Goal: Task Accomplishment & Management: Complete application form

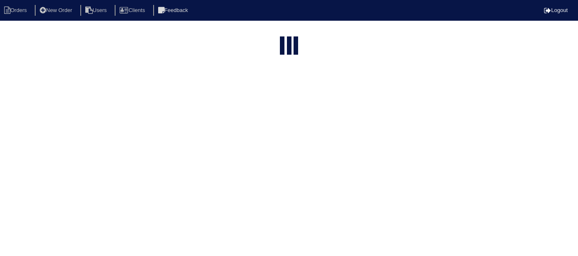
select select "15"
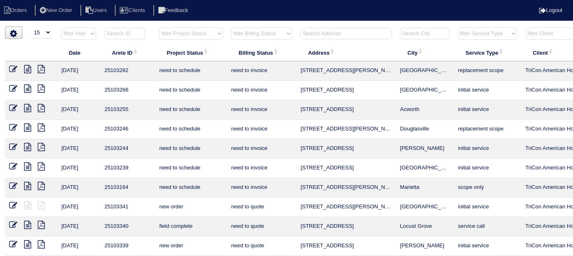
click at [189, 37] on select "filter Project Status -- Any Project Status -- new order assigned in progress f…" at bounding box center [190, 33] width 63 height 12
click at [159, 27] on select "filter Project Status -- Any Project Status -- new order assigned in progress f…" at bounding box center [190, 33] width 63 height 12
select select "field complete"
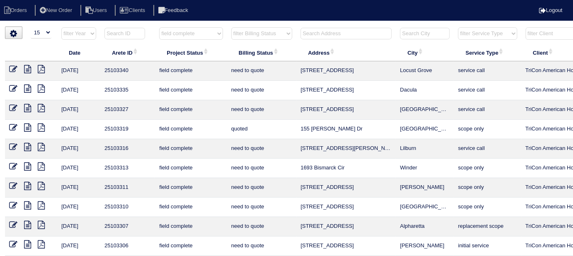
click at [242, 33] on select "filter Billing Status -- Any Billing Status -- need to quote quoted need to inv…" at bounding box center [261, 33] width 61 height 12
select select "need to quote"
click at [231, 27] on select "filter Billing Status -- Any Billing Status -- need to quote quoted need to inv…" at bounding box center [261, 33] width 61 height 12
select select "field complete"
select select "need to quote"
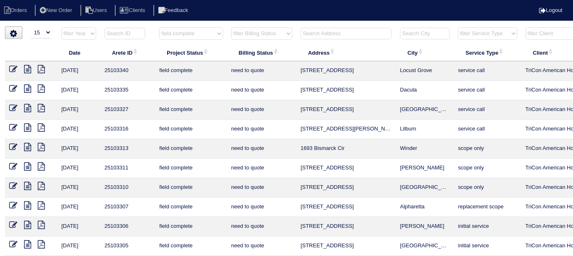
click at [30, 90] on icon at bounding box center [27, 89] width 7 height 8
click at [29, 128] on icon at bounding box center [27, 127] width 7 height 8
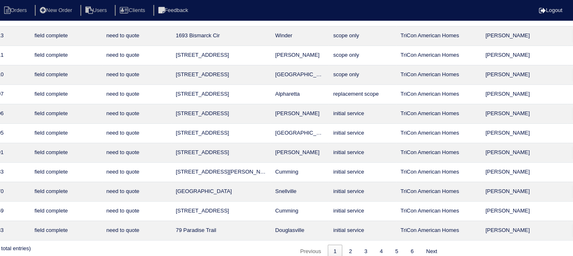
scroll to position [113, 0]
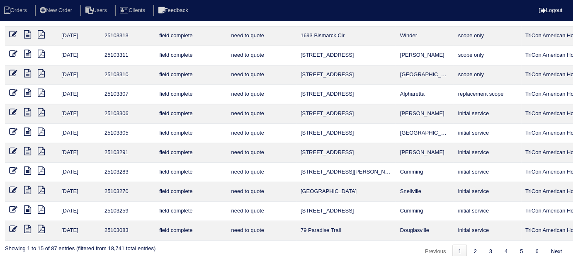
click at [25, 151] on icon at bounding box center [27, 151] width 7 height 8
select select "field complete"
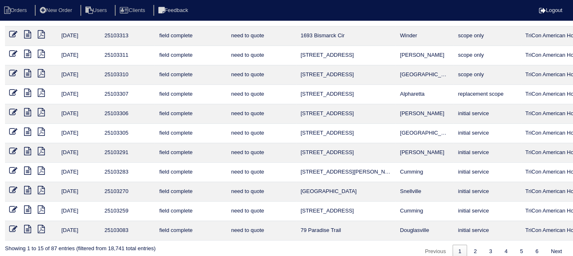
select select "need to quote"
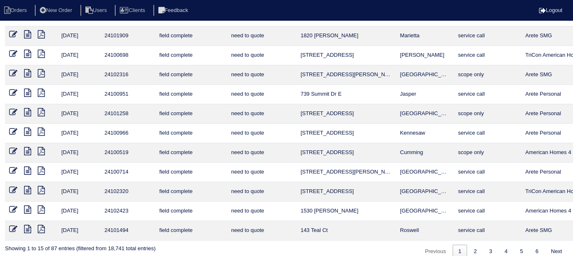
select select
select select "need to quote"
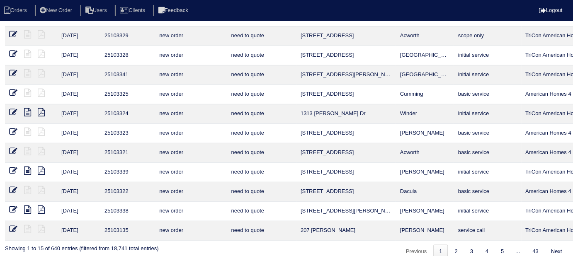
select select
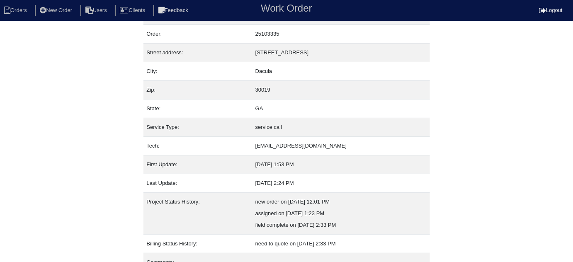
scroll to position [56, 0]
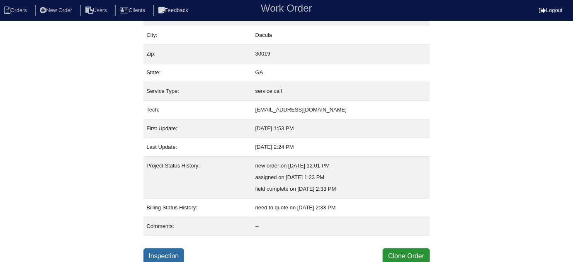
click at [153, 256] on link "Inspection" at bounding box center [163, 256] width 41 height 16
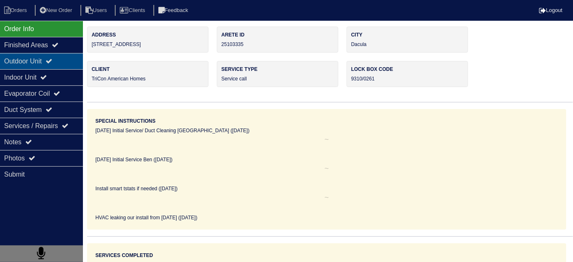
click at [31, 58] on div "Outdoor Unit" at bounding box center [41, 61] width 83 height 16
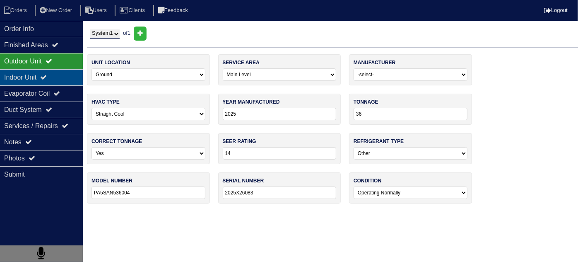
click at [29, 77] on div "Indoor Unit" at bounding box center [41, 77] width 83 height 16
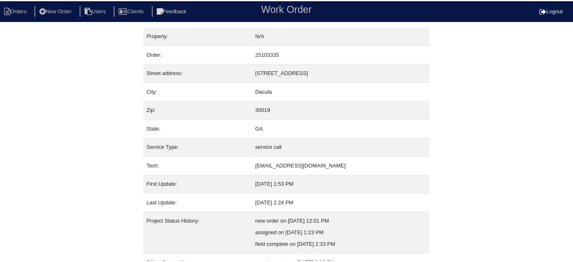
scroll to position [56, 0]
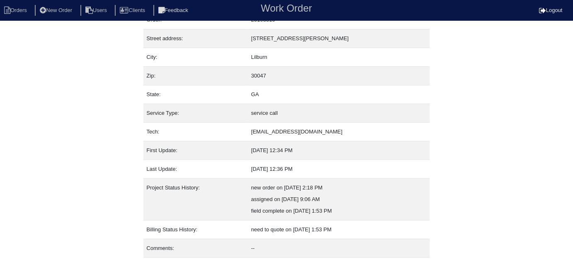
scroll to position [56, 0]
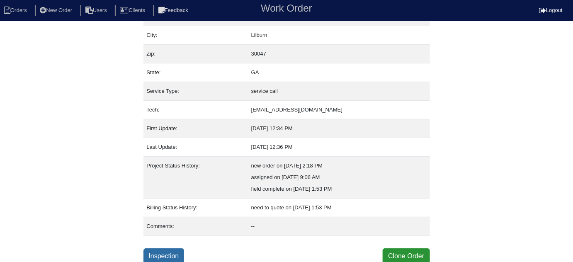
click at [160, 253] on link "Inspection" at bounding box center [163, 256] width 41 height 16
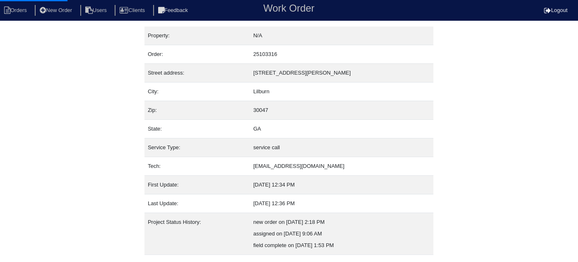
select select "0"
select select "[PERSON_NAME]"
select select "0"
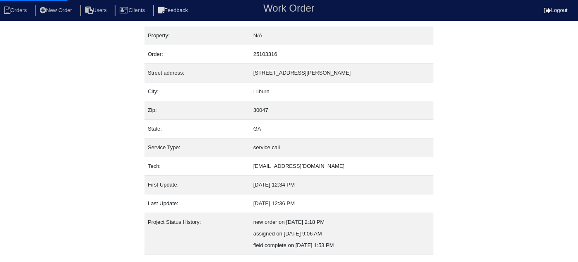
select select "1"
select select "0"
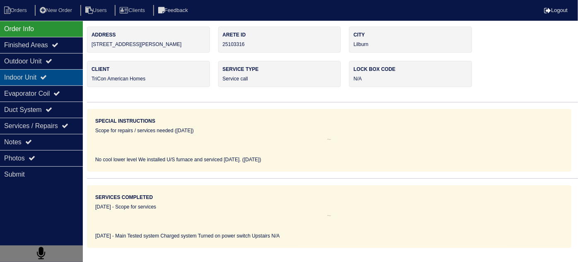
drag, startPoint x: 24, startPoint y: 59, endPoint x: 17, endPoint y: 73, distance: 15.2
click at [24, 59] on div "Outdoor Unit" at bounding box center [41, 61] width 83 height 16
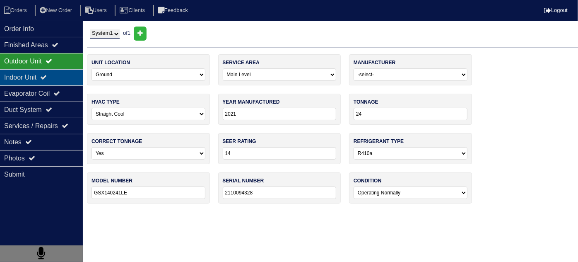
click at [17, 73] on div "Indoor Unit" at bounding box center [41, 77] width 83 height 16
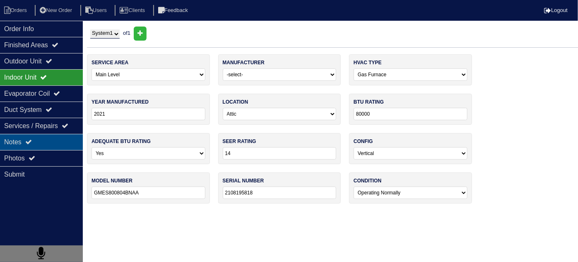
click at [16, 148] on div "Notes" at bounding box center [41, 142] width 83 height 16
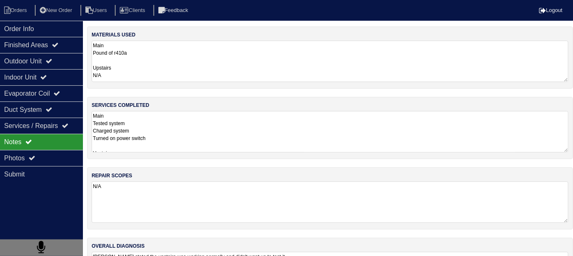
click at [235, 138] on textarea "Main Tested system Charged system Turned on power switch Upstairs N/A" at bounding box center [330, 131] width 477 height 41
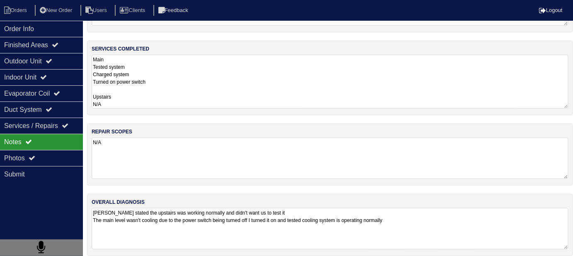
scroll to position [62, 0]
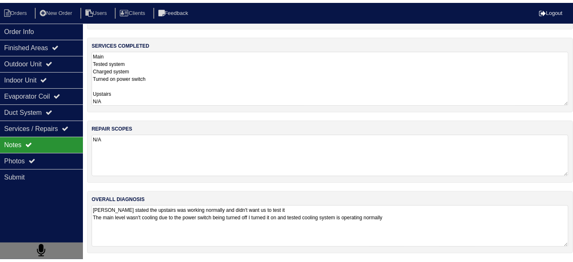
scroll to position [56, 0]
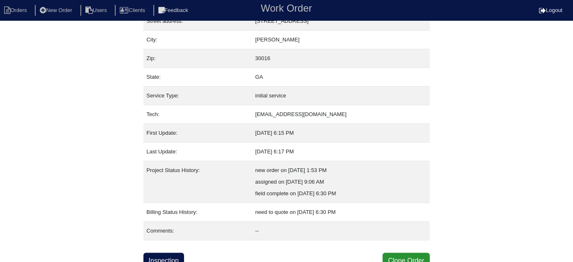
scroll to position [56, 0]
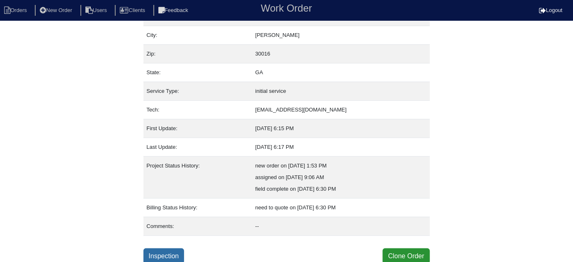
click at [175, 256] on link "Inspection" at bounding box center [163, 256] width 41 height 16
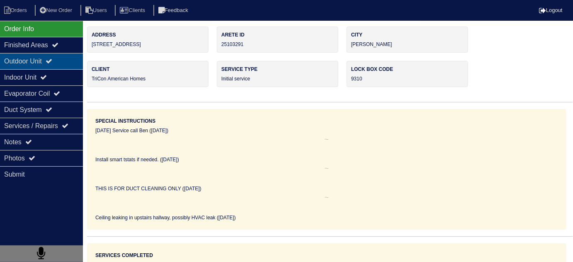
click at [64, 56] on div "Outdoor Unit" at bounding box center [41, 61] width 83 height 16
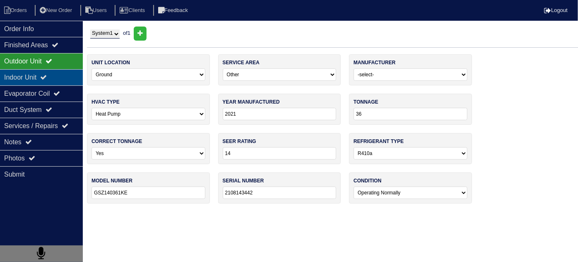
click at [56, 74] on div "Indoor Unit" at bounding box center [41, 77] width 83 height 16
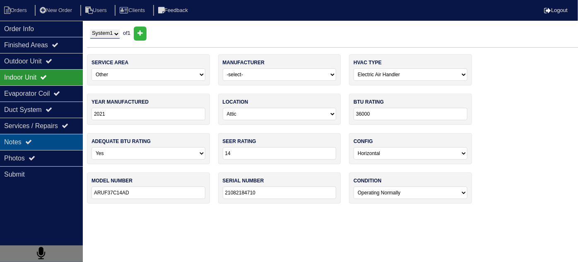
click at [51, 141] on div "Notes" at bounding box center [41, 142] width 83 height 16
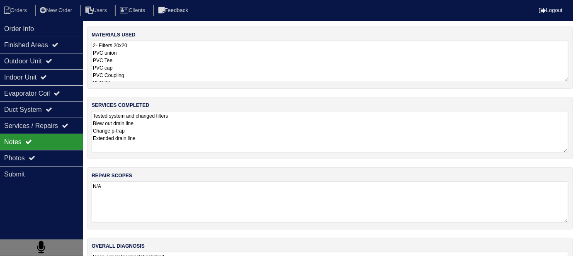
click at [226, 119] on textarea "Tested system and changed filters Blew out drain line Change p-trap Extended dr…" at bounding box center [330, 131] width 477 height 41
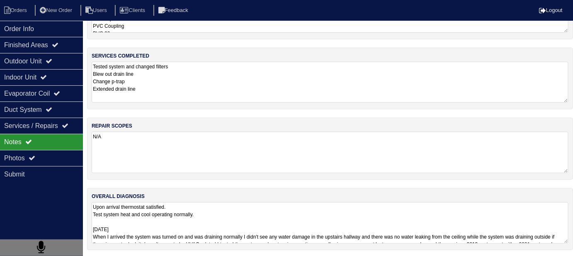
scroll to position [0, 0]
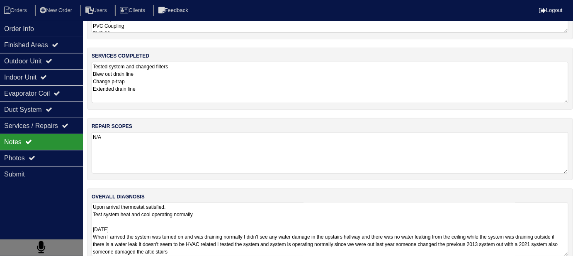
click at [368, 233] on textarea "Upon arrival thermostat satisfied. Test system heat and cool operating normally…" at bounding box center [330, 230] width 477 height 54
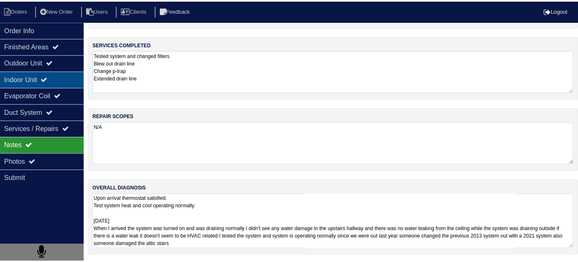
scroll to position [0, 0]
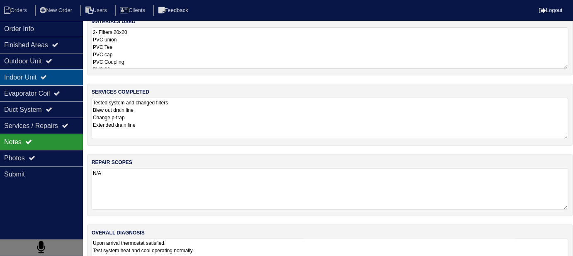
click at [29, 80] on div "Indoor Unit" at bounding box center [41, 77] width 83 height 16
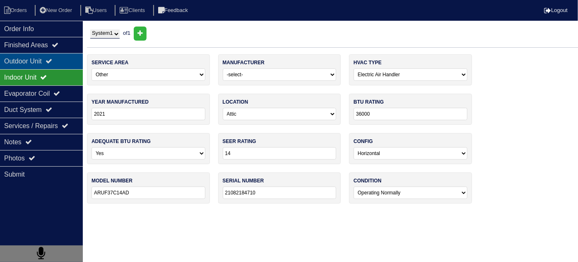
click at [44, 60] on div "Outdoor Unit" at bounding box center [41, 61] width 83 height 16
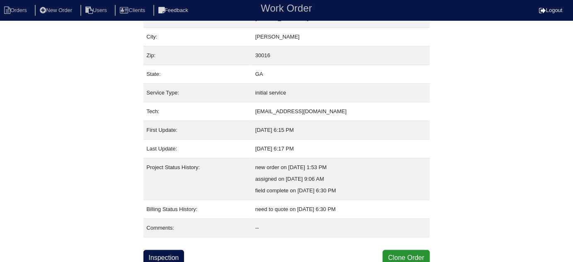
scroll to position [56, 0]
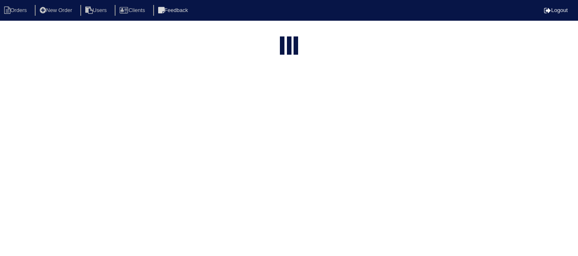
select select "15"
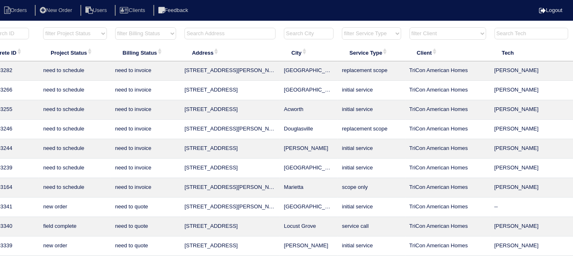
click at [191, 31] on input "text" at bounding box center [229, 34] width 91 height 12
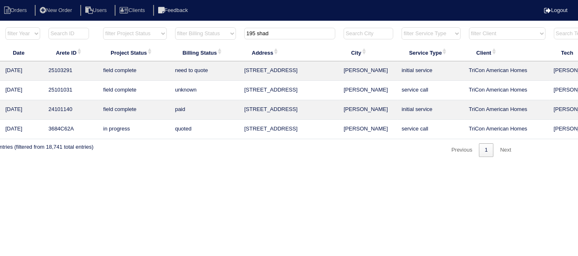
scroll to position [0, 144]
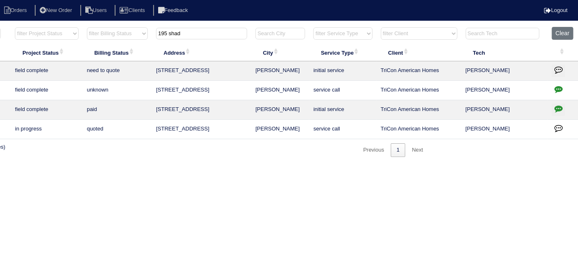
type input "195 shad"
click at [556, 87] on icon "button" at bounding box center [559, 89] width 8 height 8
type textarea "3/28/25 - This is for duct cleaning only - We quoted for one in 2024, but it wa…"
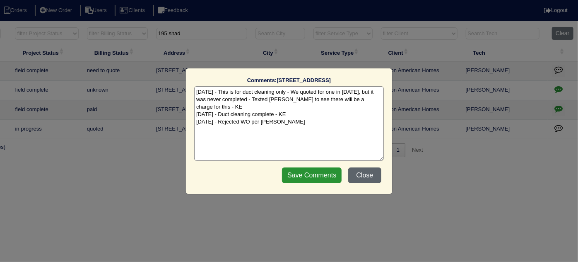
click at [362, 179] on button "Close" at bounding box center [364, 175] width 33 height 16
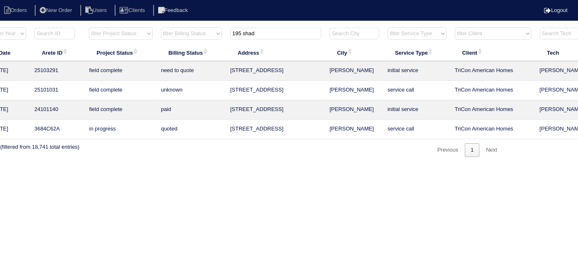
scroll to position [0, 0]
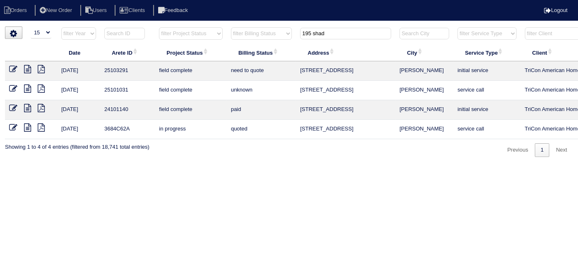
click at [25, 106] on icon at bounding box center [27, 108] width 7 height 8
drag, startPoint x: 361, startPoint y: 90, endPoint x: 63, endPoint y: 94, distance: 298.4
click at [63, 94] on tr "3/28/25 25101031 field complete unknown 195 Shadowbrook Dr Covington service ca…" at bounding box center [364, 90] width 718 height 19
drag, startPoint x: 93, startPoint y: 204, endPoint x: 72, endPoint y: 134, distance: 72.8
click at [92, 165] on html "Orders New Order Users Clients Feedback Logout Orders New Order Users Clients M…" at bounding box center [289, 82] width 578 height 165
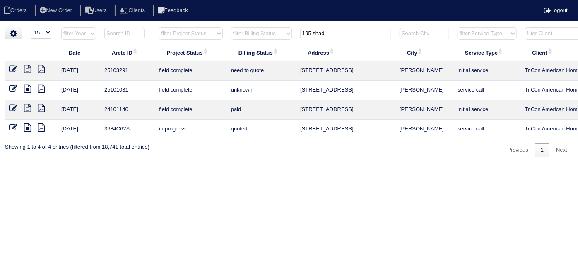
click at [27, 67] on icon at bounding box center [27, 69] width 7 height 8
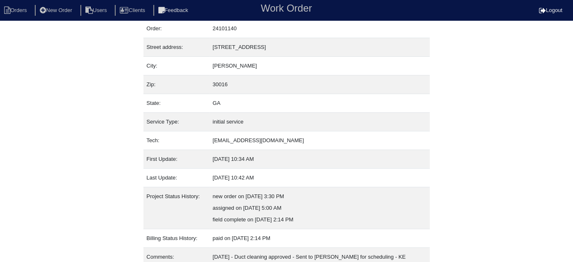
scroll to position [56, 0]
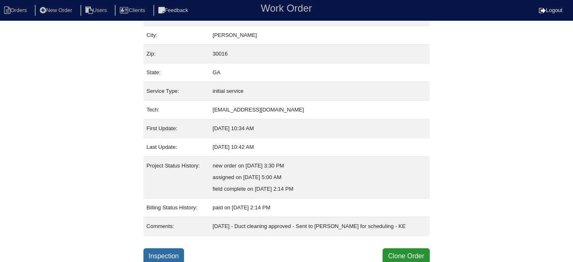
click at [170, 253] on link "Inspection" at bounding box center [163, 256] width 41 height 16
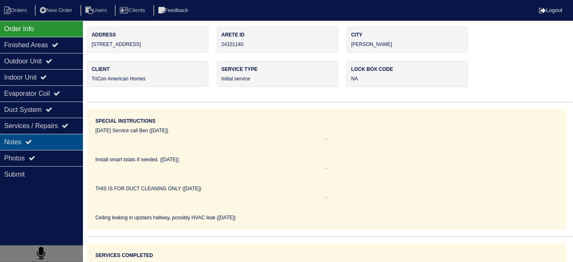
click at [25, 138] on div "Notes" at bounding box center [41, 142] width 83 height 16
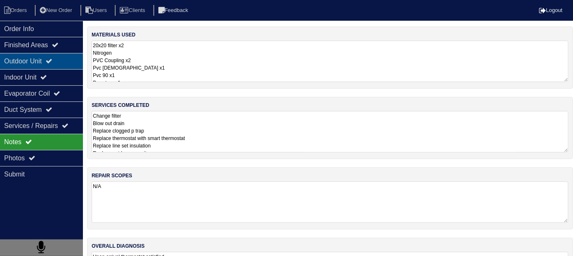
click at [47, 57] on div "Outdoor Unit" at bounding box center [41, 61] width 83 height 16
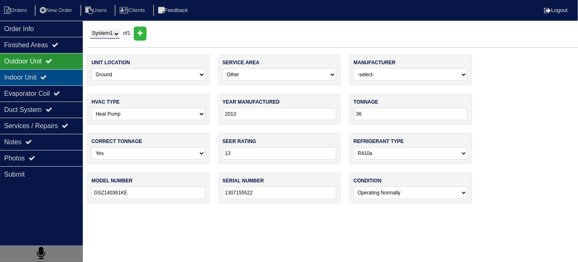
click at [41, 78] on div "Indoor Unit" at bounding box center [41, 77] width 83 height 16
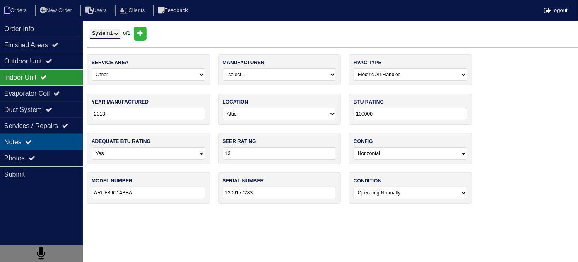
click at [19, 140] on div "Notes" at bounding box center [41, 142] width 83 height 16
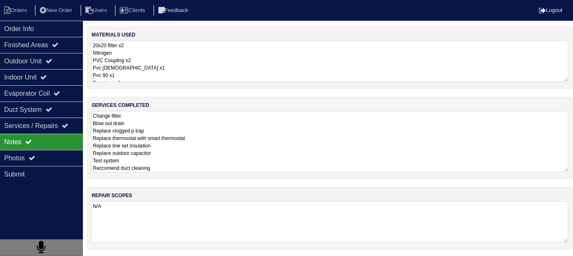
click at [232, 131] on textarea "Change filter Blow out drain Replace clogged p trap Replace thermostat with sma…" at bounding box center [330, 141] width 477 height 61
click at [234, 73] on textarea "20x20 filter x2 Nitrogen PVC Coupling x2 Pvc [DEMOGRAPHIC_DATA] x1 Pvc 90 x1 Pv…" at bounding box center [330, 61] width 477 height 41
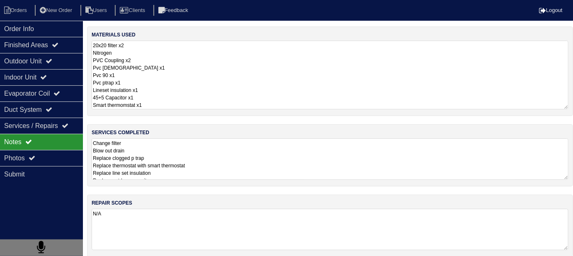
click at [228, 161] on textarea "Change filter Blow out drain Replace clogged p trap Replace thermostat with sma…" at bounding box center [330, 158] width 477 height 41
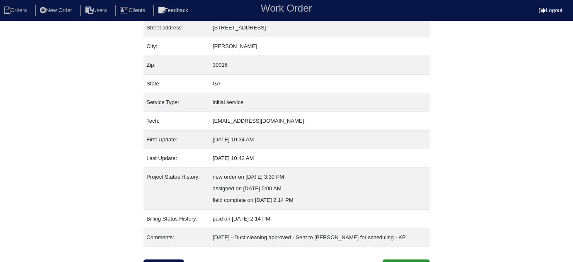
scroll to position [56, 0]
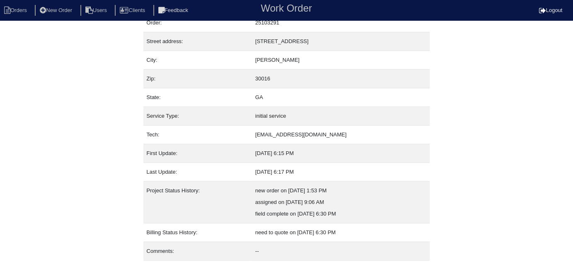
scroll to position [56, 0]
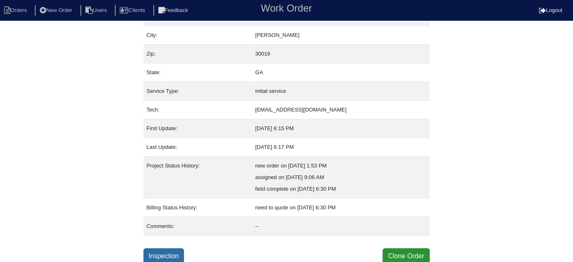
click at [176, 255] on link "Inspection" at bounding box center [163, 256] width 41 height 16
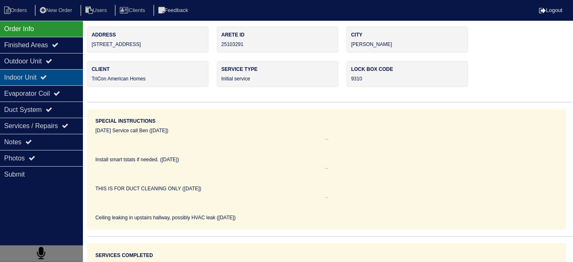
drag, startPoint x: 42, startPoint y: 58, endPoint x: 34, endPoint y: 73, distance: 16.1
click at [42, 58] on div "Outdoor Unit" at bounding box center [41, 61] width 83 height 16
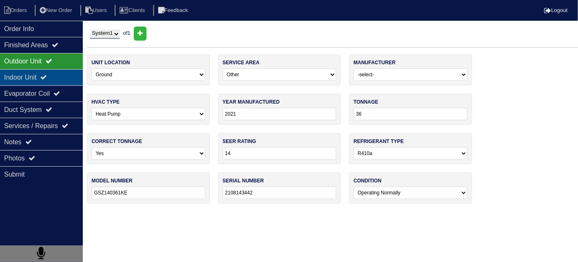
click at [34, 73] on div "Indoor Unit" at bounding box center [41, 77] width 83 height 16
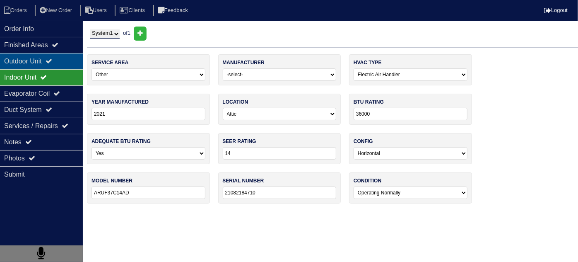
click at [41, 61] on div "Outdoor Unit" at bounding box center [41, 61] width 83 height 16
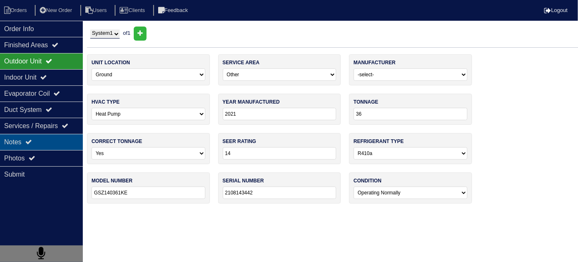
click at [42, 147] on div "Notes" at bounding box center [41, 142] width 83 height 16
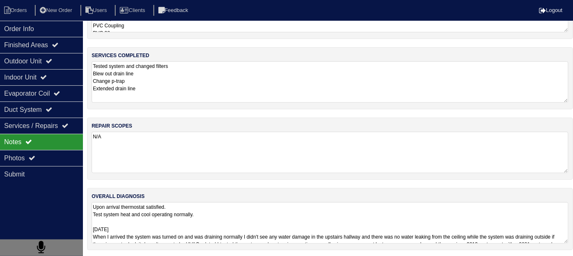
scroll to position [50, 0]
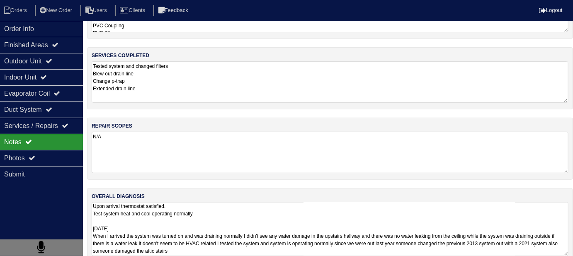
click at [387, 219] on textarea "Upon arrival thermostat satisfied. Test system heat and cool operating normally…" at bounding box center [330, 229] width 477 height 54
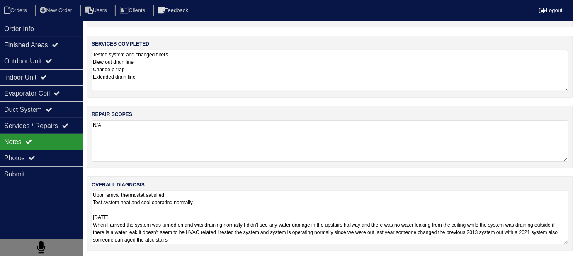
scroll to position [62, 0]
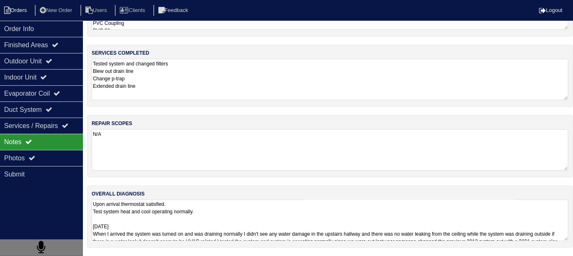
click at [22, 12] on li "Orders" at bounding box center [17, 10] width 34 height 11
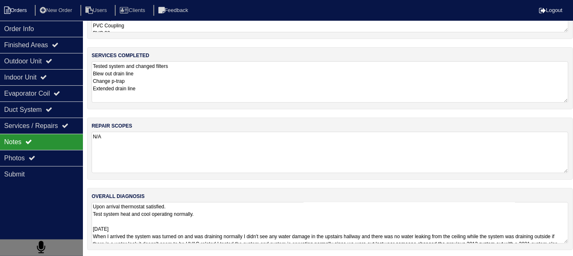
select select "15"
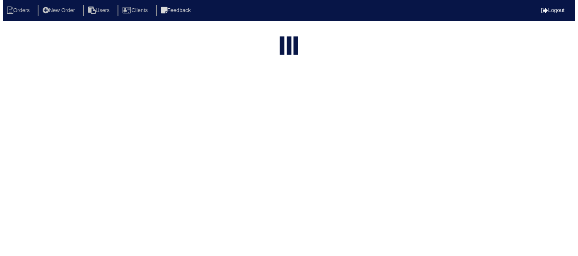
scroll to position [0, 0]
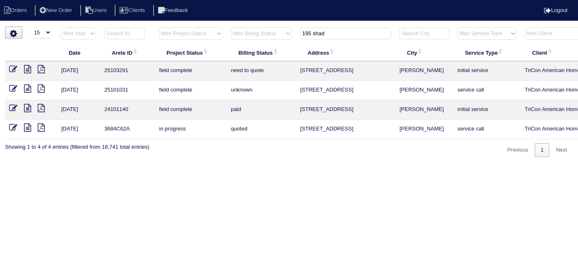
click at [25, 106] on icon at bounding box center [27, 108] width 7 height 8
drag, startPoint x: 336, startPoint y: 35, endPoint x: 155, endPoint y: 17, distance: 182.4
click at [188, 27] on body "Orders New Order Users Clients Feedback Logout Orders New Order Users Clients M…" at bounding box center [289, 92] width 578 height 131
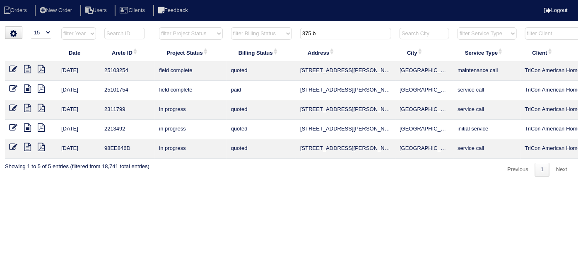
type input "375 b"
click at [13, 68] on icon at bounding box center [13, 69] width 8 height 8
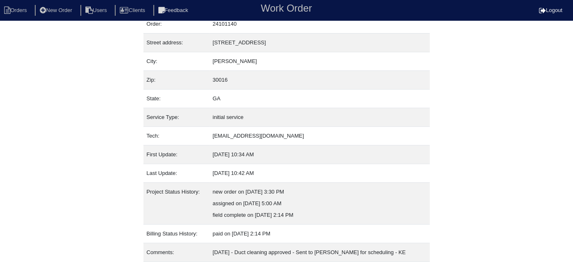
scroll to position [56, 0]
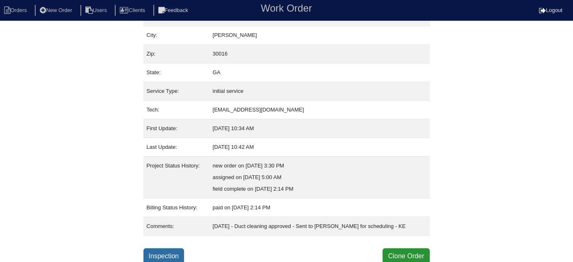
click at [165, 250] on link "Inspection" at bounding box center [163, 256] width 41 height 16
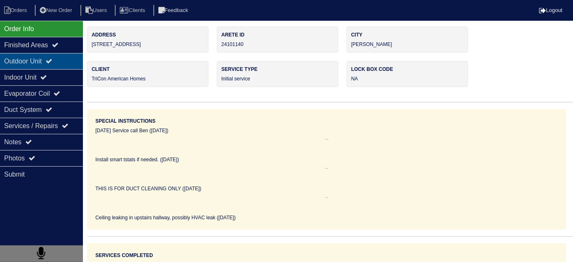
click at [42, 68] on div "Outdoor Unit" at bounding box center [41, 61] width 83 height 16
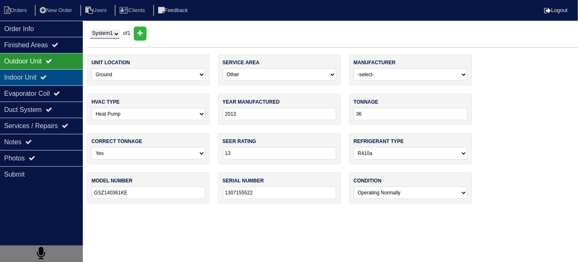
click at [34, 75] on div "Indoor Unit" at bounding box center [41, 77] width 83 height 16
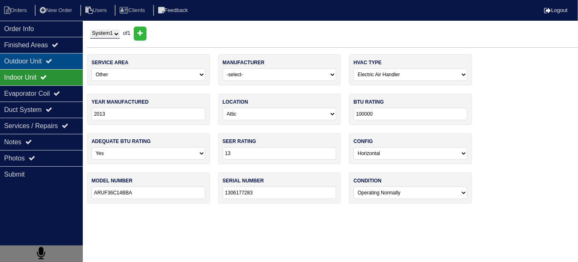
click at [34, 67] on div "Outdoor Unit" at bounding box center [41, 61] width 83 height 16
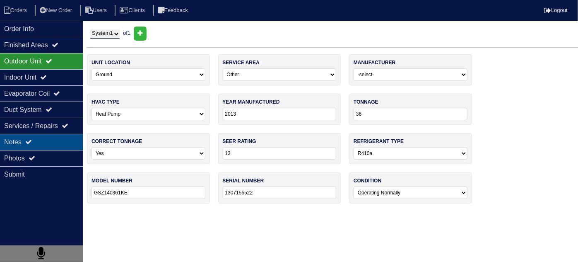
click at [36, 140] on div "Notes" at bounding box center [41, 142] width 83 height 16
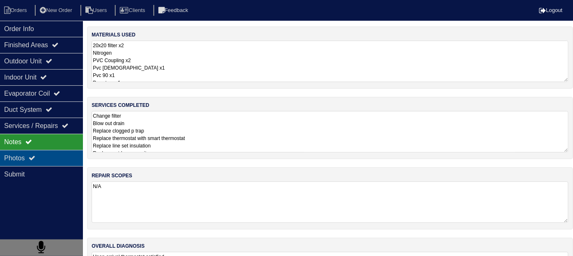
click at [35, 158] on icon at bounding box center [32, 158] width 7 height 7
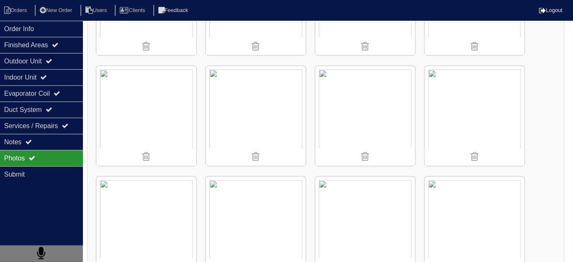
click at [365, 77] on img at bounding box center [364, 115] width 99 height 99
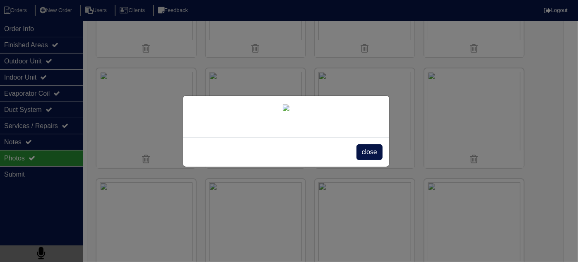
scroll to position [416, 0]
click at [290, 109] on img at bounding box center [286, 107] width 7 height 7
click at [366, 160] on span "close" at bounding box center [370, 152] width 26 height 16
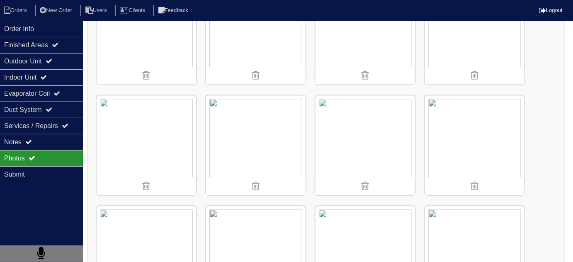
scroll to position [592, 0]
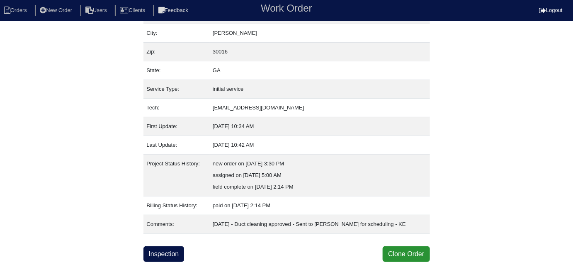
scroll to position [56, 0]
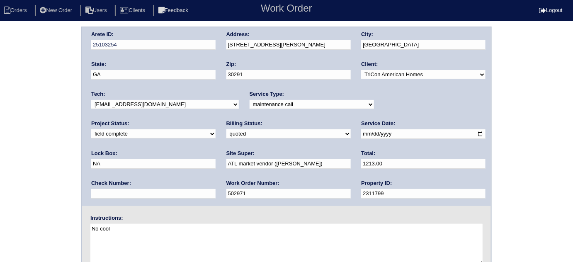
click at [0, 130] on div "Arete ID: 25103254 Address: 375 Brannigan Ct City: Union City State: GA Zip: 30…" at bounding box center [286, 194] width 573 height 335
click at [226, 133] on select "need to quote quoted need to invoice invoiced paid warranty purchase order need…" at bounding box center [288, 133] width 124 height 9
select select "need to invoice"
click at [226, 129] on select "need to quote quoted need to invoice invoiced paid warranty purchase order need…" at bounding box center [288, 133] width 124 height 9
drag, startPoint x: 42, startPoint y: 167, endPoint x: 410, endPoint y: 133, distance: 369.5
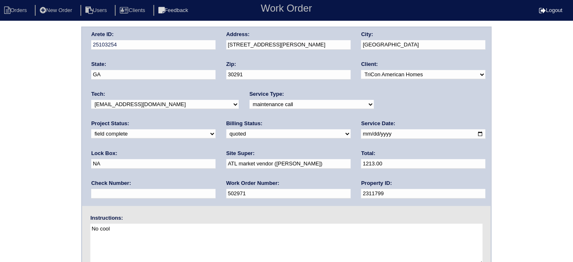
click at [53, 165] on div "Arete ID: 25103254 Address: 375 Brannigan Ct City: Union City State: GA Zip: 30…" at bounding box center [286, 194] width 573 height 335
click at [215, 129] on select "new order assigned in progress field complete need to schedule admin review arc…" at bounding box center [153, 133] width 124 height 9
select select "need to schedule"
click at [215, 129] on select "new order assigned in progress field complete need to schedule admin review arc…" at bounding box center [153, 133] width 124 height 9
click at [361, 132] on input "2025-09-05" at bounding box center [423, 134] width 124 height 10
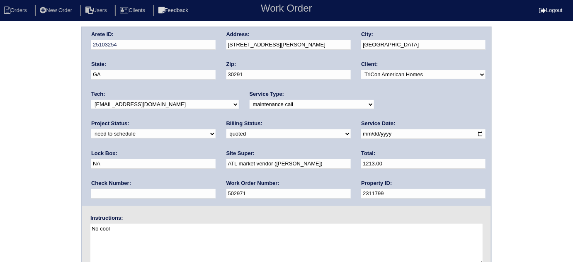
type input "2025-09-11"
click at [0, 145] on div "Arete ID: 25103254 Address: 375 Brannigan Ct City: Union City State: GA Zip: 30…" at bounding box center [286, 194] width 573 height 335
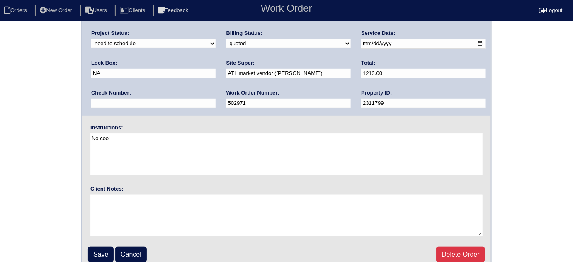
scroll to position [98, 0]
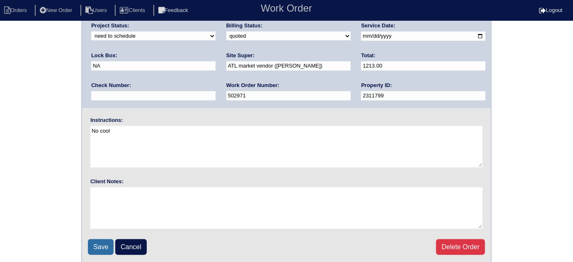
click at [97, 244] on input "Save" at bounding box center [101, 247] width 26 height 16
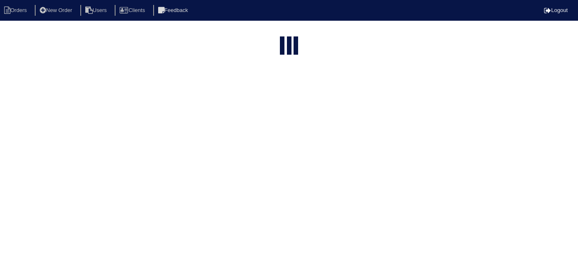
select select "15"
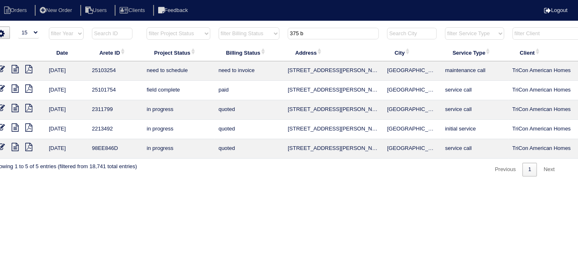
scroll to position [0, 144]
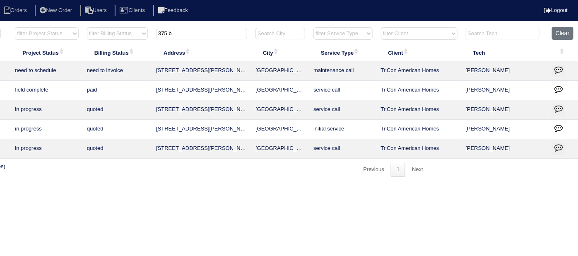
click at [559, 68] on icon "button" at bounding box center [559, 69] width 8 height 8
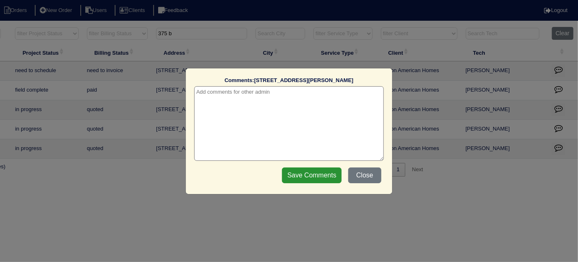
click at [219, 94] on textarea at bounding box center [289, 123] width 190 height 75
paste textarea "Add Bypass/Replace damper"
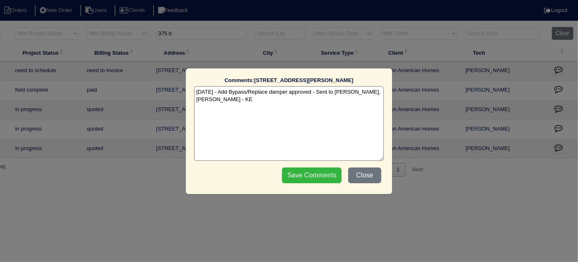
type textarea "9/10/25 - Add Bypass/Replace damper approved - Sent to Dan, Payton - KE"
click at [298, 171] on input "Save Comments" at bounding box center [312, 175] width 60 height 16
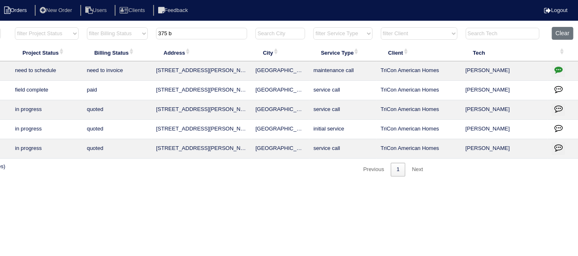
drag, startPoint x: 208, startPoint y: 38, endPoint x: 14, endPoint y: 14, distance: 194.9
click at [23, 27] on body "Orders New Order Users Clients Feedback Logout Orders New Order Users Clients M…" at bounding box center [145, 102] width 578 height 150
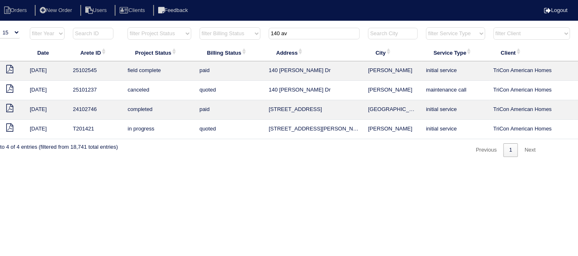
scroll to position [0, 0]
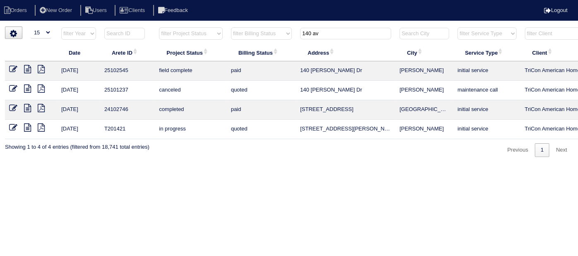
type input "140 av"
click at [173, 165] on html "Orders New Order Users Clients Feedback Logout Orders New Order Users Clients M…" at bounding box center [289, 82] width 578 height 165
click at [333, 36] on input "140 av" at bounding box center [345, 34] width 91 height 12
click at [25, 68] on icon at bounding box center [27, 69] width 7 height 8
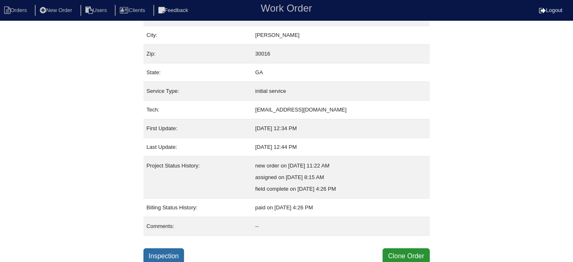
click at [166, 253] on link "Inspection" at bounding box center [163, 256] width 41 height 16
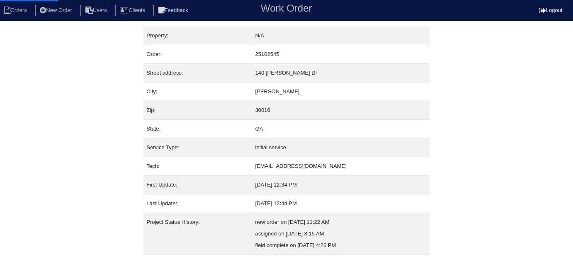
select select "0"
select select "[PERSON_NAME]"
select select "1"
select select "0"
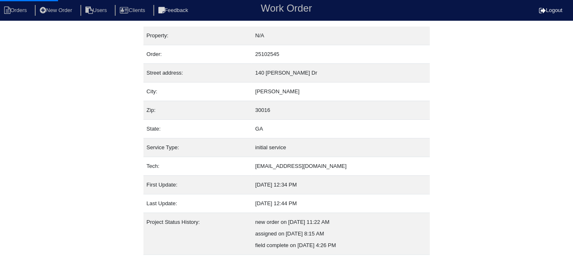
select select "0"
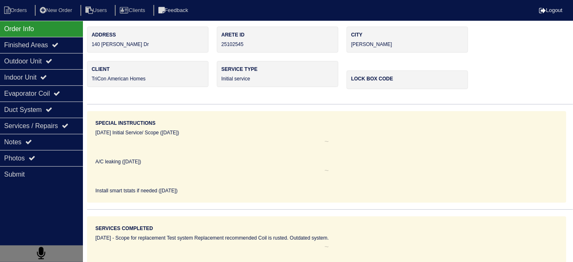
click at [45, 63] on div "Outdoor Unit" at bounding box center [41, 61] width 83 height 16
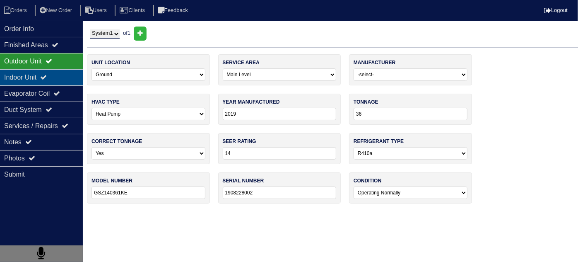
click at [38, 79] on div "Indoor Unit" at bounding box center [41, 77] width 83 height 16
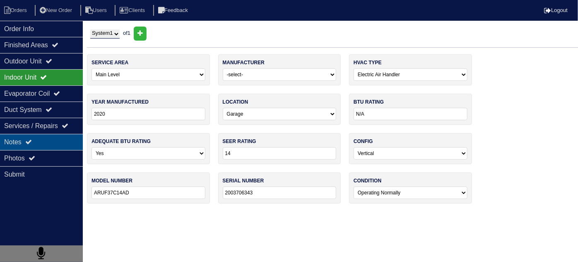
click at [40, 143] on div "Notes" at bounding box center [41, 142] width 83 height 16
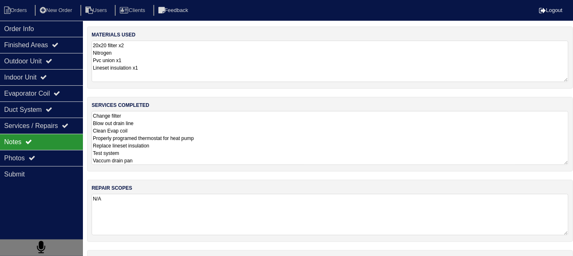
click at [253, 130] on textarea "Change filter Blow out drain line Clean Evap coil Properly programed thermostat…" at bounding box center [330, 138] width 477 height 54
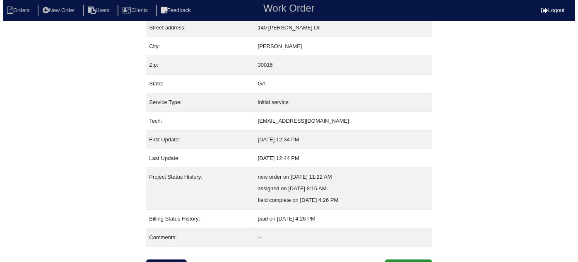
scroll to position [56, 0]
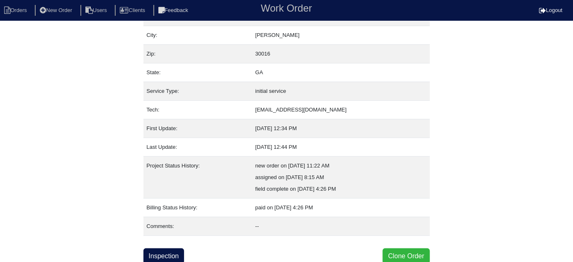
click at [401, 255] on button "Clone Order" at bounding box center [405, 256] width 47 height 16
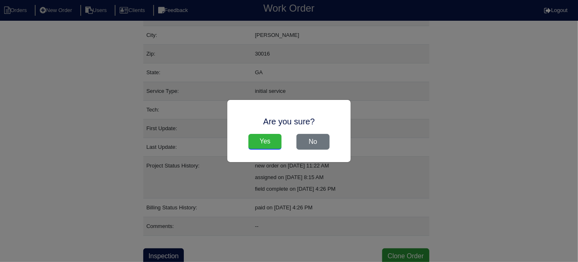
click at [262, 144] on input "Yes" at bounding box center [265, 142] width 33 height 16
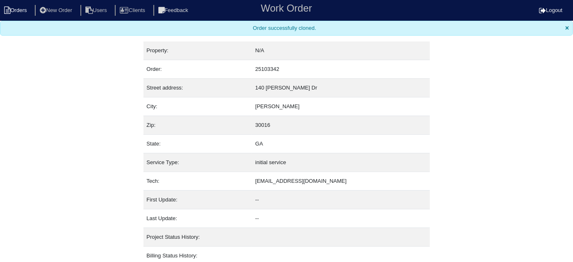
click at [25, 12] on li "Orders" at bounding box center [17, 10] width 34 height 11
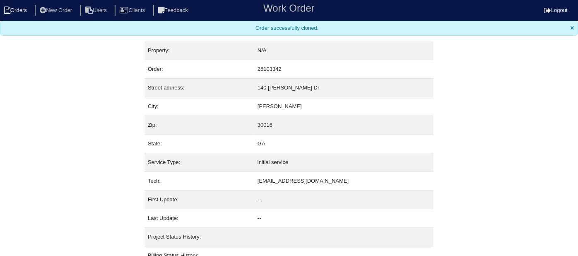
select select "15"
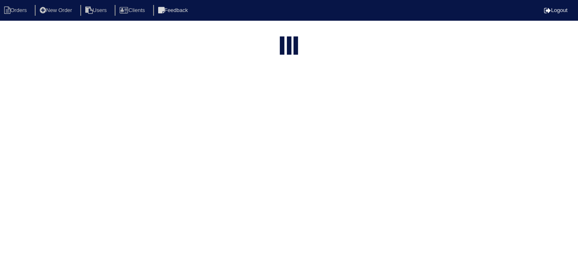
type input "140 av"
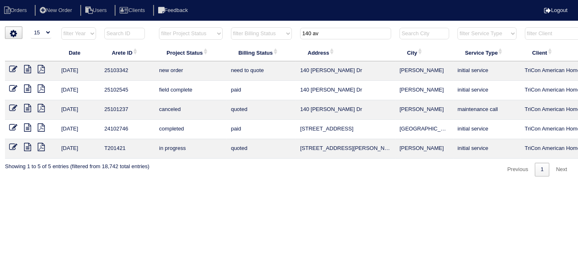
click at [12, 66] on icon at bounding box center [13, 69] width 8 height 8
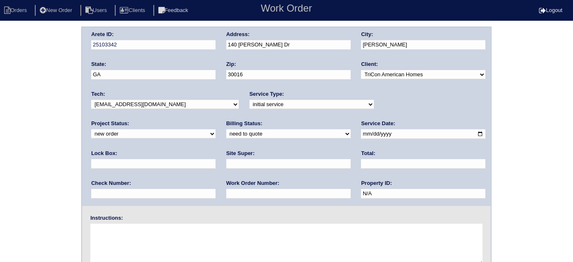
click at [250, 108] on select "-select- initial service basic service maintenance call replacement scope servi…" at bounding box center [311, 104] width 124 height 9
select select "service call"
click at [249, 100] on select "-select- initial service basic service maintenance call replacement scope servi…" at bounding box center [311, 104] width 124 height 9
click at [123, 228] on textarea at bounding box center [286, 244] width 392 height 41
type textarea "No cool"
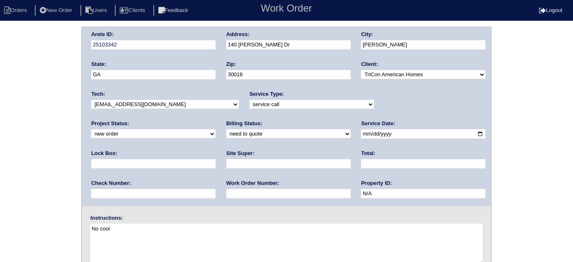
click at [215, 159] on input "text" at bounding box center [153, 164] width 124 height 10
type input "9310/1716"
click at [210, 238] on textarea "No cool" at bounding box center [286, 244] width 392 height 41
click at [226, 165] on input "text" at bounding box center [288, 164] width 124 height 10
type input "Errol Cadet"
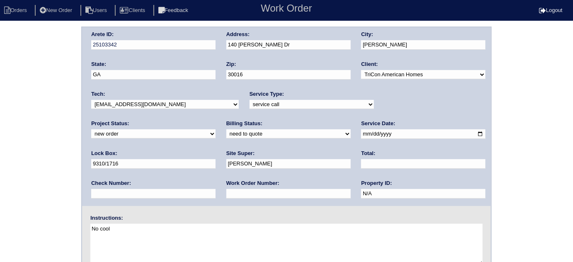
click at [0, 158] on div "Arete ID: 25103342 Address: 140 Avery Dr City: Covington State: GA Zip: 30016 C…" at bounding box center [286, 194] width 573 height 335
click at [0, 144] on div "Arete ID: 25103342 Address: 140 Avery Dr City: Covington State: GA Zip: 30016 C…" at bounding box center [286, 194] width 573 height 335
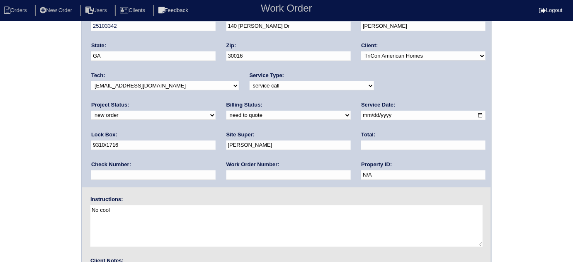
scroll to position [19, 0]
click at [0, 110] on div "Arete ID: 25103342 Address: 140 Avery Dr City: Covington State: GA Zip: 30016 C…" at bounding box center [286, 174] width 573 height 335
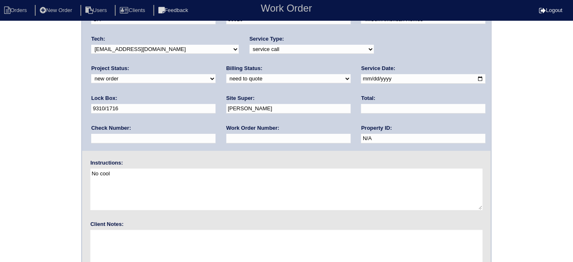
scroll to position [98, 0]
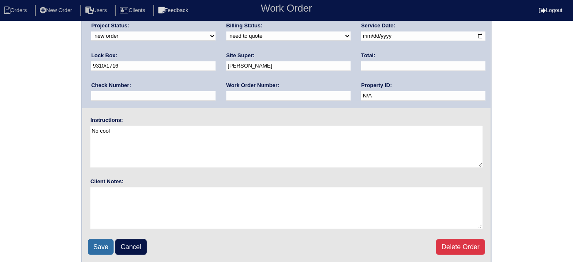
click at [93, 247] on input "Save" at bounding box center [101, 247] width 26 height 16
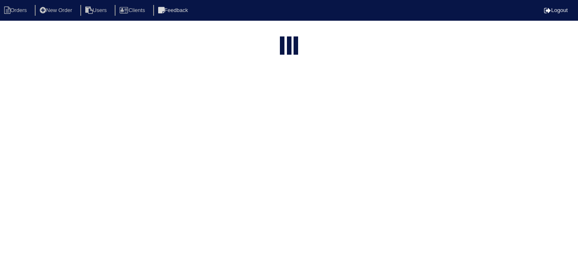
select select "15"
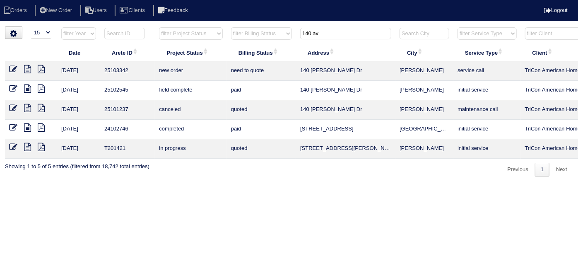
drag, startPoint x: 324, startPoint y: 34, endPoint x: 166, endPoint y: -5, distance: 162.1
click at [166, 0] on html "Orders New Order Users Clients Feedback Logout Orders New Order Users Clients M…" at bounding box center [289, 92] width 578 height 185
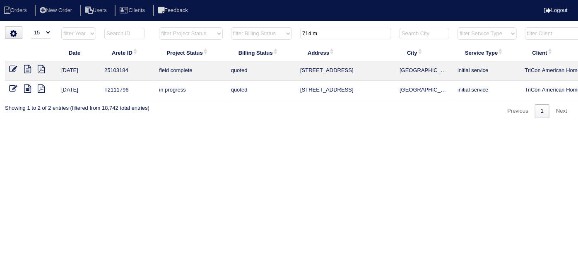
type input "714 m"
click at [15, 67] on icon at bounding box center [13, 69] width 8 height 8
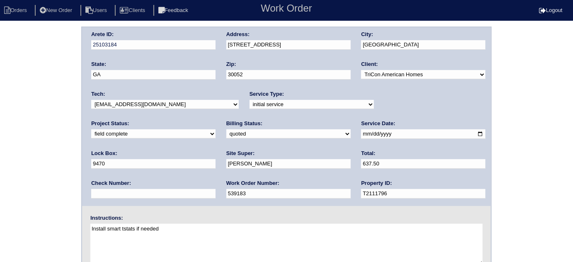
drag, startPoint x: 3, startPoint y: 114, endPoint x: 20, endPoint y: 148, distance: 37.6
click at [3, 114] on div "Arete ID: 25103184 Address: [STREET_ADDRESS] City: [GEOGRAPHIC_DATA] State: [GE…" at bounding box center [286, 194] width 573 height 335
click at [226, 131] on select "need to quote quoted need to invoice invoiced paid warranty purchase order need…" at bounding box center [288, 133] width 124 height 9
select select "need to invoice"
click at [226, 129] on select "need to quote quoted need to invoice invoiced paid warranty purchase order need…" at bounding box center [288, 133] width 124 height 9
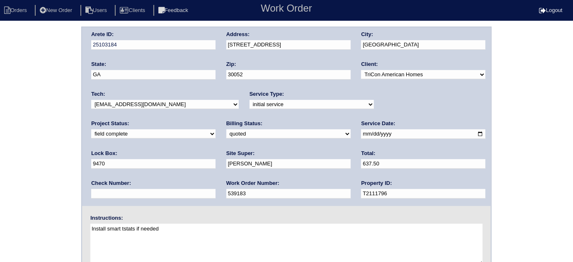
click at [48, 172] on div "Arete ID: 25103184 Address: 714 Manor Ridge Dr City: Loganville State: GA Zip: …" at bounding box center [286, 194] width 573 height 335
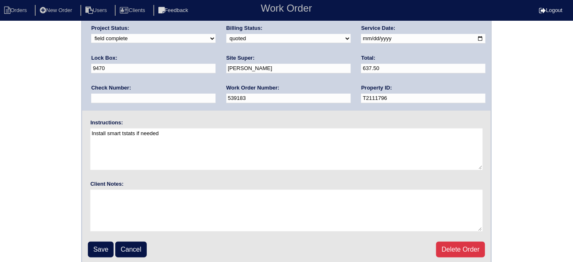
scroll to position [98, 0]
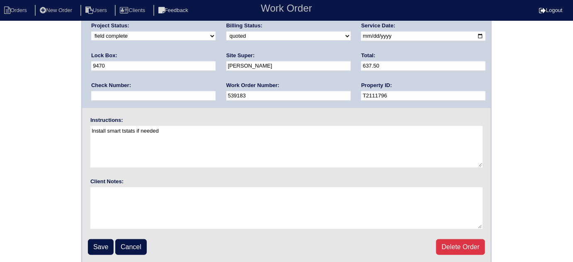
drag, startPoint x: 94, startPoint y: 248, endPoint x: 114, endPoint y: 230, distance: 27.3
click at [94, 248] on input "Save" at bounding box center [101, 247] width 26 height 16
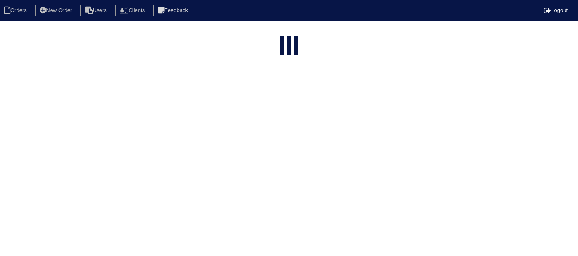
select select "15"
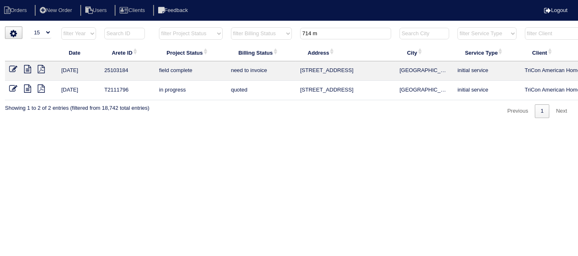
drag, startPoint x: 348, startPoint y: 29, endPoint x: 94, endPoint y: 30, distance: 253.6
click at [151, 29] on tr "filter Year -- Any Year -- 2025 2024 2023 2022 2021 2020 2019 filter Project St…" at bounding box center [364, 35] width 718 height 17
type input "145 f"
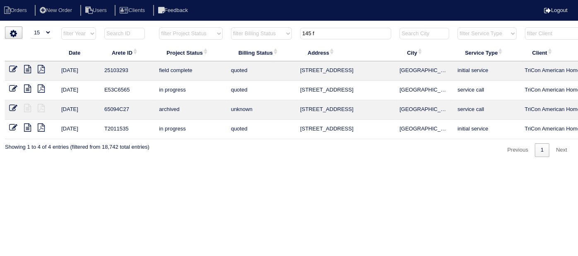
click at [13, 66] on icon at bounding box center [13, 69] width 8 height 8
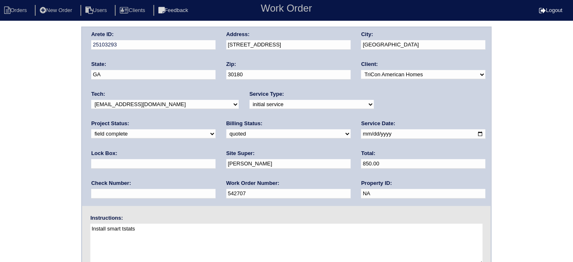
drag, startPoint x: 98, startPoint y: 130, endPoint x: 98, endPoint y: 135, distance: 4.6
click at [226, 130] on select "need to quote quoted need to invoice invoiced paid warranty purchase order need…" at bounding box center [288, 133] width 124 height 9
select select "need to invoice"
click at [226, 129] on select "need to quote quoted need to invoice invoiced paid warranty purchase order need…" at bounding box center [288, 133] width 124 height 9
click at [0, 104] on div "Arete ID: 25103293 Address: [STREET_ADDRESS] City: [GEOGRAPHIC_DATA] State: [GE…" at bounding box center [286, 194] width 573 height 335
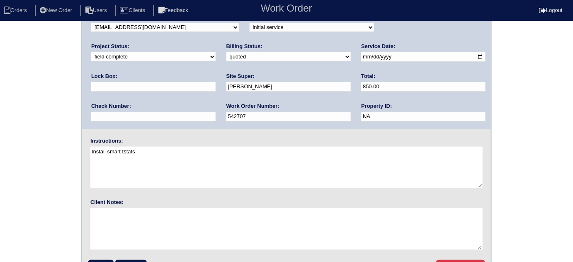
scroll to position [98, 0]
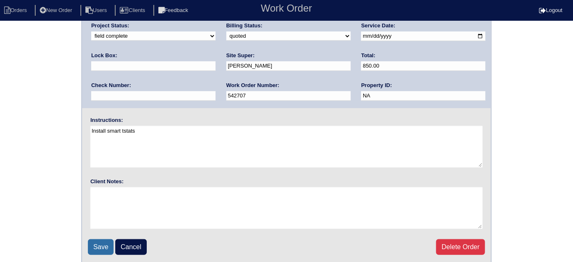
drag, startPoint x: 103, startPoint y: 248, endPoint x: 102, endPoint y: 242, distance: 6.3
click at [102, 247] on input "Save" at bounding box center [101, 247] width 26 height 16
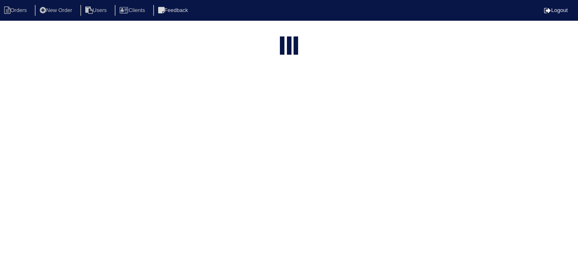
select select "15"
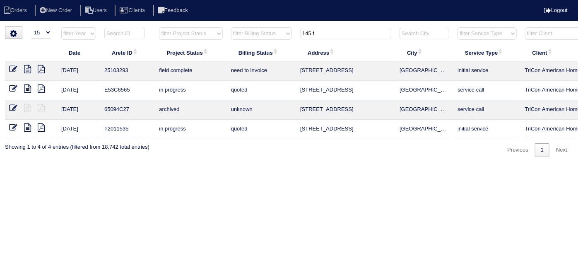
drag, startPoint x: 322, startPoint y: 35, endPoint x: 198, endPoint y: 24, distance: 125.2
click at [257, 34] on tr "filter Year -- Any Year -- 2025 2024 2023 2022 2021 2020 2019 filter Project St…" at bounding box center [364, 35] width 718 height 17
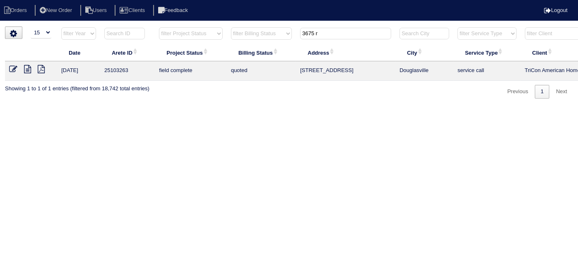
type input "3675 r"
click at [13, 71] on icon at bounding box center [13, 69] width 8 height 8
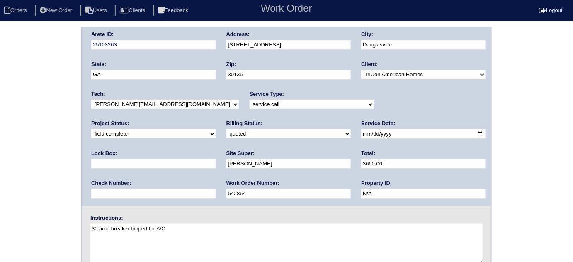
click at [226, 137] on select "need to quote quoted need to invoice invoiced paid warranty purchase order need…" at bounding box center [288, 133] width 124 height 9
select select "need to invoice"
click at [226, 129] on select "need to quote quoted need to invoice invoiced paid warranty purchase order need…" at bounding box center [288, 133] width 124 height 9
click at [54, 167] on div "Arete ID: 25103263 Address: [STREET_ADDRESS] City: [GEOGRAPHIC_DATA] State: [GE…" at bounding box center [286, 194] width 573 height 335
click at [215, 129] on select "new order assigned in progress field complete need to schedule admin review arc…" at bounding box center [153, 133] width 124 height 9
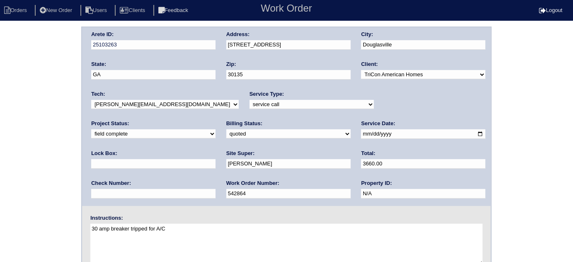
select select "need to schedule"
click at [215, 129] on select "new order assigned in progress field complete need to schedule admin review arc…" at bounding box center [153, 133] width 124 height 9
click at [361, 134] on input "[DATE]" at bounding box center [423, 134] width 124 height 10
type input "[DATE]"
click at [0, 177] on div "Arete ID: 25103263 Address: [STREET_ADDRESS] City: [GEOGRAPHIC_DATA] State: [GE…" at bounding box center [286, 194] width 573 height 335
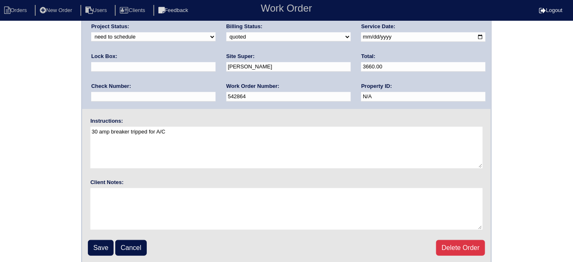
scroll to position [98, 0]
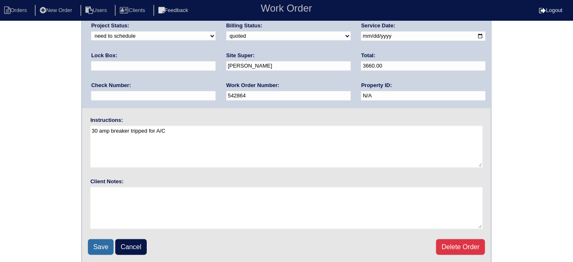
click at [96, 242] on input "Save" at bounding box center [101, 247] width 26 height 16
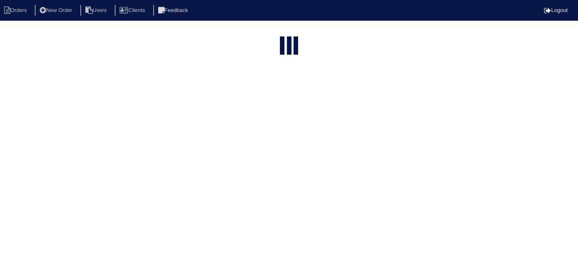
select select "15"
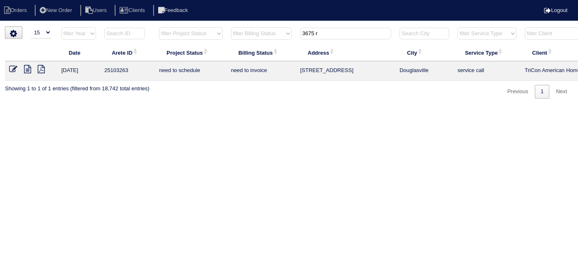
drag, startPoint x: 326, startPoint y: 33, endPoint x: 111, endPoint y: 3, distance: 217.5
click at [185, 27] on body "Orders New Order Users Clients Feedback Logout Orders New Order Users Clients M…" at bounding box center [289, 63] width 578 height 72
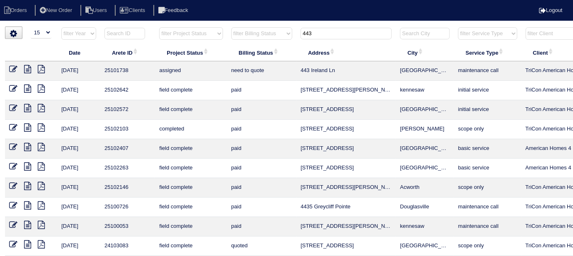
drag, startPoint x: 316, startPoint y: 29, endPoint x: 162, endPoint y: 24, distance: 153.8
click at [192, 24] on html "Orders New Order Users Clients Feedback Logout Orders New Order Users Clients M…" at bounding box center [286, 190] width 573 height 380
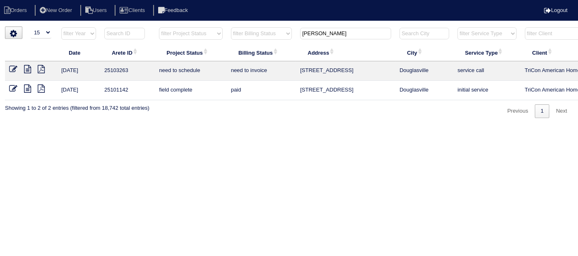
scroll to position [0, 144]
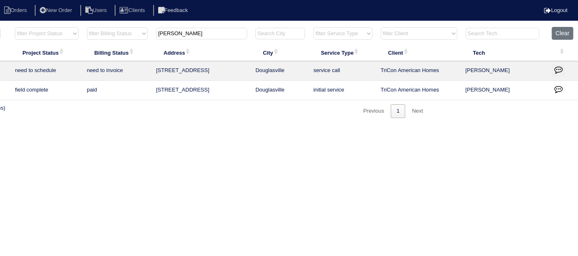
type input "riffle"
click at [552, 66] on button "button" at bounding box center [558, 71] width 13 height 12
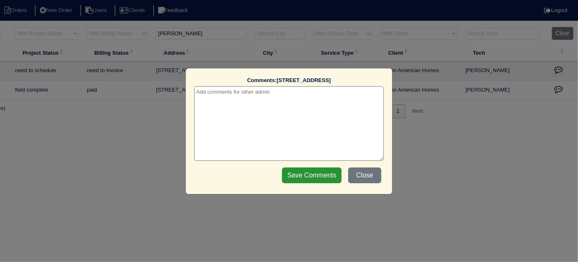
click at [259, 96] on textarea at bounding box center [289, 123] width 190 height 75
paste textarea "Replace Main AC&Coil/ Service US"
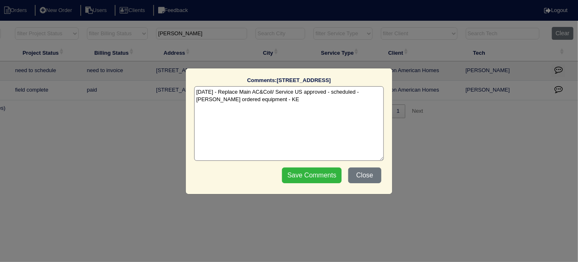
type textarea "9/10/25 - Replace Main AC&Coil/ Service US approved - scheduled - Payton ordere…"
click at [298, 169] on input "Save Comments" at bounding box center [312, 175] width 60 height 16
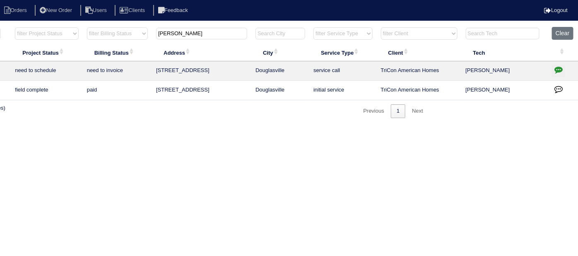
drag, startPoint x: 225, startPoint y: 30, endPoint x: 56, endPoint y: 26, distance: 168.3
click at [83, 28] on tr "filter Year -- Any Year -- 2025 2024 2023 2022 2021 2020 2019 filter Project St…" at bounding box center [220, 35] width 718 height 17
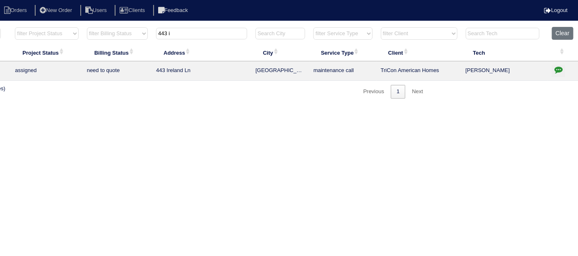
scroll to position [0, 0]
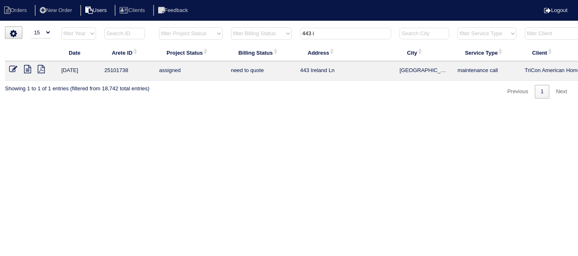
type input "443 i"
click at [29, 68] on icon at bounding box center [27, 69] width 7 height 8
click at [14, 67] on icon at bounding box center [13, 69] width 8 height 8
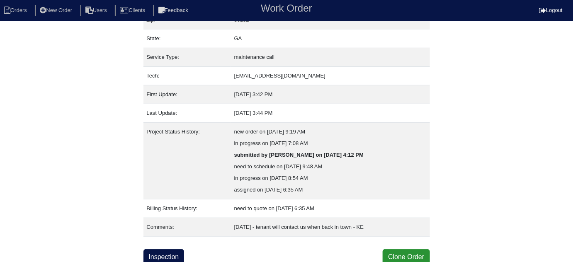
scroll to position [92, 0]
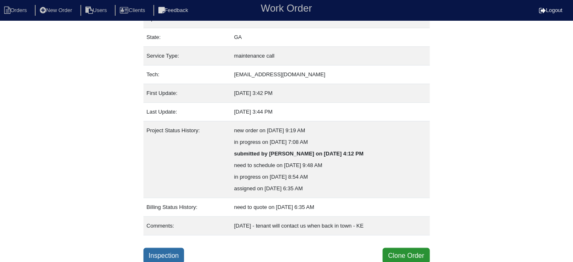
click at [180, 254] on link "Inspection" at bounding box center [163, 256] width 41 height 16
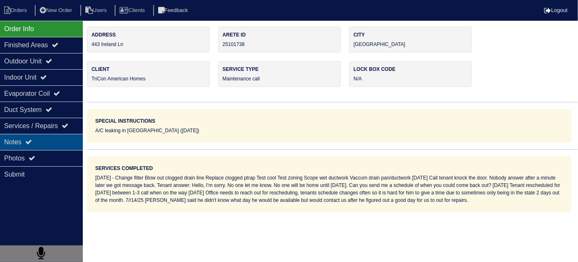
click at [32, 141] on icon at bounding box center [28, 141] width 7 height 7
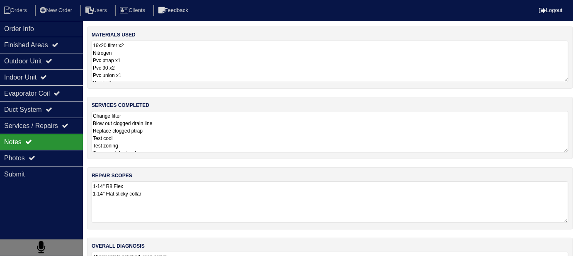
click at [233, 133] on textarea "Change filter Blow out clogged drain line Replace clogged ptrap Test cool Test …" at bounding box center [330, 131] width 477 height 41
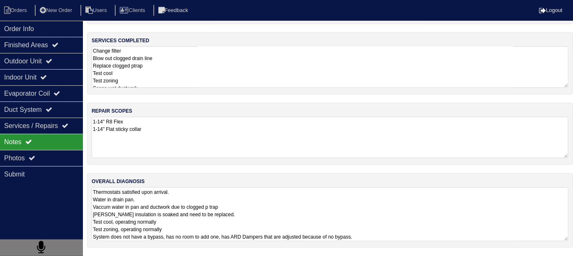
scroll to position [50, 0]
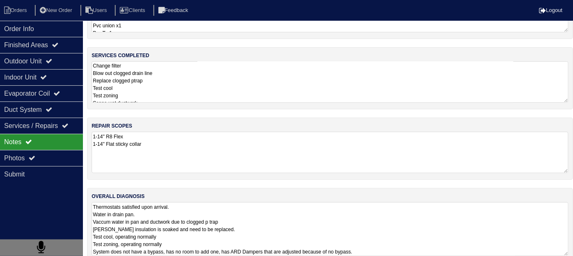
click at [436, 218] on textarea "Thermostats satisfied upon arrival. Water in drain pan. Vaccum water in pan and…" at bounding box center [330, 229] width 477 height 54
click at [205, 94] on textarea "Change filter Blow out clogged drain line Replace clogged ptrap Test cool Test …" at bounding box center [330, 81] width 477 height 41
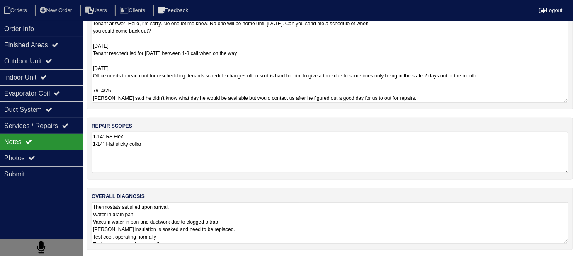
drag, startPoint x: 235, startPoint y: 198, endPoint x: 414, endPoint y: 226, distance: 181.7
click at [414, 226] on textarea "Thermostats satisfied upon arrival. Water in drain pan. Vaccum water in pan and…" at bounding box center [330, 222] width 477 height 41
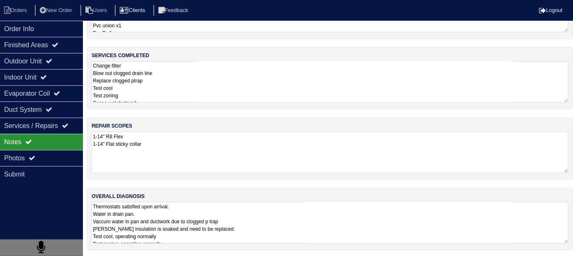
scroll to position [62, 0]
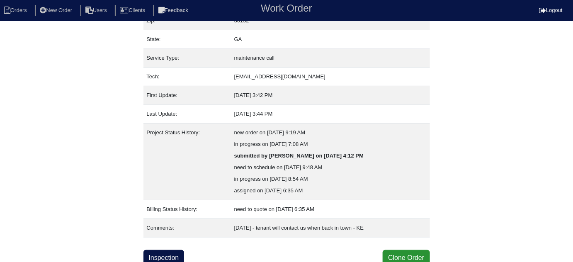
scroll to position [92, 0]
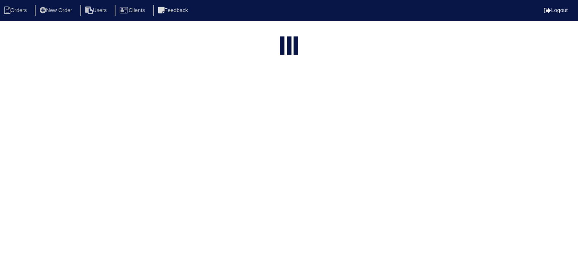
select select "15"
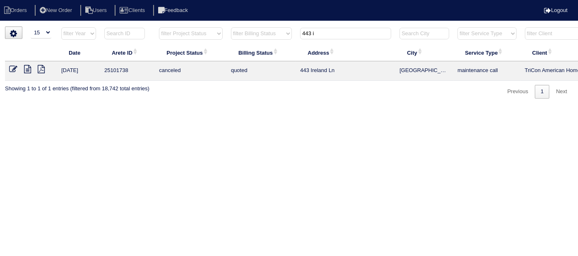
click at [24, 70] on icon at bounding box center [27, 69] width 7 height 8
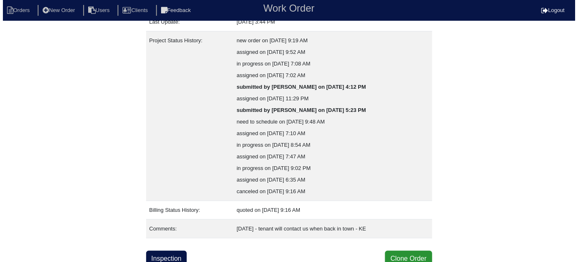
scroll to position [184, 0]
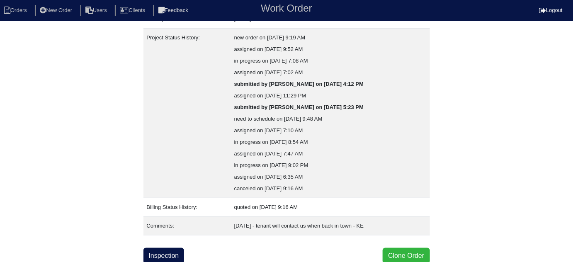
click at [392, 250] on button "Clone Order" at bounding box center [405, 256] width 47 height 16
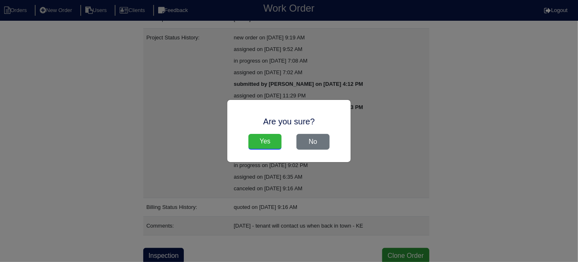
click at [259, 140] on input "Yes" at bounding box center [265, 142] width 33 height 16
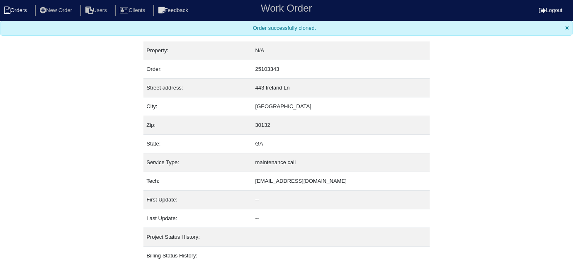
click at [13, 9] on li "Orders" at bounding box center [17, 10] width 34 height 11
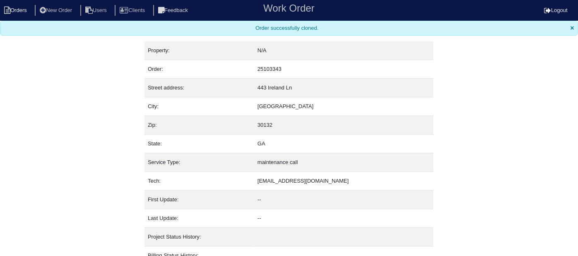
select select "15"
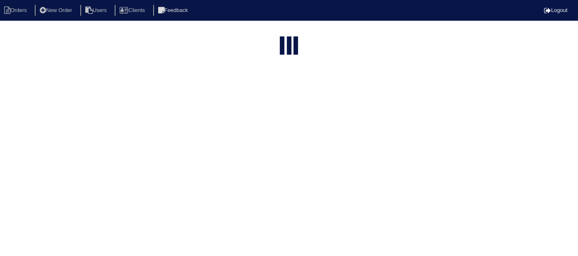
type input "443 i"
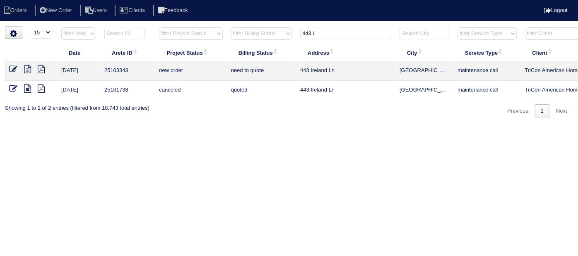
click at [11, 69] on icon at bounding box center [13, 69] width 8 height 8
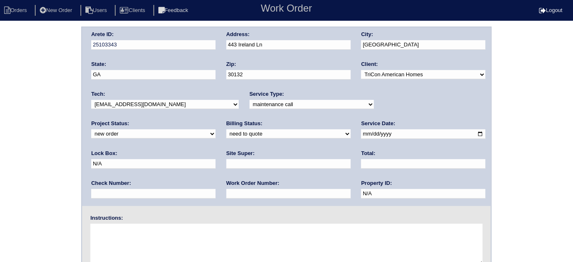
click at [249, 100] on select "-select- initial service basic service maintenance call replacement scope servi…" at bounding box center [311, 104] width 124 height 9
select select "initial service"
click at [249, 100] on select "-select- initial service basic service maintenance call replacement scope servi…" at bounding box center [311, 104] width 124 height 9
drag, startPoint x: 381, startPoint y: 134, endPoint x: 236, endPoint y: 5, distance: 194.3
click at [215, 159] on input "N/A" at bounding box center [153, 164] width 124 height 10
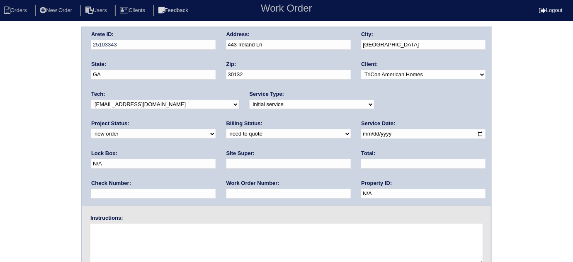
click at [215, 159] on input "N/A" at bounding box center [153, 164] width 124 height 10
drag, startPoint x: 381, startPoint y: 133, endPoint x: 213, endPoint y: 126, distance: 168.4
click at [319, 124] on div "Arete ID: 25103343 Address: 443 Ireland Ln City: Dallas State: GA Zip: 30132 Cl…" at bounding box center [286, 116] width 409 height 179
type input "9470"
click at [109, 233] on textarea at bounding box center [286, 244] width 392 height 41
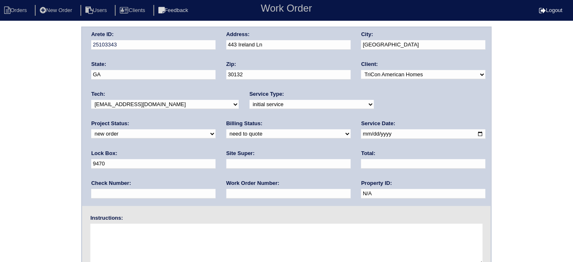
click at [157, 234] on textarea at bounding box center [286, 244] width 392 height 41
type textarea "Install smart tstats if needed CALL PAYTON FOR REPAIRS NEEDED FROM PREVIOUS JOB…"
click at [29, 76] on div "Arete ID: 25103343 Address: 443 Ireland Ln City: Dallas State: GA Zip: 30132 Cl…" at bounding box center [286, 194] width 573 height 335
click at [226, 164] on input "text" at bounding box center [288, 164] width 124 height 10
type input "Darryl Glover"
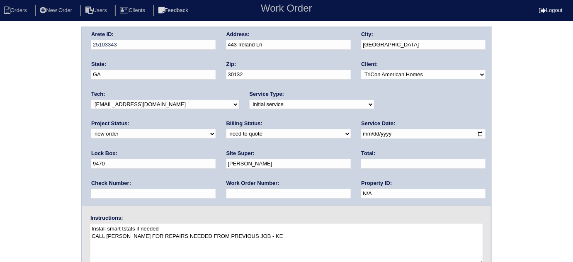
click at [0, 150] on div "Arete ID: 25103343 Address: 443 Ireland Ln City: Dallas State: GA Zip: 30132 Cl…" at bounding box center [286, 194] width 573 height 335
click at [226, 192] on input "text" at bounding box center [288, 194] width 124 height 10
click at [226, 193] on input "text" at bounding box center [288, 194] width 124 height 10
type input "544366"
click at [0, 85] on div "Arete ID: 25103343 Address: 443 Ireland Ln City: Dallas State: GA Zip: 30132 Cl…" at bounding box center [286, 194] width 573 height 335
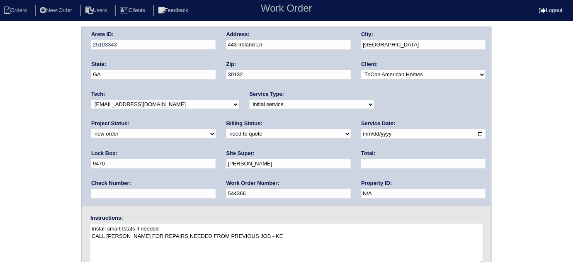
click at [11, 141] on div "Arete ID: 25103343 Address: 443 Ireland Ln City: Dallas State: GA Zip: 30132 Cl…" at bounding box center [286, 194] width 573 height 335
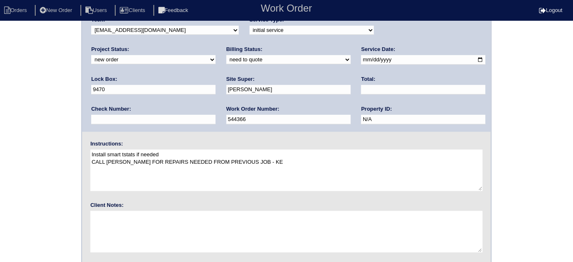
scroll to position [98, 0]
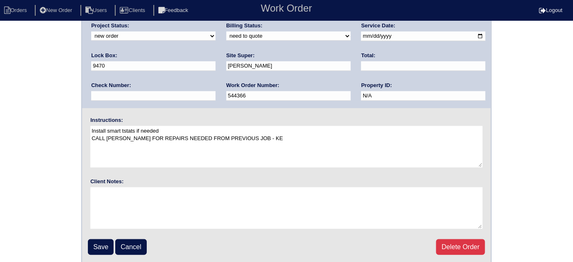
click at [113, 247] on input "Save" at bounding box center [101, 247] width 26 height 16
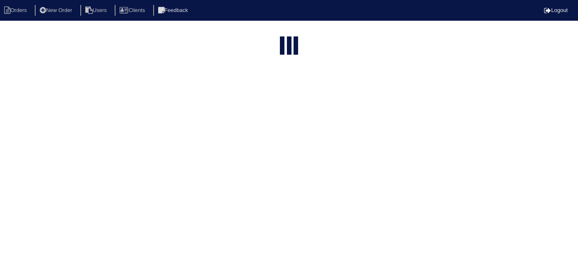
select select "15"
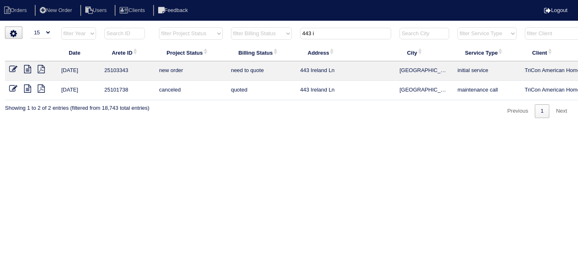
drag, startPoint x: 321, startPoint y: 36, endPoint x: 241, endPoint y: 32, distance: 80.1
click at [246, 33] on tr "filter Year -- Any Year -- 2025 2024 2023 2022 2021 2020 2019 filter Project St…" at bounding box center [364, 35] width 718 height 17
click at [322, 33] on input "443 i" at bounding box center [345, 34] width 91 height 12
drag, startPoint x: 319, startPoint y: 32, endPoint x: 260, endPoint y: 29, distance: 59.4
click at [266, 29] on tr "filter Year -- Any Year -- 2025 2024 2023 2022 2021 2020 2019 filter Project St…" at bounding box center [364, 35] width 718 height 17
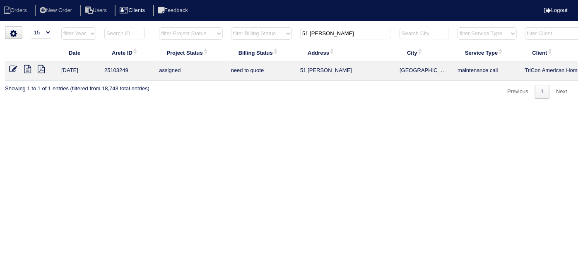
type input "51 mona"
click at [9, 68] on icon at bounding box center [13, 69] width 8 height 8
select select "15"
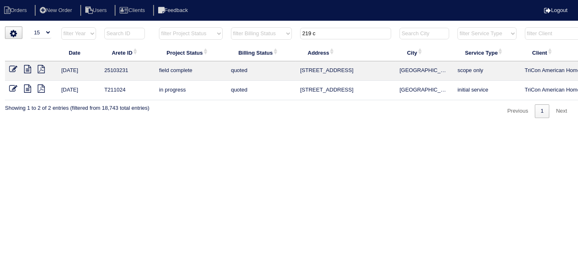
type input "219 c"
click at [12, 70] on icon at bounding box center [13, 69] width 8 height 8
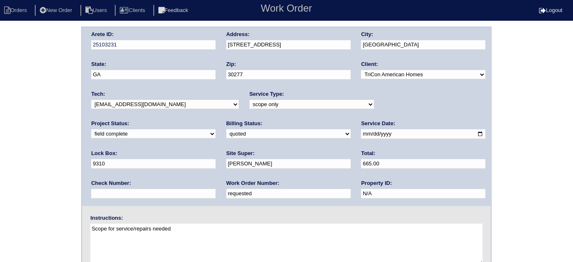
click at [226, 128] on div "Billing Status: need to quote quoted need to invoice invoiced paid warranty pur…" at bounding box center [288, 131] width 124 height 23
drag, startPoint x: 120, startPoint y: 133, endPoint x: 119, endPoint y: 137, distance: 4.9
click at [226, 133] on select "need to quote quoted need to invoice invoiced paid warranty purchase order need…" at bounding box center [288, 133] width 124 height 9
select select "need to invoice"
click at [226, 129] on select "need to quote quoted need to invoice invoiced paid warranty purchase order need…" at bounding box center [288, 133] width 124 height 9
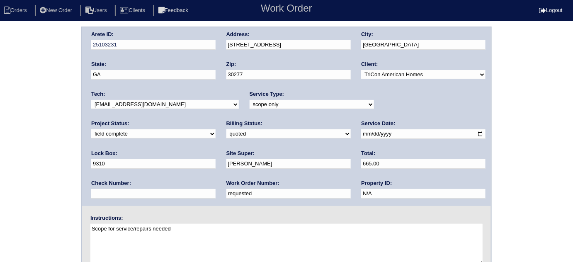
click at [215, 129] on select "new order assigned in progress field complete need to schedule admin review arc…" at bounding box center [153, 133] width 124 height 9
select select "need to schedule"
click at [215, 129] on select "new order assigned in progress field complete need to schedule admin review arc…" at bounding box center [153, 133] width 124 height 9
click at [361, 133] on input "[DATE]" at bounding box center [423, 134] width 124 height 10
type input "[DATE]"
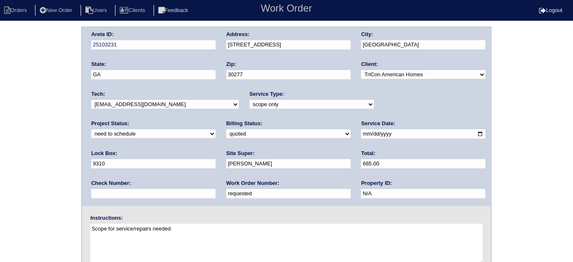
click at [48, 185] on div "Arete ID: 25103231 Address: [STREET_ADDRESS] City: [GEOGRAPHIC_DATA] State: [GE…" at bounding box center [286, 194] width 573 height 335
drag, startPoint x: 125, startPoint y: 193, endPoint x: 0, endPoint y: 165, distance: 127.9
click at [0, 172] on div "Arete ID: 25103231 Address: [STREET_ADDRESS] City: [GEOGRAPHIC_DATA] State: [GE…" at bounding box center [286, 194] width 573 height 335
type input "544383"
click at [23, 117] on div "Arete ID: 25103231 Address: [STREET_ADDRESS] City: [GEOGRAPHIC_DATA] State: [GE…" at bounding box center [286, 194] width 573 height 335
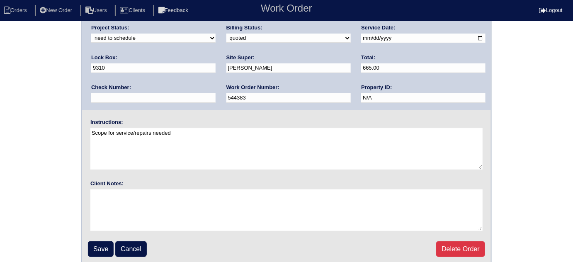
scroll to position [98, 0]
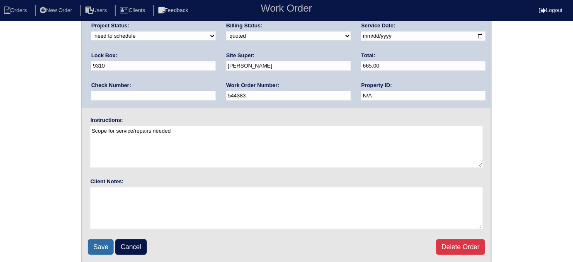
click at [94, 246] on input "Save" at bounding box center [101, 247] width 26 height 16
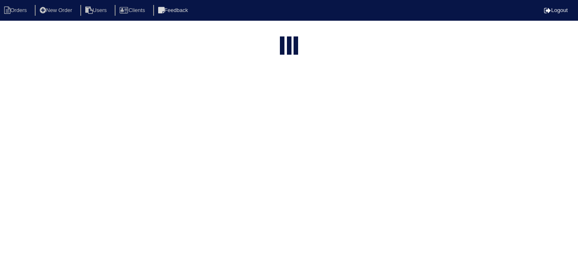
select select "15"
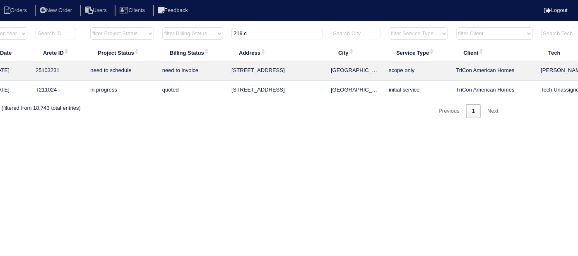
scroll to position [0, 144]
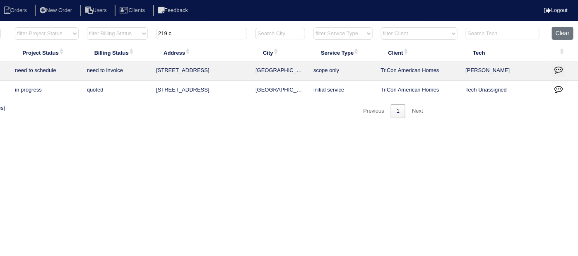
click at [557, 70] on icon "button" at bounding box center [559, 69] width 8 height 8
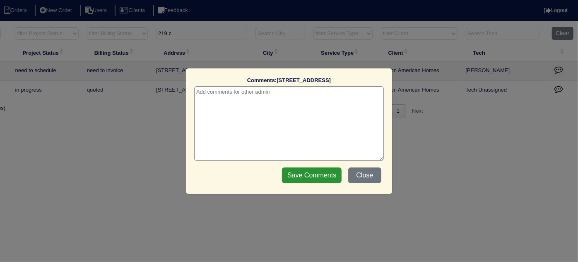
click at [246, 98] on textarea at bounding box center [289, 123] width 190 height 75
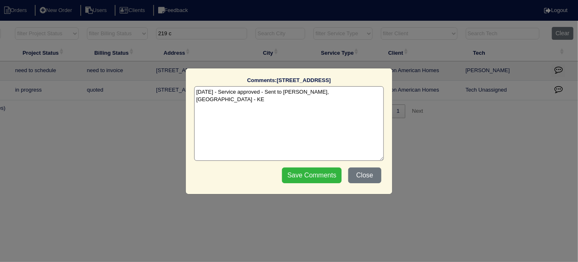
type textarea "9/10/25 - Service approved - Sent to Dan, Payton - KE"
drag, startPoint x: 332, startPoint y: 176, endPoint x: 398, endPoint y: 134, distance: 77.8
click at [332, 176] on input "Save Comments" at bounding box center [312, 175] width 60 height 16
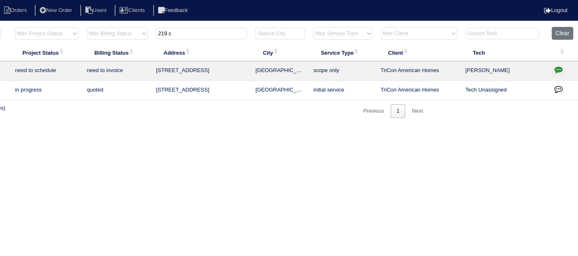
scroll to position [0, 0]
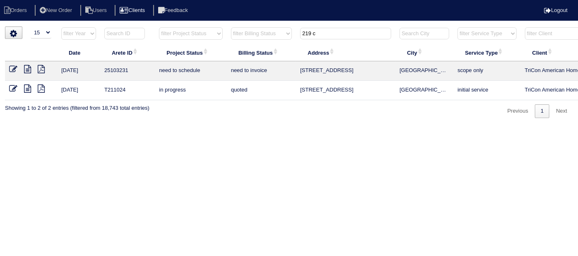
drag, startPoint x: 341, startPoint y: 34, endPoint x: 133, endPoint y: 14, distance: 209.0
click at [254, 33] on tr "filter Year -- Any Year -- 2025 2024 2023 2022 2021 2020 2019 filter Project St…" at bounding box center [364, 35] width 718 height 17
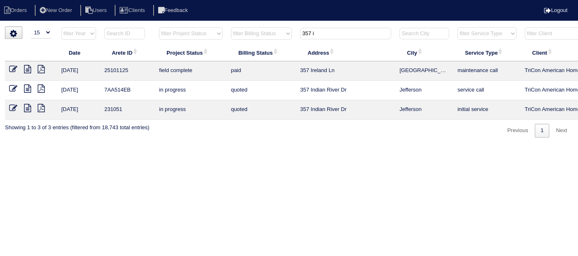
type input "357 i"
click at [29, 87] on icon at bounding box center [27, 89] width 7 height 8
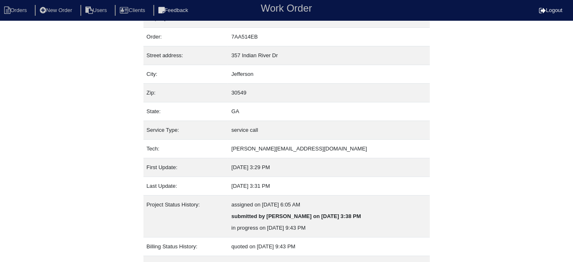
scroll to position [56, 0]
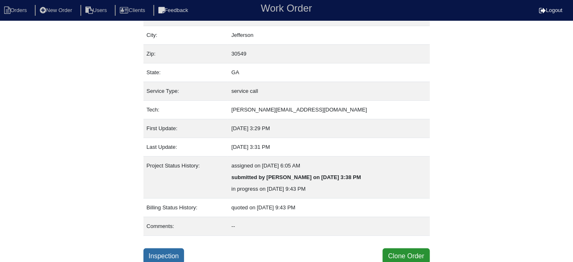
click at [174, 250] on link "Inspection" at bounding box center [163, 256] width 41 height 16
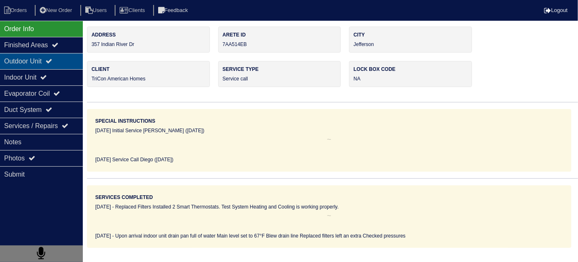
click at [26, 65] on div "Outdoor Unit" at bounding box center [41, 61] width 83 height 16
type textarea "Nitrogen 3/4 pvc cuppling"
type textarea "Upon arrival indoor unit drain pan full of water Main level set to 67°F Blew dr…"
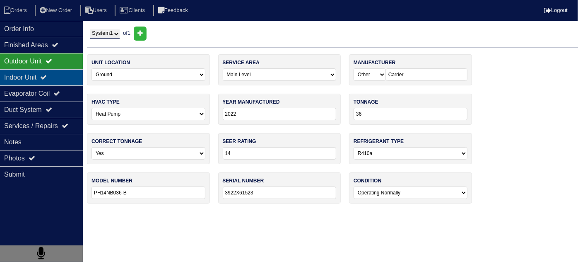
click at [26, 71] on div "Indoor Unit" at bounding box center [41, 77] width 83 height 16
type textarea "Nitrogen 3/4 pvc cuppling"
type textarea "Upon arrival indoor unit drain pan full of water Main level set to 67°F Blew dr…"
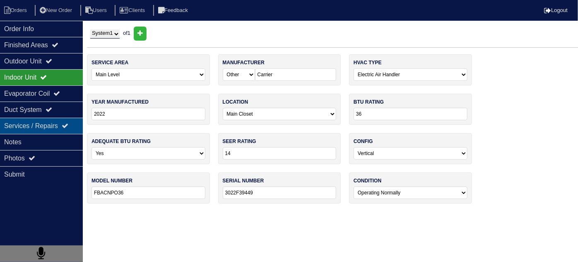
drag, startPoint x: 37, startPoint y: 144, endPoint x: 62, endPoint y: 131, distance: 27.4
click at [36, 143] on div "Notes" at bounding box center [41, 142] width 83 height 16
type textarea "Nitrogen 3/4 pvc cuppling"
type textarea "Upon arrival indoor unit drain pan full of water Main level set to 67°F Blew dr…"
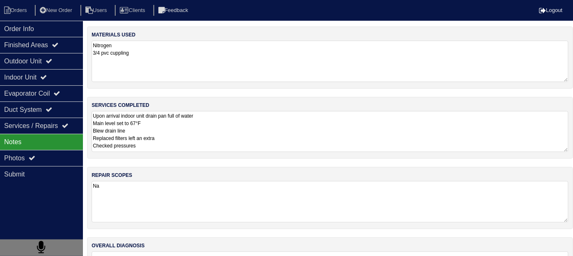
click at [299, 132] on textarea "Upon arrival indoor unit drain pan full of water Main level set to 67°F Blew dr…" at bounding box center [330, 131] width 477 height 41
click at [44, 63] on div "Outdoor Unit" at bounding box center [41, 61] width 83 height 16
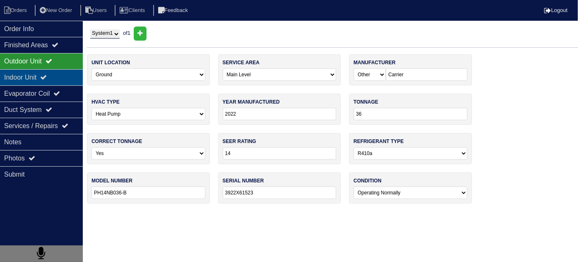
click at [37, 75] on div "Indoor Unit" at bounding box center [41, 77] width 83 height 16
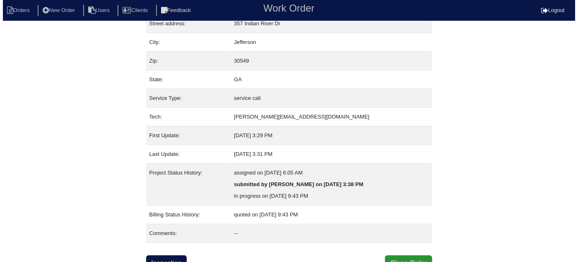
scroll to position [56, 0]
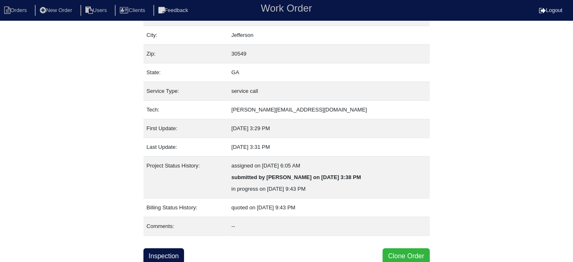
click at [395, 254] on button "Clone Order" at bounding box center [405, 256] width 47 height 16
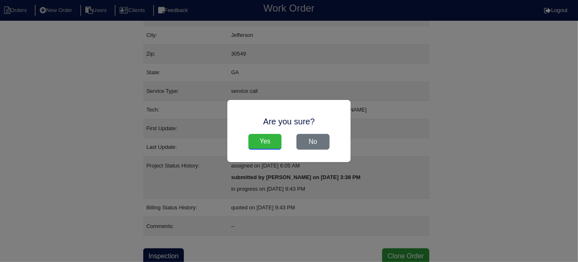
click at [261, 144] on input "Yes" at bounding box center [265, 142] width 33 height 16
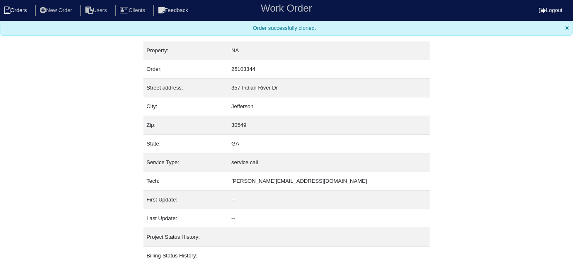
click at [13, 7] on li "Orders" at bounding box center [17, 10] width 34 height 11
select select "15"
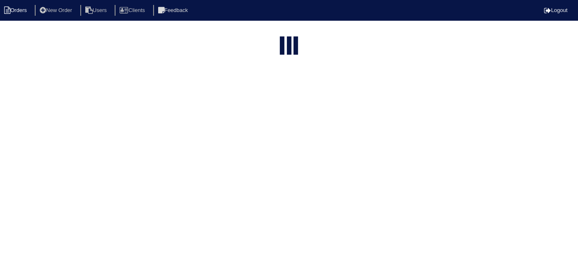
type input "357 i"
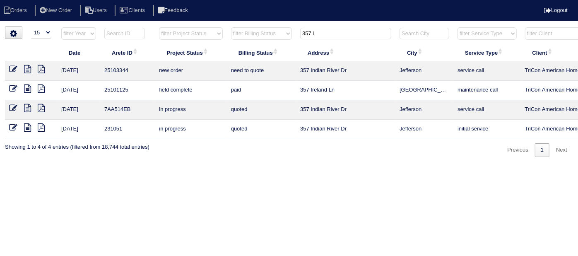
click at [15, 67] on icon at bounding box center [13, 69] width 8 height 8
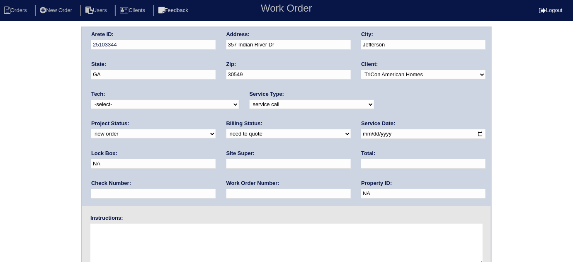
click at [276, 102] on select "-select- initial service basic service maintenance call replacement scope servi…" at bounding box center [311, 104] width 124 height 9
select select "scope only"
click at [249, 100] on select "-select- initial service basic service maintenance call replacement scope servi…" at bounding box center [311, 104] width 124 height 9
drag, startPoint x: 371, startPoint y: 133, endPoint x: 249, endPoint y: 125, distance: 122.5
click at [297, 126] on div "Arete ID: 25103344 Address: 357 Indian River Dr City: Jefferson State: GA Zip: …" at bounding box center [286, 116] width 409 height 179
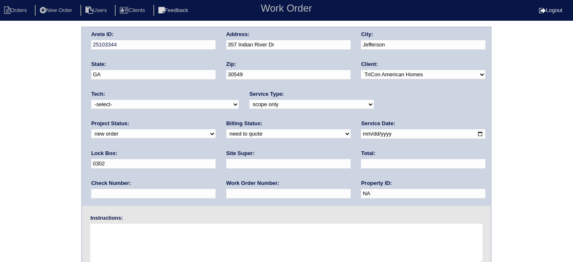
type input "0302 - front door"
click at [226, 159] on input "text" at bounding box center [288, 164] width 124 height 10
type input "Sharon Campana"
click at [125, 241] on textarea at bounding box center [286, 244] width 392 height 41
type textarea "Scope for service/repairs needed"
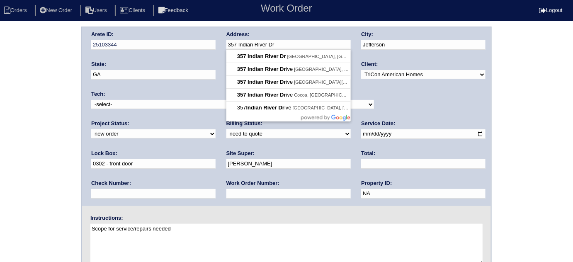
click at [193, 43] on div "Arete ID: 25103344 Address: 357 Indian River Dr City: Jefferson State: GA Zip: …" at bounding box center [286, 116] width 409 height 179
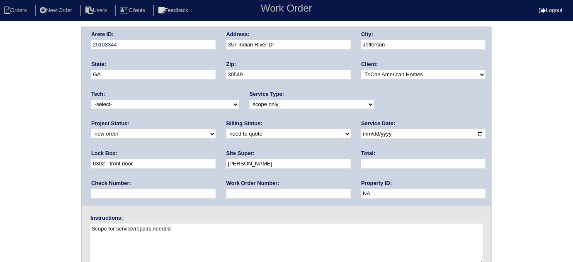
click at [0, 105] on div "Arete ID: 25103344 Address: 357 Indian River Dr City: Jefferson State: GA Zip: …" at bounding box center [286, 194] width 573 height 335
click at [73, 113] on div "Arete ID: 25103344 Address: 357 Indian River Dr City: Jefferson State: GA Zip: …" at bounding box center [286, 194] width 573 height 335
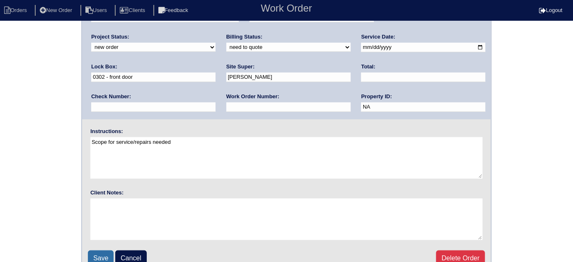
scroll to position [98, 0]
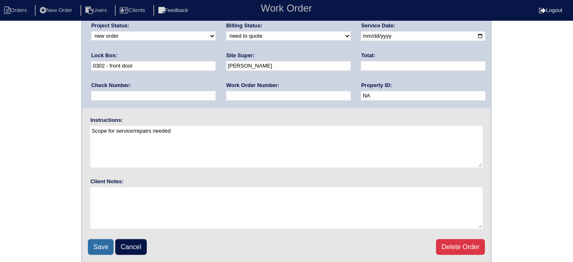
drag, startPoint x: 101, startPoint y: 254, endPoint x: 99, endPoint y: 248, distance: 6.0
click at [101, 253] on fieldset "Arete ID: 25103344 Address: 357 Indian River Dr City: Jefferson State: GA Zip: …" at bounding box center [286, 97] width 409 height 334
click at [99, 248] on input "Save" at bounding box center [101, 247] width 26 height 16
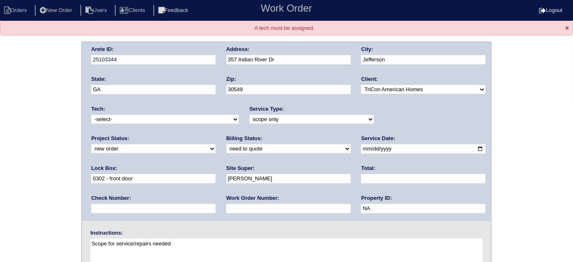
click at [207, 119] on select "-select- [EMAIL_ADDRESS][DOMAIN_NAME] [EMAIL_ADDRESS][DOMAIN_NAME] [EMAIL_ADDRE…" at bounding box center [165, 119] width 148 height 9
select select "33"
click at [91, 115] on select "-select- aretesmg+backup-tech@gmail.com benjohnholt88@gmail.com callisonhvac@ya…" at bounding box center [165, 119] width 148 height 9
click at [7, 160] on div "Arete ID: 25103344 Address: 357 Indian River Dr City: Jefferson State: GA Zip: …" at bounding box center [286, 208] width 573 height 335
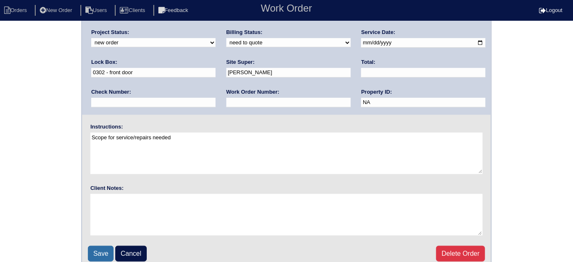
scroll to position [113, 0]
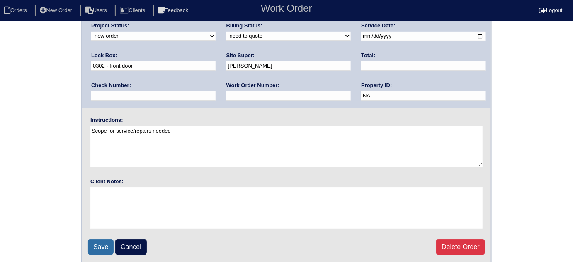
click at [103, 243] on input "Save" at bounding box center [101, 247] width 26 height 16
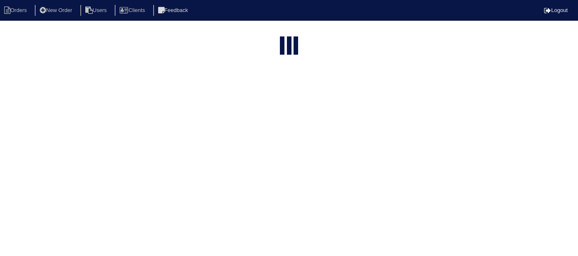
select select "15"
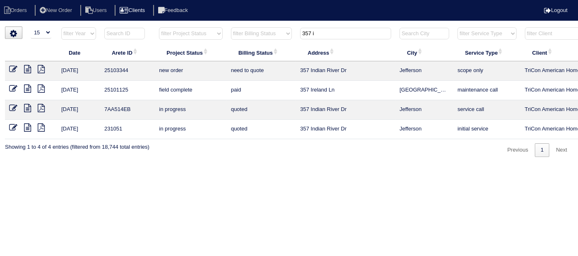
drag, startPoint x: 323, startPoint y: 35, endPoint x: 155, endPoint y: 5, distance: 170.9
click at [155, 27] on body "Orders New Order Users Clients Feedback Logout Orders New Order Users Clients M…" at bounding box center [289, 92] width 578 height 131
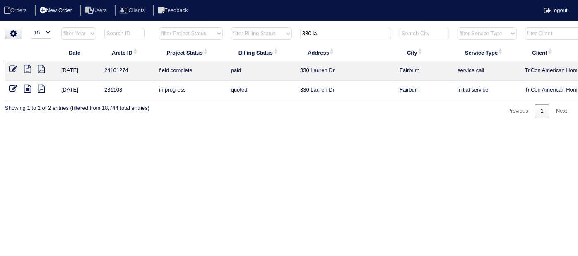
type input "330 la"
click at [29, 66] on icon at bounding box center [27, 69] width 7 height 8
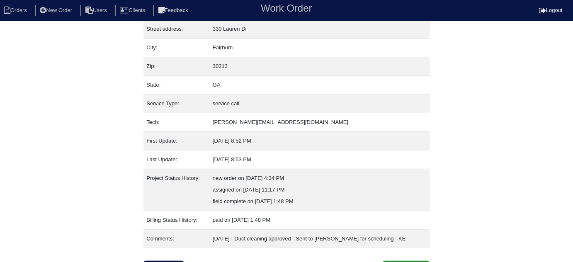
scroll to position [56, 0]
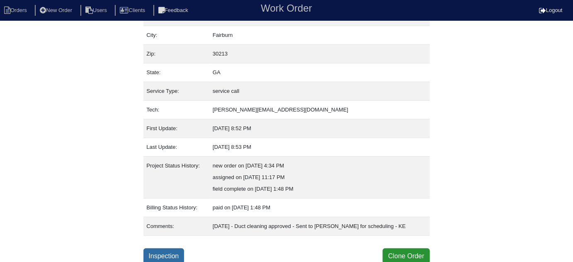
click at [166, 254] on link "Inspection" at bounding box center [163, 256] width 41 height 16
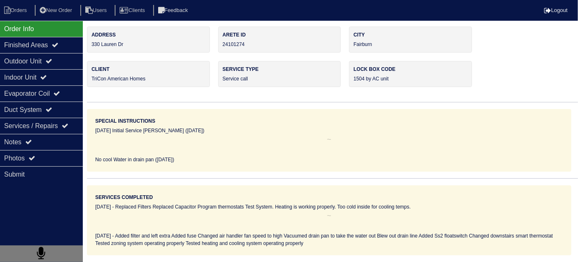
click at [38, 55] on div "Outdoor Unit" at bounding box center [41, 61] width 83 height 16
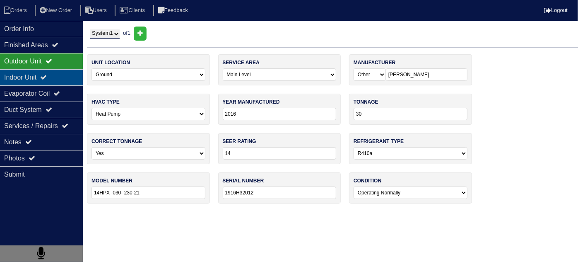
click at [27, 80] on div "Indoor Unit" at bounding box center [41, 77] width 83 height 16
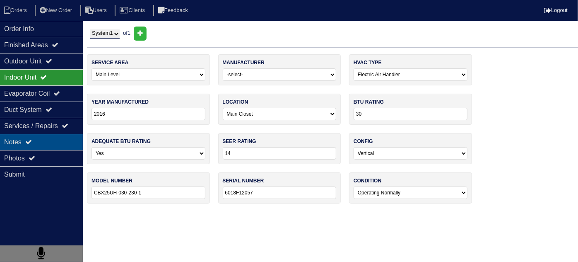
click at [37, 143] on div "Notes" at bounding box center [41, 142] width 83 height 16
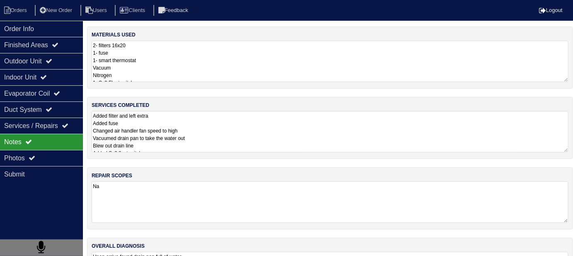
click at [281, 148] on textarea "Added filter and left extra Added fuse Changed air handler fan speed to high Va…" at bounding box center [330, 131] width 477 height 41
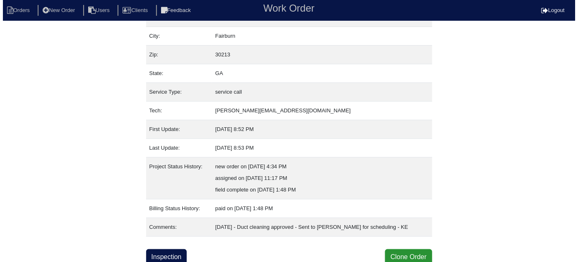
scroll to position [56, 0]
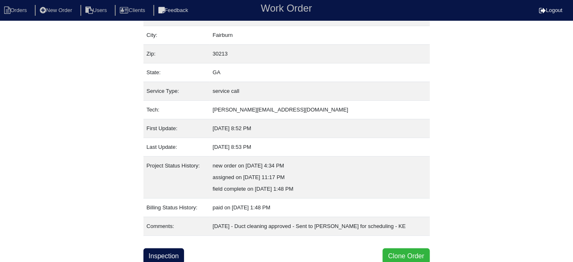
click at [416, 250] on button "Clone Order" at bounding box center [405, 256] width 47 height 16
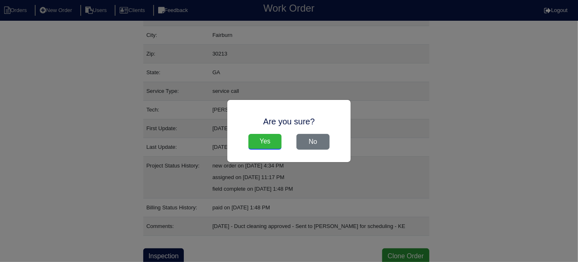
click at [262, 140] on input "Yes" at bounding box center [265, 142] width 33 height 16
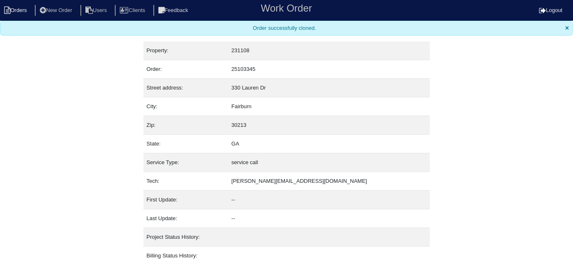
click at [4, 11] on icon at bounding box center [7, 10] width 6 height 7
select select "15"
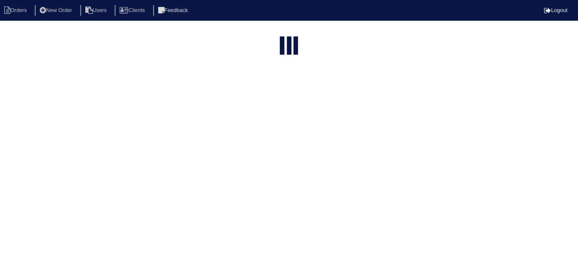
type input "330 la"
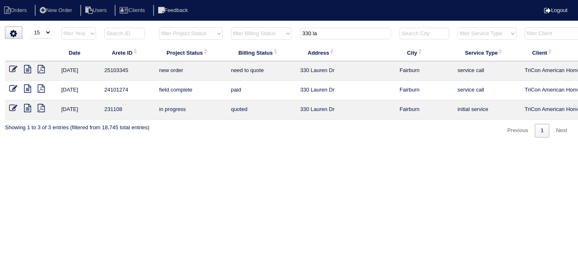
click at [29, 90] on icon at bounding box center [27, 89] width 7 height 8
click at [12, 67] on icon at bounding box center [13, 69] width 8 height 8
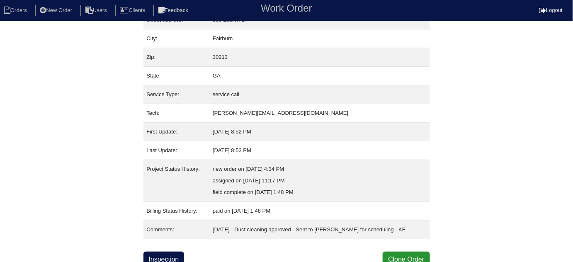
scroll to position [56, 0]
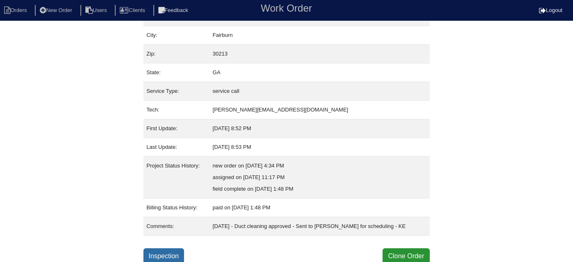
click at [182, 248] on link "Inspection" at bounding box center [163, 256] width 41 height 16
select select "0"
select select "[PERSON_NAME]"
select select "1"
select select "4"
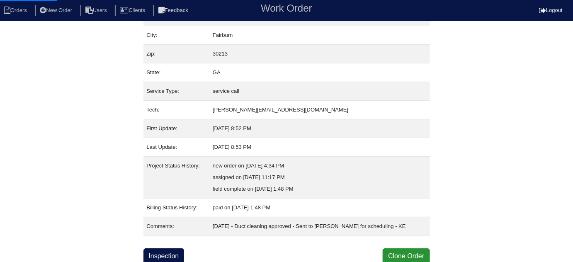
select select "0"
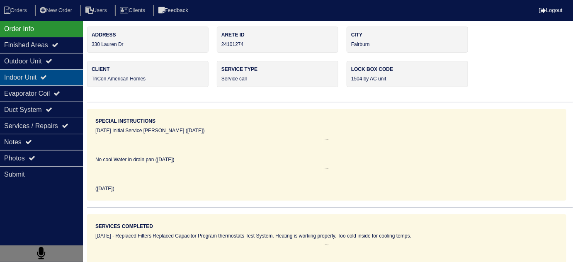
click at [23, 70] on div "Indoor Unit" at bounding box center [41, 77] width 83 height 16
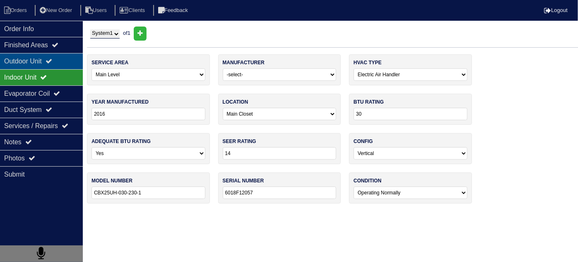
click at [27, 60] on div "Outdoor Unit" at bounding box center [41, 61] width 83 height 16
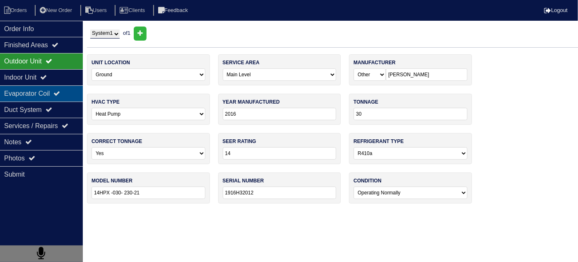
click at [26, 85] on div "Evaporator Coil" at bounding box center [41, 93] width 83 height 16
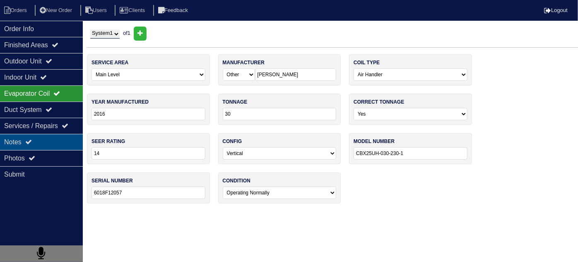
click at [25, 143] on div "Notes" at bounding box center [41, 142] width 83 height 16
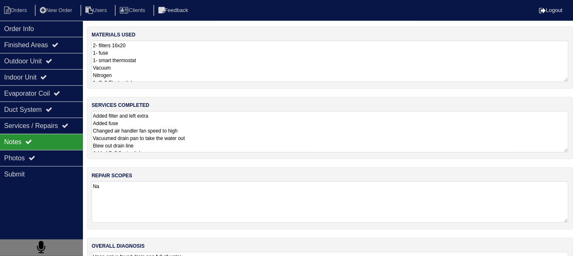
click at [259, 127] on textarea "Added filter and left extra Added fuse Changed air handler fan speed to high Va…" at bounding box center [330, 131] width 477 height 41
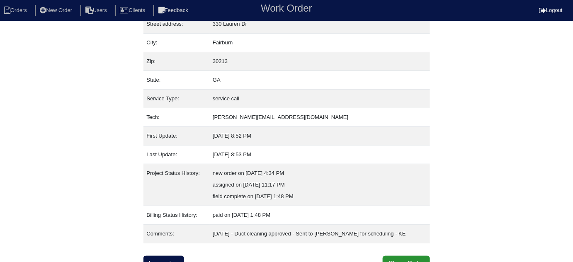
scroll to position [56, 0]
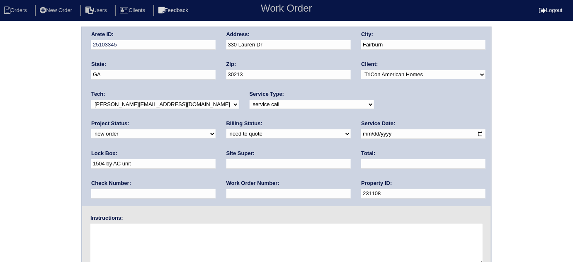
click at [249, 107] on select "-select- initial service basic service maintenance call replacement scope servi…" at bounding box center [311, 104] width 124 height 9
select select "initial service"
click at [249, 100] on select "-select- initial service basic service maintenance call replacement scope servi…" at bounding box center [311, 104] width 124 height 9
drag, startPoint x: 410, startPoint y: 135, endPoint x: 350, endPoint y: 137, distance: 60.1
click at [350, 137] on div "Arete ID: 25103345 Address: 330 Lauren Dr City: Fairburn State: GA Zip: 30213 C…" at bounding box center [286, 116] width 409 height 179
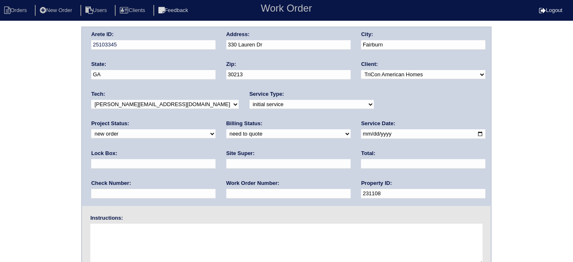
click at [215, 159] on input "text" at bounding box center [153, 164] width 124 height 10
type input "9470"
click at [226, 161] on input "text" at bounding box center [288, 164] width 124 height 10
type input "Ithamar Yehudah"
click at [226, 198] on div "Work Order Number:" at bounding box center [288, 190] width 124 height 23
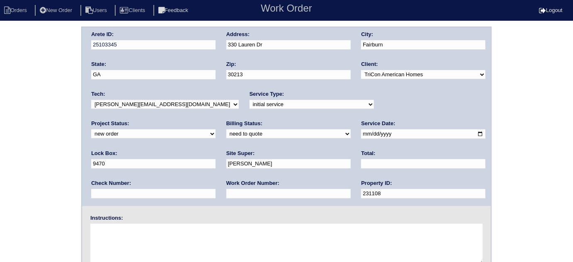
click at [226, 195] on input "text" at bounding box center [288, 194] width 124 height 10
click at [226, 194] on input "text" at bounding box center [288, 194] width 124 height 10
type input "544429"
click at [135, 237] on textarea at bounding box center [286, 244] width 392 height 41
type textarea "Install smart tstats if needed"
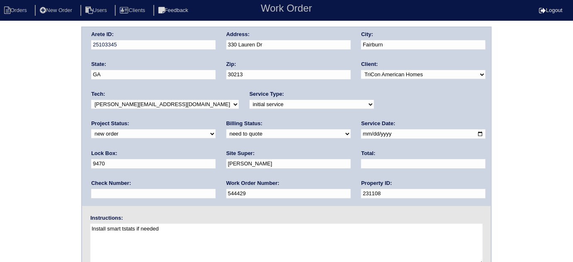
click at [184, 47] on div "Arete ID: 25103345 Address: 330 Lauren Dr City: Fairburn State: GA Zip: 30213 C…" at bounding box center [286, 116] width 409 height 179
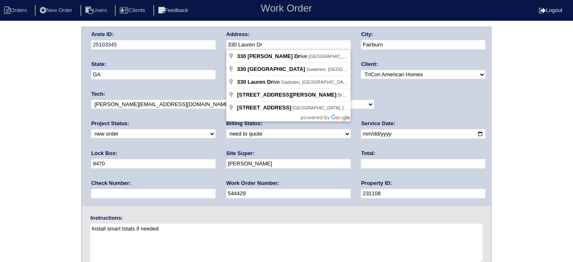
click at [7, 73] on div "Arete ID: 25103345 Address: 330 Lauren Dr City: Fairburn State: GA Zip: 30213 C…" at bounding box center [286, 194] width 573 height 335
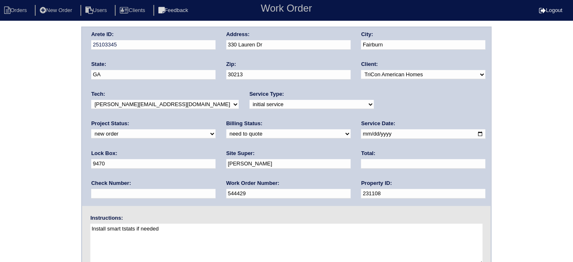
click at [0, 108] on div "Arete ID: 25103345 Address: 330 Lauren Dr City: Fairburn State: GA Zip: 30213 C…" at bounding box center [286, 194] width 573 height 335
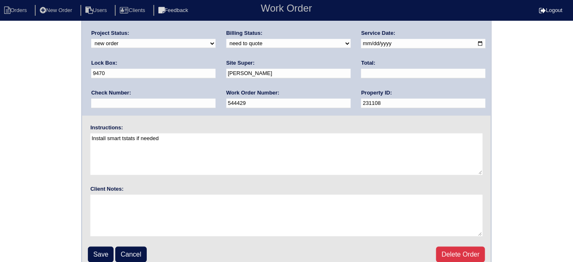
scroll to position [98, 0]
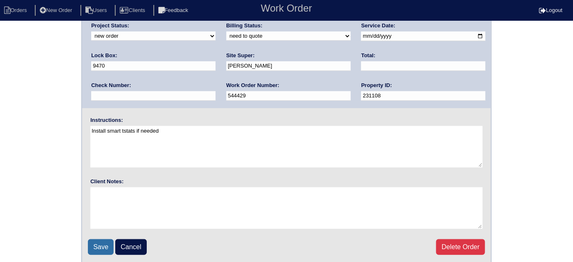
drag, startPoint x: 99, startPoint y: 243, endPoint x: 99, endPoint y: 237, distance: 5.5
click at [99, 241] on input "Save" at bounding box center [101, 247] width 26 height 16
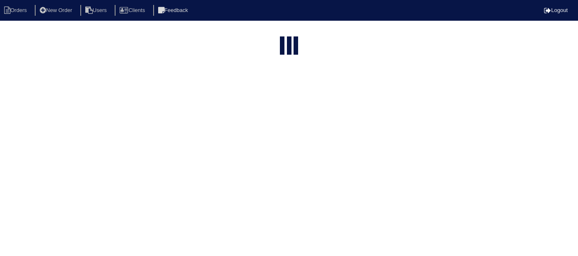
select select "15"
type input "330 la"
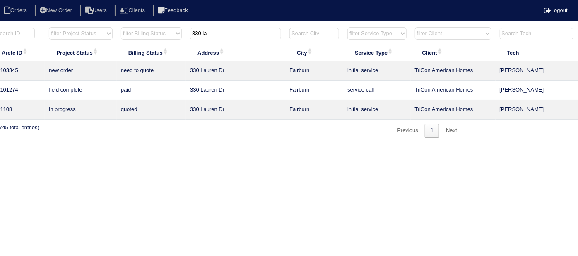
scroll to position [0, 144]
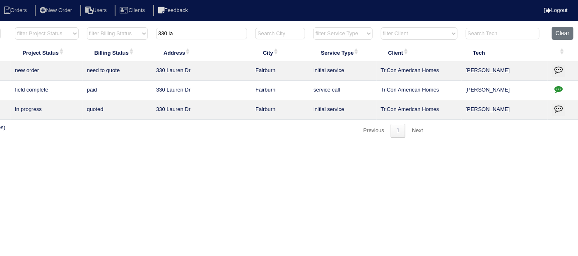
click at [564, 68] on button "button" at bounding box center [558, 71] width 13 height 12
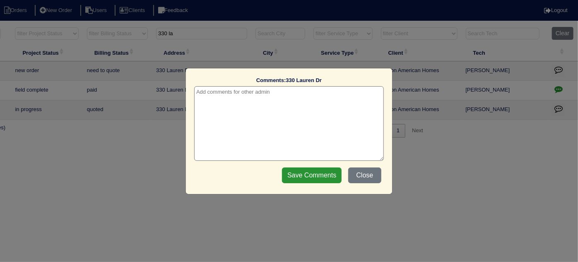
click at [288, 94] on textarea at bounding box center [289, 123] width 190 height 75
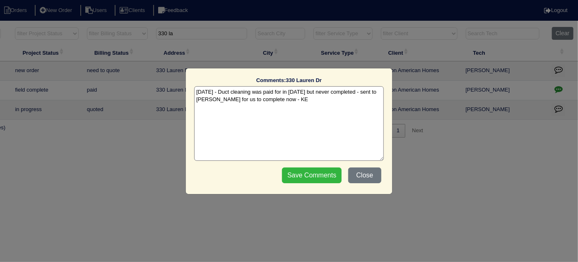
type textarea "[DATE] - Duct cleaning was paid for in [DATE] but never completed - sent to [PE…"
click at [306, 170] on input "Save Comments" at bounding box center [312, 175] width 60 height 16
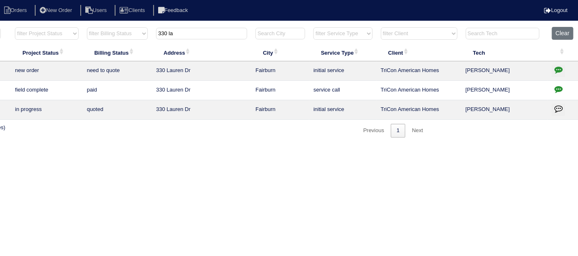
drag, startPoint x: 189, startPoint y: 31, endPoint x: 0, endPoint y: 41, distance: 189.2
click at [0, 40] on tr "filter Year -- Any Year -- 2025 2024 2023 2022 2021 2020 2019 filter Project St…" at bounding box center [220, 35] width 718 height 17
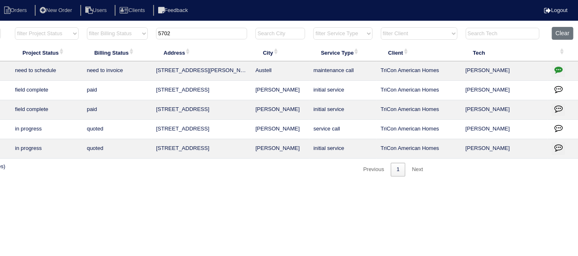
type input "5702"
click at [556, 68] on icon "button" at bounding box center [559, 69] width 8 height 8
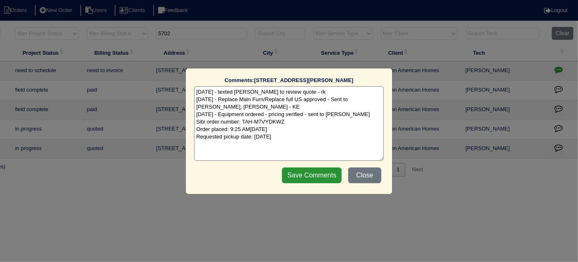
click at [308, 135] on textarea "9/2/25 - texted Dan to review quote - rk 9/3/25 - Replace Main Furn/Replace ful…" at bounding box center [289, 123] width 190 height 75
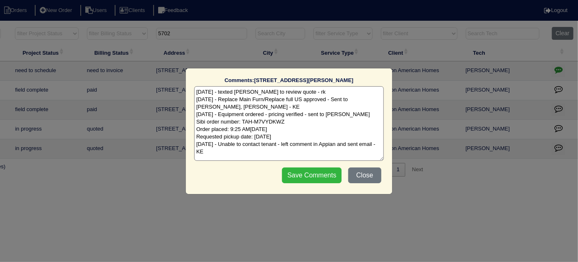
type textarea "9/2/25 - texted Dan to review quote - rk 9/3/25 - Replace Main Furn/Replace ful…"
click at [307, 177] on input "Save Comments" at bounding box center [312, 175] width 60 height 16
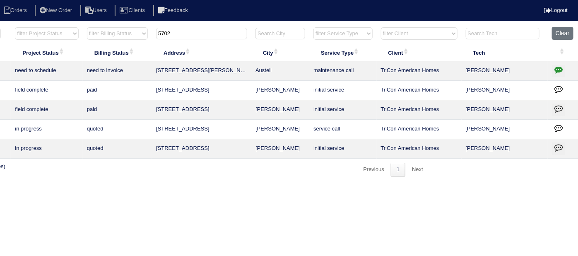
drag, startPoint x: 191, startPoint y: 34, endPoint x: 0, endPoint y: 17, distance: 191.3
click at [113, 31] on tr "filter Year -- Any Year -- 2025 2024 2023 2022 2021 2020 2019 filter Project St…" at bounding box center [220, 35] width 718 height 17
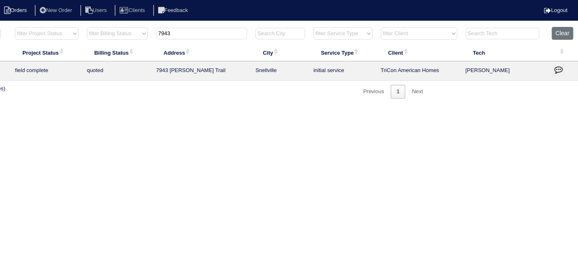
type input "7943"
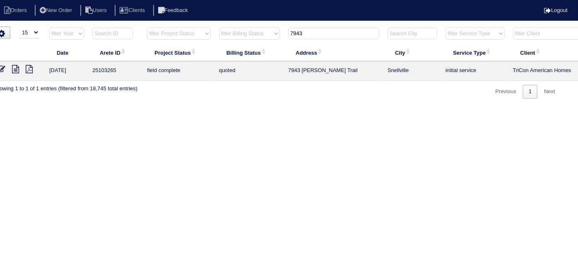
scroll to position [0, 0]
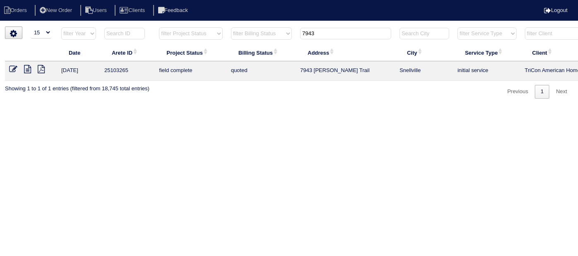
click at [12, 66] on icon at bounding box center [13, 69] width 8 height 8
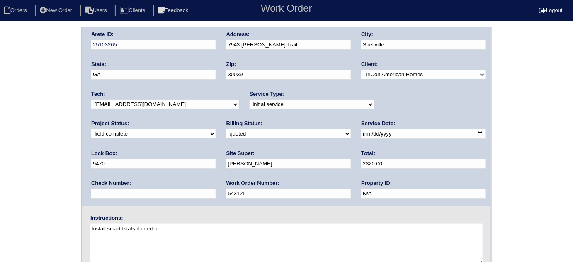
click at [51, 94] on div "Arete ID: 25103265 Address: [STREET_ADDRESS][PERSON_NAME] City: [GEOGRAPHIC_DAT…" at bounding box center [286, 194] width 573 height 335
click at [226, 134] on select "need to quote quoted need to invoice invoiced paid warranty purchase order need…" at bounding box center [288, 133] width 124 height 9
select select "need to invoice"
click at [226, 129] on select "need to quote quoted need to invoice invoiced paid warranty purchase order need…" at bounding box center [288, 133] width 124 height 9
click at [8, 179] on div "Arete ID: 25103265 Address: 7943 Nolan Trail City: Snellville State: GA Zip: 30…" at bounding box center [286, 194] width 573 height 335
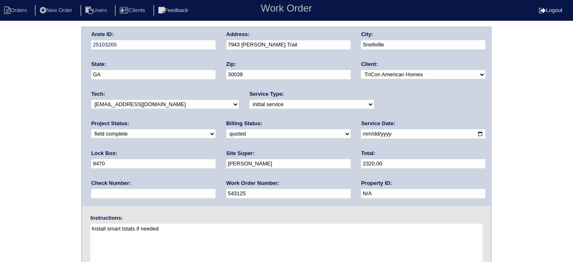
click at [56, 152] on div "Arete ID: 25103265 Address: 7943 Nolan Trail City: Snellville State: GA Zip: 30…" at bounding box center [286, 194] width 573 height 335
click at [40, 210] on div "Arete ID: 25103265 Address: 7943 Nolan Trail City: Snellville State: GA Zip: 30…" at bounding box center [286, 194] width 573 height 335
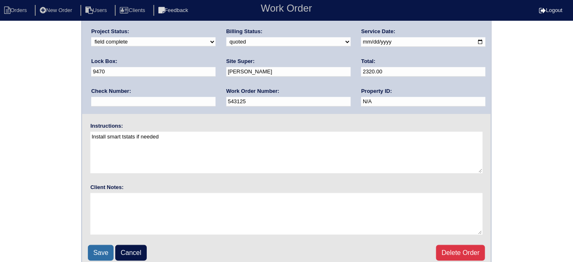
scroll to position [98, 0]
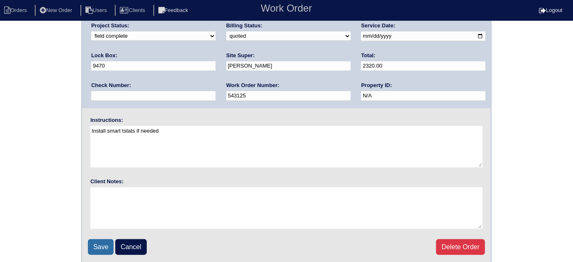
click at [105, 246] on input "Save" at bounding box center [101, 247] width 26 height 16
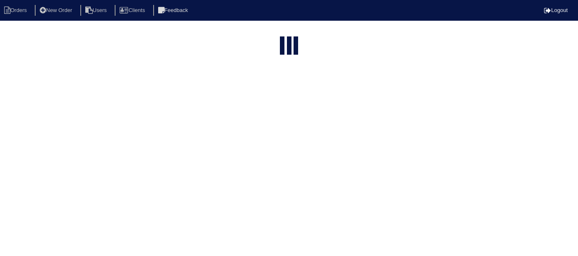
select select "15"
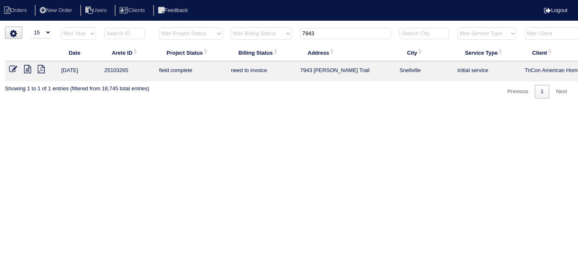
click at [347, 107] on html "Orders New Order Users Clients Feedback Logout Orders New Order Users Clients M…" at bounding box center [289, 53] width 578 height 107
click at [89, 107] on html "Orders New Order Users Clients Feedback Logout Orders New Order Users Clients M…" at bounding box center [289, 53] width 578 height 107
click at [136, 84] on div "Showing 1 to 1 of 1 entries (filtered from 18,745 total entries)" at bounding box center [77, 87] width 145 height 12
click at [168, 104] on html "Orders New Order Users Clients Feedback Logout Orders New Order Users Clients M…" at bounding box center [289, 53] width 578 height 107
click at [31, 70] on link at bounding box center [31, 70] width 14 height 6
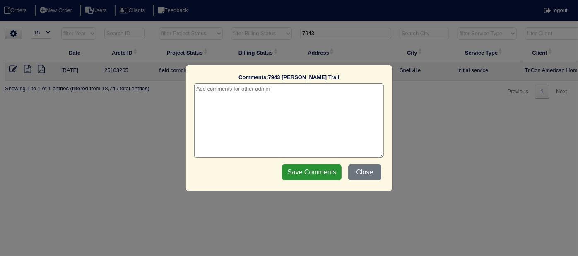
click at [290, 97] on textarea at bounding box center [289, 120] width 190 height 75
paste textarea "Duct cleaning"
type textarea "9/10/25 - Duct cleaning approved - sent to Dan -"
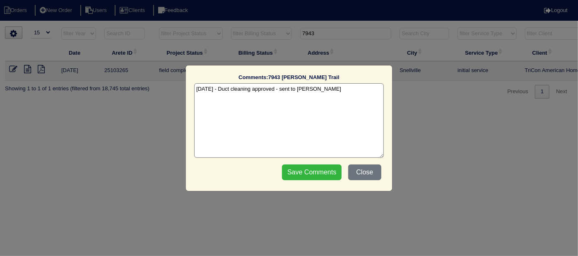
click at [314, 172] on input "Save Comments" at bounding box center [312, 173] width 60 height 16
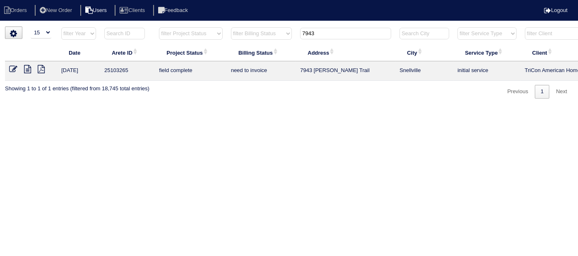
drag, startPoint x: 190, startPoint y: 32, endPoint x: 102, endPoint y: 15, distance: 89.1
click at [102, 27] on body "Orders New Order Users Clients Feedback Logout Orders New Order Users Clients M…" at bounding box center [289, 63] width 578 height 72
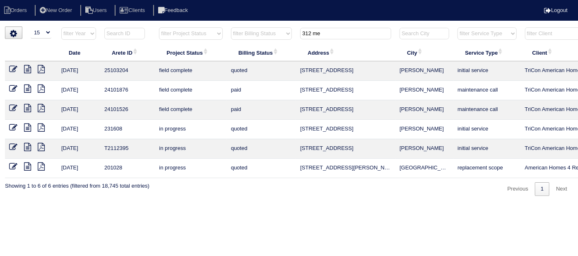
click at [325, 36] on input "312 me" at bounding box center [345, 34] width 91 height 12
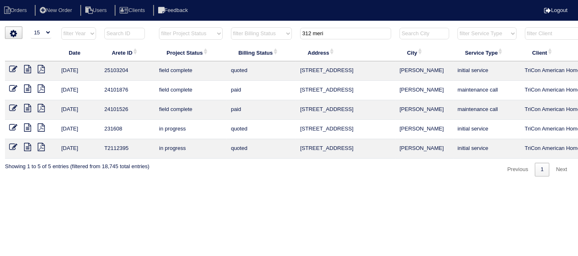
type input "312 meri"
click at [0, 12] on li "Orders" at bounding box center [17, 10] width 34 height 11
select select "15"
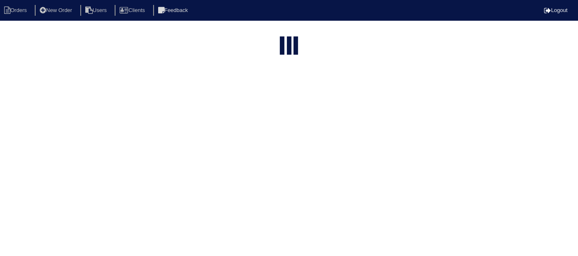
type input "312 meri"
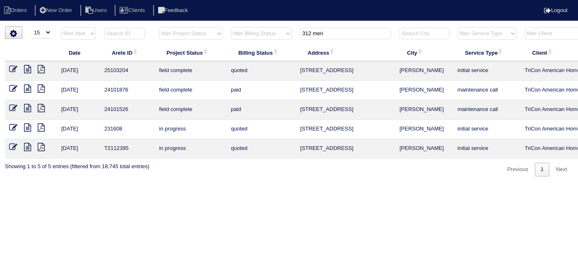
click at [314, 28] on input "312 meri" at bounding box center [345, 34] width 91 height 12
drag, startPoint x: 346, startPoint y: 34, endPoint x: 241, endPoint y: 19, distance: 106.3
click at [268, 28] on tr "filter Year -- Any Year -- 2025 2024 2023 2022 2021 2020 2019 filter Project St…" at bounding box center [364, 35] width 718 height 17
drag, startPoint x: 258, startPoint y: 218, endPoint x: 185, endPoint y: 166, distance: 89.6
click at [257, 185] on html "Orders New Order Users Clients Feedback Logout Orders New Order Users Clients M…" at bounding box center [289, 92] width 578 height 185
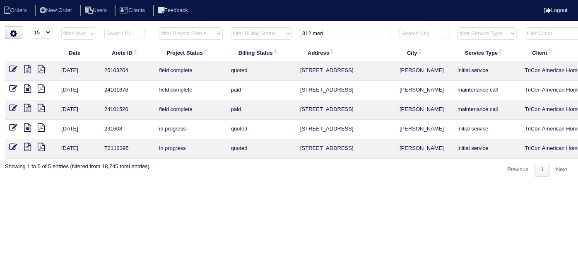
drag, startPoint x: 280, startPoint y: 232, endPoint x: 279, endPoint y: 222, distance: 10.0
click at [280, 185] on html "Orders New Order Users Clients Feedback Logout Orders New Order Users Clients M…" at bounding box center [289, 92] width 578 height 185
click at [343, 32] on input "312 meri" at bounding box center [345, 34] width 91 height 12
click at [206, 185] on html "Orders New Order Users Clients Feedback Logout Orders New Order Users Clients M…" at bounding box center [289, 92] width 578 height 185
click at [11, 68] on icon at bounding box center [13, 69] width 8 height 8
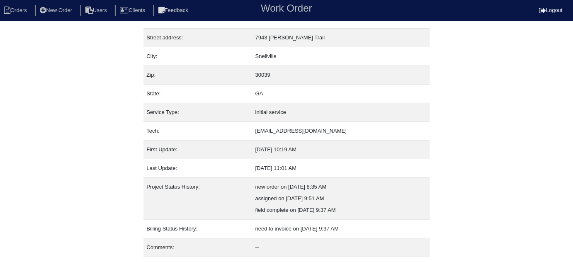
scroll to position [56, 0]
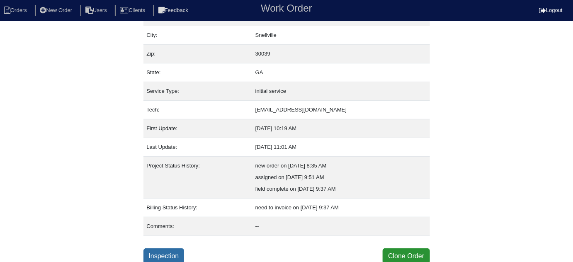
click at [161, 253] on link "Inspection" at bounding box center [163, 256] width 41 height 16
select select "0"
select select "[PERSON_NAME]"
select select "0"
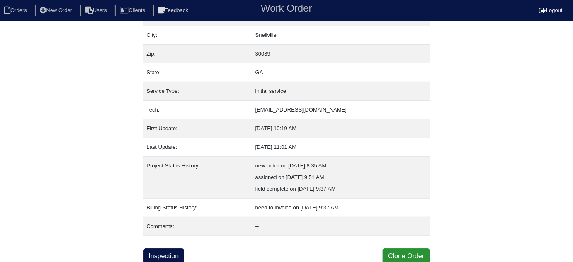
select select "0"
select select "1"
select select "0"
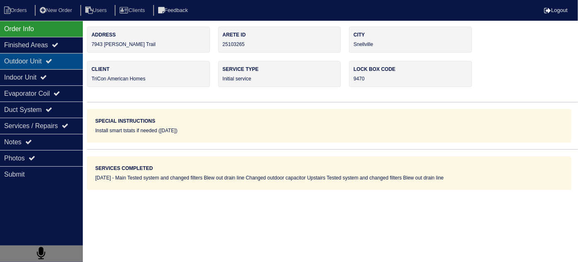
drag, startPoint x: 41, startPoint y: 65, endPoint x: 39, endPoint y: 78, distance: 13.8
click at [41, 67] on div "Outdoor Unit" at bounding box center [41, 61] width 83 height 16
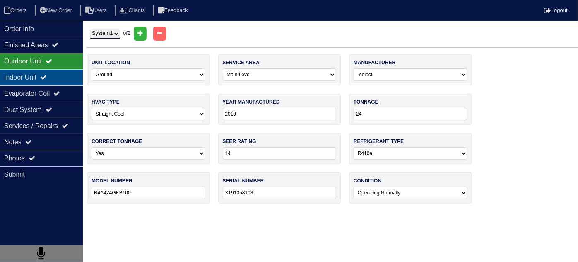
click at [39, 78] on div "Indoor Unit" at bounding box center [41, 77] width 83 height 16
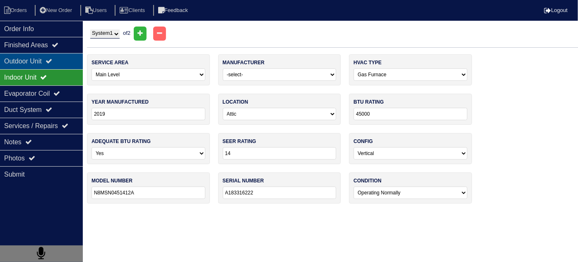
click at [39, 65] on div "Outdoor Unit" at bounding box center [41, 61] width 83 height 16
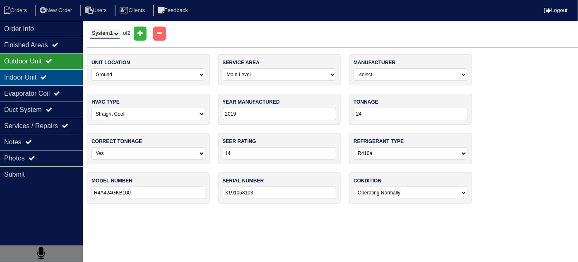
click at [39, 73] on div "Indoor Unit" at bounding box center [41, 77] width 83 height 16
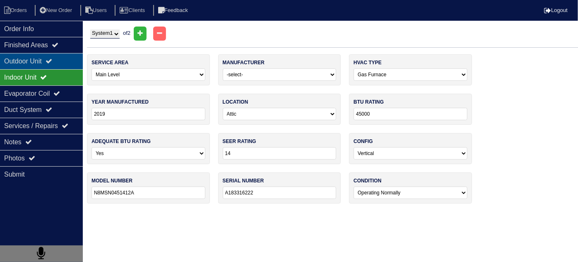
click at [36, 56] on div "Outdoor Unit" at bounding box center [41, 61] width 83 height 16
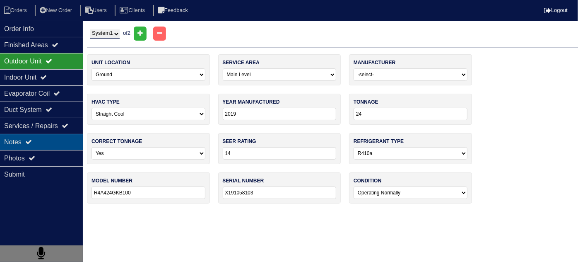
click at [33, 147] on div "Notes" at bounding box center [41, 142] width 83 height 16
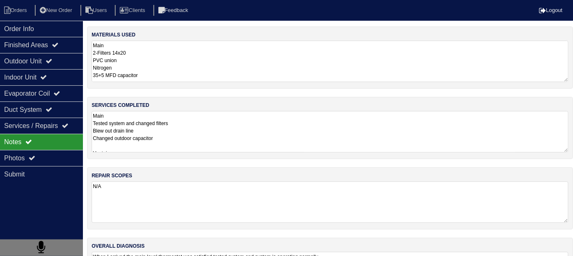
click at [211, 132] on textarea "Main Tested system and changed filters Blew out drain line Changed outdoor capa…" at bounding box center [330, 131] width 477 height 41
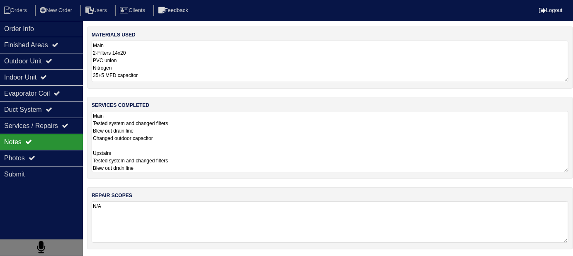
click at [278, 141] on textarea "Main Tested system and changed filters Blew out drain line Changed outdoor capa…" at bounding box center [330, 141] width 477 height 61
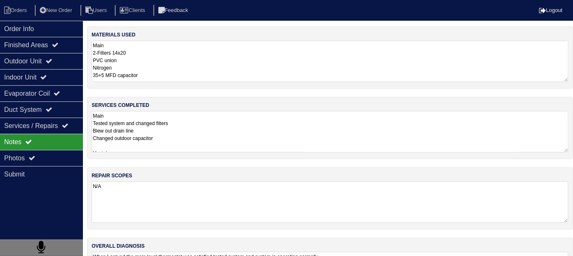
click at [270, 186] on div "repair scopes N/A" at bounding box center [330, 198] width 486 height 62
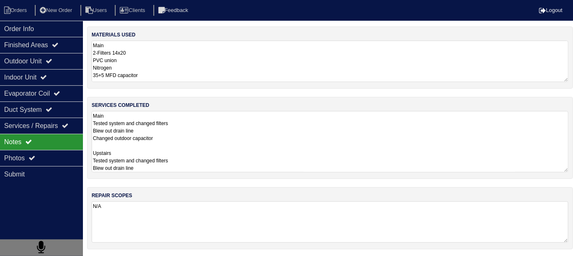
click at [254, 147] on textarea "Main Tested system and changed filters Blew out drain line Changed outdoor capa…" at bounding box center [330, 141] width 477 height 61
click at [250, 146] on textarea "Main Tested system and changed filters Blew out drain line Changed outdoor capa…" at bounding box center [330, 141] width 477 height 61
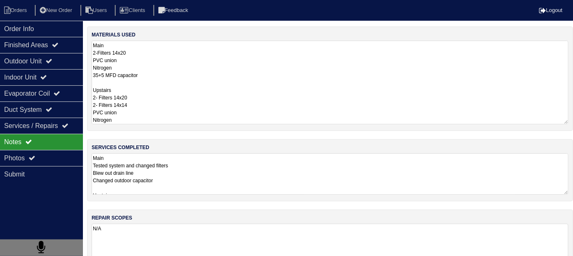
click at [224, 61] on textarea "Main 2-Filters 14x20 PVC union Nitrogen 35+5 MFD capacitor Upstairs 2- Filters …" at bounding box center [330, 83] width 477 height 84
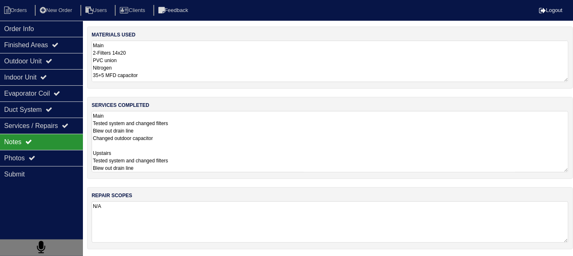
click at [240, 175] on div "services completed Main Tested system and changed filters Blew out drain line C…" at bounding box center [330, 138] width 486 height 82
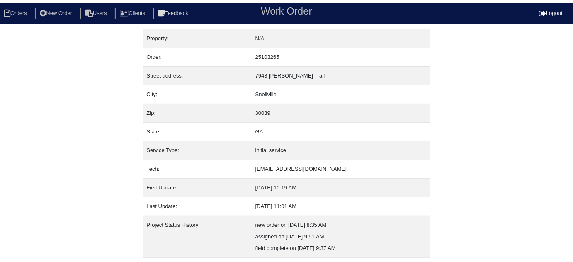
scroll to position [56, 0]
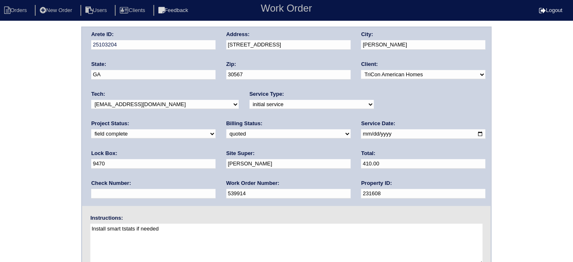
click at [27, 129] on div "Arete ID: 25103204 Address: [STREET_ADDRESS] City: [PERSON_NAME] State: [GEOGRA…" at bounding box center [286, 194] width 573 height 335
click at [226, 134] on select "need to quote quoted need to invoice invoiced paid warranty purchase order need…" at bounding box center [288, 133] width 124 height 9
select select "need to invoice"
click at [226, 129] on select "need to quote quoted need to invoice invoiced paid warranty purchase order need…" at bounding box center [288, 133] width 124 height 9
click at [5, 164] on div "Arete ID: 25103204 Address: 312 Merigold Way City: Pendergrass State: GA Zip: 3…" at bounding box center [286, 194] width 573 height 335
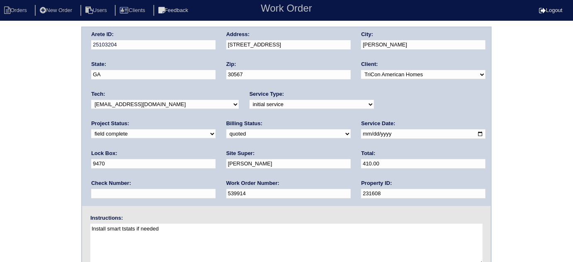
click at [5, 163] on div "Arete ID: 25103204 Address: 312 Merigold Way City: Pendergrass State: GA Zip: 3…" at bounding box center [286, 194] width 573 height 335
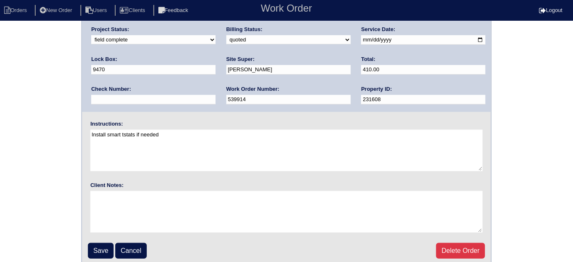
scroll to position [98, 0]
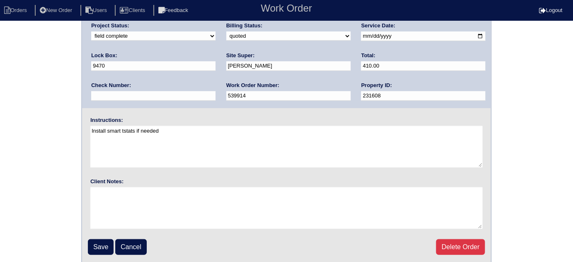
click at [13, 155] on div "Arete ID: 25103204 Address: 312 Merigold Way City: Pendergrass State: GA Zip: 3…" at bounding box center [286, 96] width 573 height 335
click at [0, 148] on div "Arete ID: 25103204 Address: 312 Merigold Way City: Pendergrass State: GA Zip: 3…" at bounding box center [286, 96] width 573 height 335
click at [104, 244] on input "Save" at bounding box center [101, 247] width 26 height 16
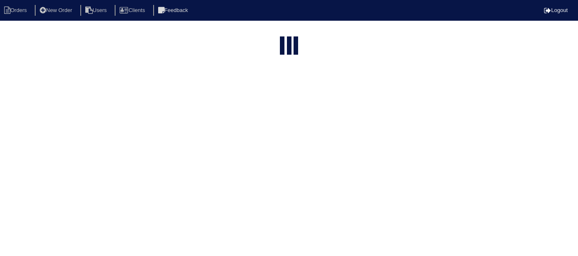
select select "15"
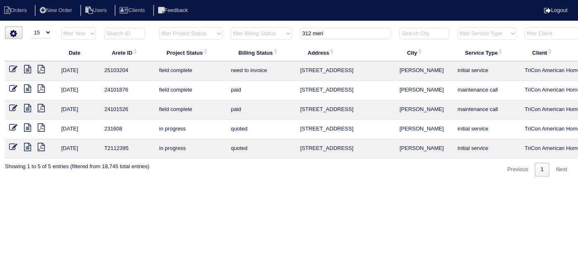
drag, startPoint x: 318, startPoint y: 210, endPoint x: 275, endPoint y: 151, distance: 73.3
click at [318, 185] on html "Orders New Order Users Clients Feedback Logout Orders New Order Users Clients M…" at bounding box center [289, 92] width 578 height 185
drag, startPoint x: 351, startPoint y: 38, endPoint x: 199, endPoint y: 15, distance: 153.8
click at [249, 27] on body "Orders New Order Users Clients Feedback Logout Orders New Order Users Clients M…" at bounding box center [289, 102] width 578 height 150
type input "5547"
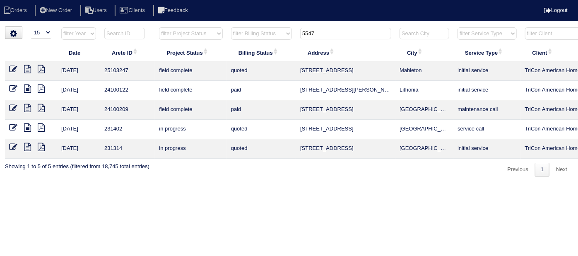
click at [11, 68] on icon at bounding box center [13, 69] width 8 height 8
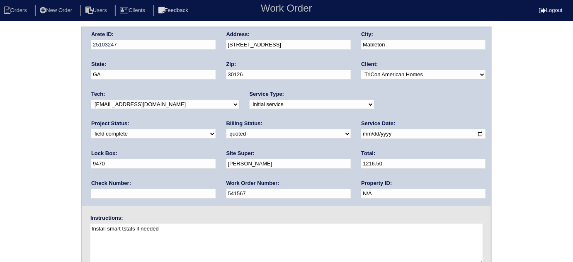
click at [0, 154] on div "Arete ID: 25103247 Address: [STREET_ADDRESS] City: [GEOGRAPHIC_DATA] State: [GE…" at bounding box center [286, 194] width 573 height 335
click at [226, 139] on div "Billing Status: need to quote quoted need to invoice invoiced paid warranty pur…" at bounding box center [288, 131] width 124 height 23
click at [226, 136] on select "need to quote quoted need to invoice invoiced paid warranty purchase order need…" at bounding box center [288, 133] width 124 height 9
click at [226, 129] on select "need to quote quoted need to invoice invoiced paid warranty purchase order need…" at bounding box center [288, 133] width 124 height 9
click at [226, 132] on select "need to quote quoted need to invoice invoiced paid warranty purchase order need…" at bounding box center [288, 133] width 124 height 9
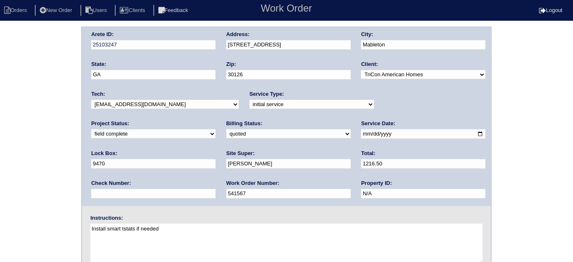
select select "need to invoice"
click at [226, 129] on select "need to quote quoted need to invoice invoiced paid warranty purchase order need…" at bounding box center [288, 133] width 124 height 9
click at [215, 129] on select "new order assigned in progress field complete need to schedule admin review arc…" at bounding box center [153, 133] width 124 height 9
select select "need to schedule"
click at [215, 129] on select "new order assigned in progress field complete need to schedule admin review arc…" at bounding box center [153, 133] width 124 height 9
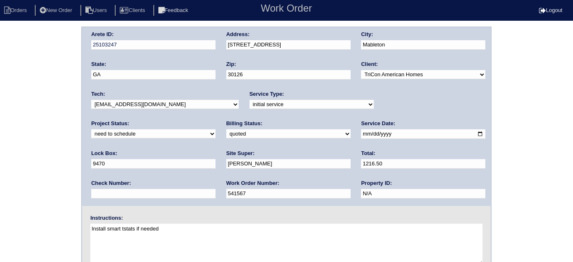
click at [361, 135] on input "[DATE]" at bounding box center [423, 134] width 124 height 10
type input "[DATE]"
click at [0, 165] on div "Arete ID: 25103247 Address: [STREET_ADDRESS] City: [GEOGRAPHIC_DATA] State: [GE…" at bounding box center [286, 194] width 573 height 335
click at [0, 62] on div "Arete ID: 25103247 Address: [STREET_ADDRESS] City: [GEOGRAPHIC_DATA] State: [GE…" at bounding box center [286, 194] width 573 height 335
click at [16, 108] on div "Arete ID: 25103247 Address: [STREET_ADDRESS] City: [GEOGRAPHIC_DATA] State: [GE…" at bounding box center [286, 194] width 573 height 335
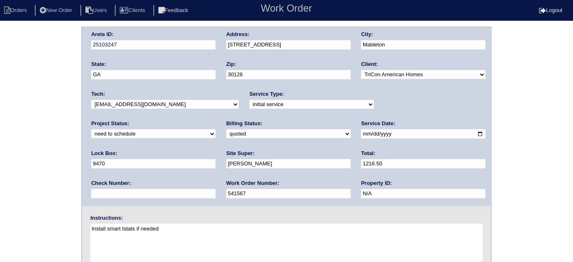
click at [2, 161] on div "Arete ID: 25103247 Address: 5547 Stoneybrook Ct SE City: Mableton State: GA Zip…" at bounding box center [286, 194] width 573 height 335
click at [0, 130] on div "Arete ID: 25103247 Address: 5547 Stoneybrook Ct SE City: Mableton State: GA Zip…" at bounding box center [286, 194] width 573 height 335
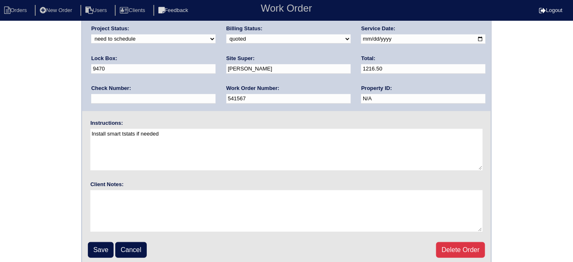
scroll to position [98, 0]
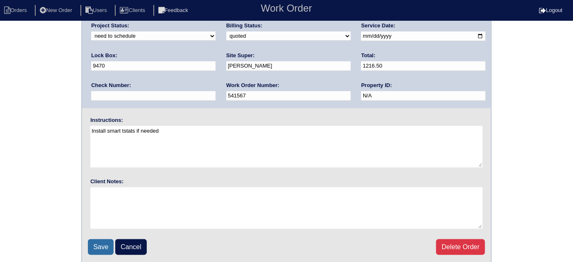
click at [99, 239] on input "Save" at bounding box center [101, 247] width 26 height 16
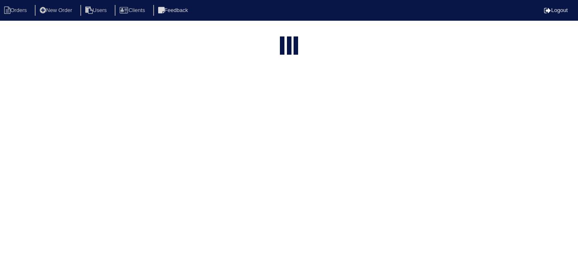
select select "15"
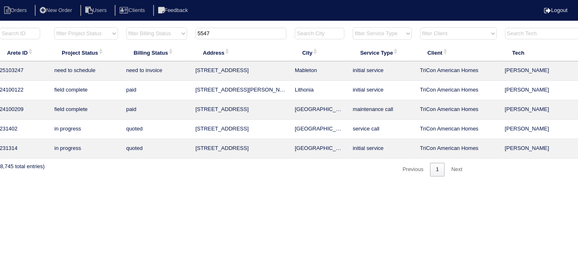
scroll to position [0, 144]
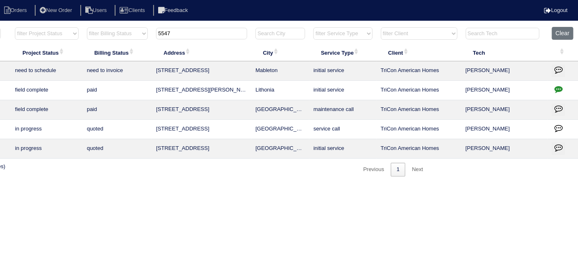
click at [558, 68] on icon "button" at bounding box center [559, 69] width 8 height 8
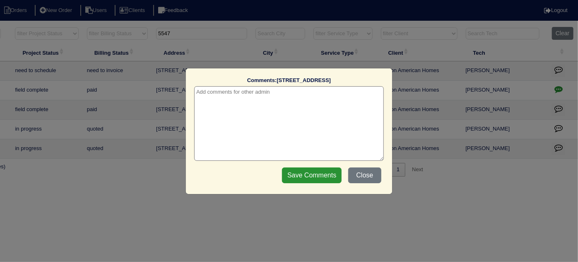
click at [281, 100] on textarea at bounding box center [289, 123] width 190 height 75
paste textarea "Add Bypass"
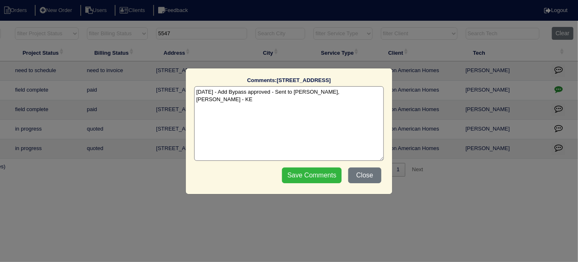
type textarea "[DATE] - Add Bypass approved - Sent to [PERSON_NAME], [PERSON_NAME] - KE"
click at [322, 170] on input "Save Comments" at bounding box center [312, 175] width 60 height 16
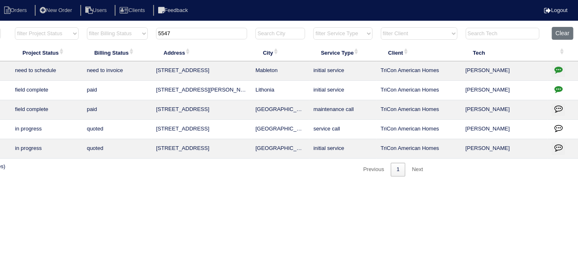
drag, startPoint x: 199, startPoint y: 36, endPoint x: 87, endPoint y: 27, distance: 111.8
click at [87, 27] on tr "filter Year -- Any Year -- 2025 2024 2023 2022 2021 2020 2019 filter Project St…" at bounding box center [220, 35] width 718 height 17
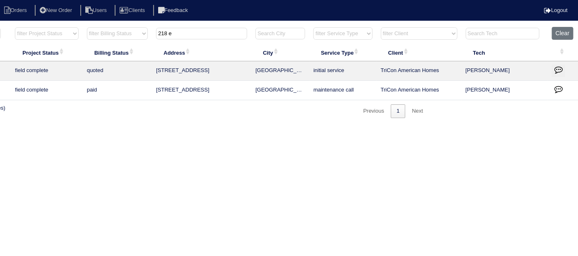
scroll to position [0, 0]
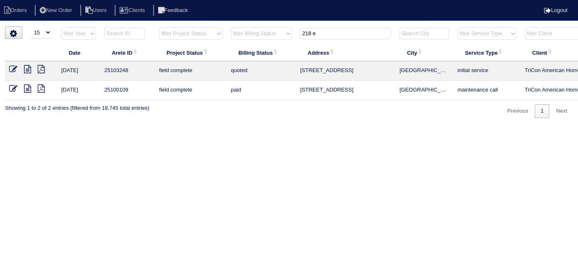
type input "218 e"
click at [13, 69] on icon at bounding box center [13, 69] width 8 height 8
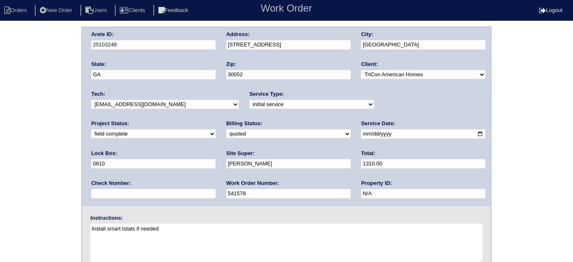
drag, startPoint x: 0, startPoint y: 126, endPoint x: 3, endPoint y: 132, distance: 7.2
click at [0, 126] on div "Arete ID: 25103248 Address: [STREET_ADDRESS] City: [GEOGRAPHIC_DATA] State: [GE…" at bounding box center [286, 194] width 573 height 335
drag, startPoint x: 100, startPoint y: 131, endPoint x: 99, endPoint y: 135, distance: 4.6
click at [226, 131] on select "need to quote quoted need to invoice invoiced paid warranty purchase order need…" at bounding box center [288, 133] width 124 height 9
select select "need to invoice"
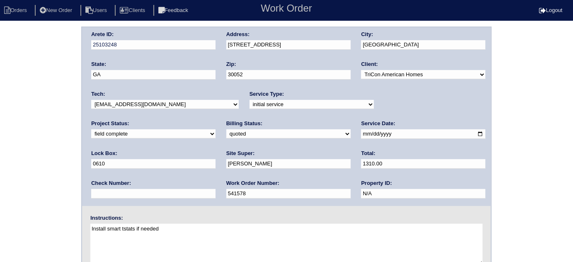
click at [226, 129] on select "need to quote quoted need to invoice invoiced paid warranty purchase order need…" at bounding box center [288, 133] width 124 height 9
click at [45, 174] on div "Arete ID: 25103248 Address: 218 Evergreen Way City: Loganville State: GA Zip: 3…" at bounding box center [286, 194] width 573 height 335
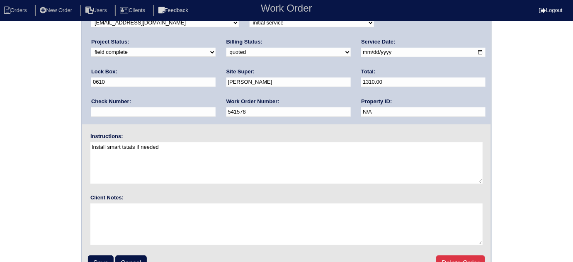
scroll to position [98, 0]
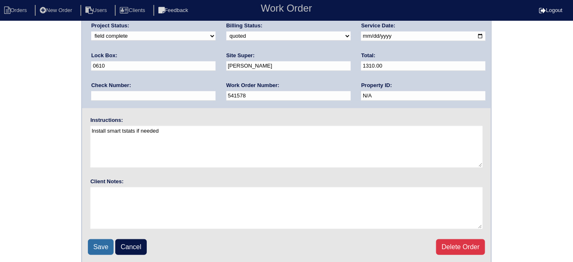
click at [95, 244] on input "Save" at bounding box center [101, 247] width 26 height 16
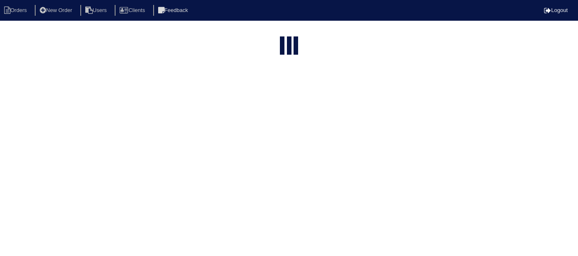
select select "15"
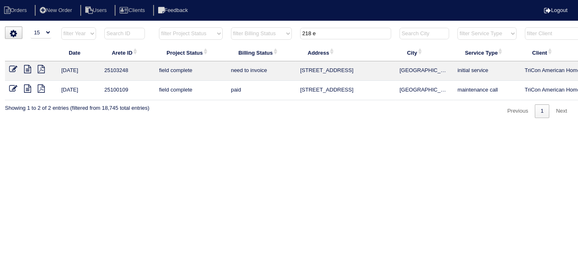
drag, startPoint x: 325, startPoint y: 36, endPoint x: 279, endPoint y: 36, distance: 45.6
click at [279, 36] on tr "filter Year -- Any Year -- 2025 2024 2023 2022 2021 2020 2019 filter Project St…" at bounding box center [364, 35] width 718 height 17
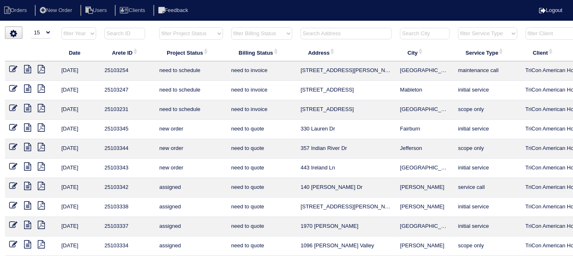
click at [315, 36] on input "text" at bounding box center [345, 34] width 91 height 12
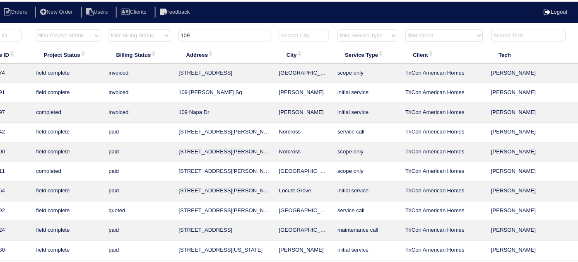
scroll to position [0, 133]
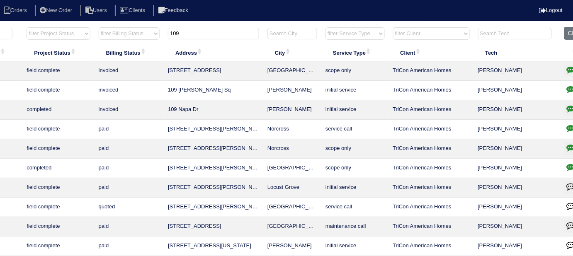
type input "109"
click at [569, 106] on icon "button" at bounding box center [570, 108] width 8 height 8
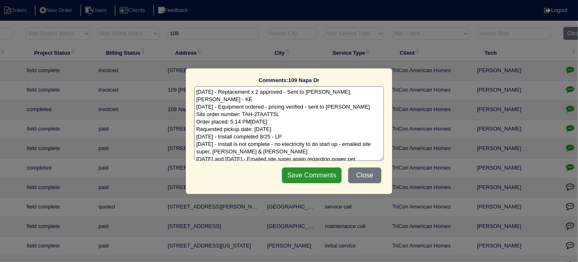
click at [239, 150] on textarea "8/12/25 - Replacement x 2 approved - Sent to Dan, Payton, Reeca - KE 8/12/25 - …" at bounding box center [289, 123] width 190 height 75
click at [221, 151] on textarea "8/12/25 - Replacement x 2 approved - Sent to Dan, Payton, Reeca - KE 8/12/25 - …" at bounding box center [289, 123] width 190 height 75
click at [221, 154] on textarea "8/12/25 - Replacement x 2 approved - Sent to Dan, Payton, Reeca - KE 8/12/25 - …" at bounding box center [289, 123] width 190 height 75
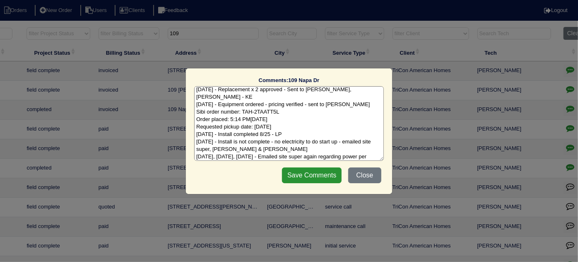
scroll to position [4, 0]
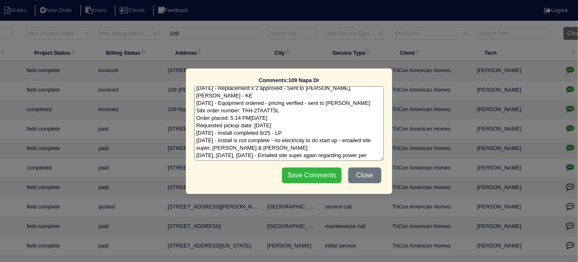
type textarea "8/12/25 - Replacement x 2 approved - Sent to Dan, Payton, Reeca - KE 8/12/25 - …"
click at [312, 170] on input "Save Comments" at bounding box center [312, 175] width 60 height 16
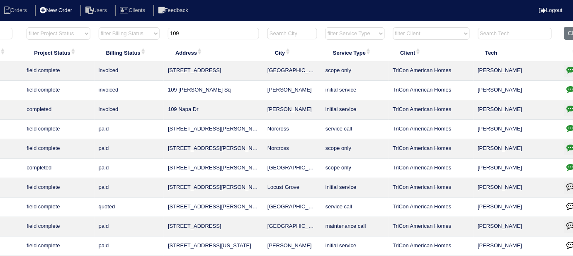
drag, startPoint x: 194, startPoint y: 34, endPoint x: 56, endPoint y: 10, distance: 140.8
click at [56, 27] on body "Orders New Order Users Clients Feedback Logout Orders New Order Users Clients M…" at bounding box center [153, 199] width 573 height 345
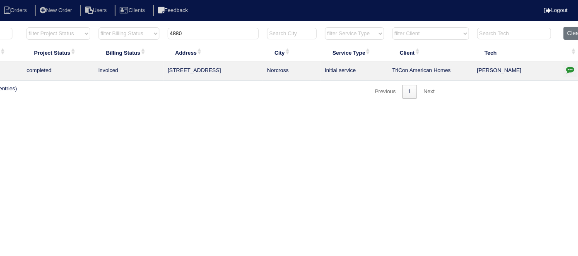
type input "4880"
click at [567, 72] on icon "button" at bounding box center [570, 69] width 8 height 8
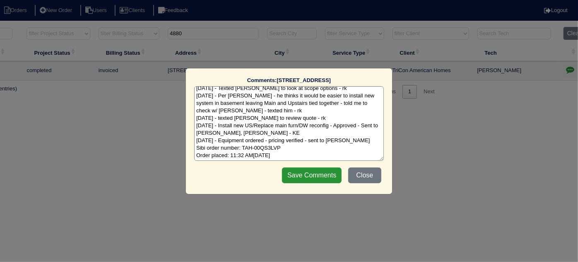
click at [335, 154] on textarea "8/20/25 - Texted Dan to look at scope options - rk 8/27/25 - Per Dan - he think…" at bounding box center [289, 123] width 190 height 75
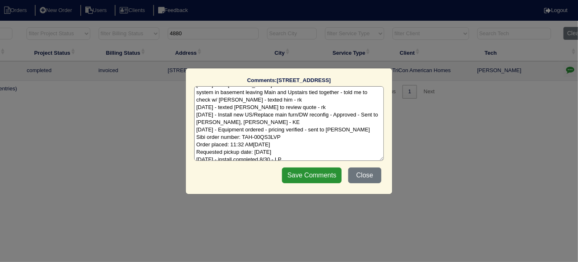
scroll to position [34, 0]
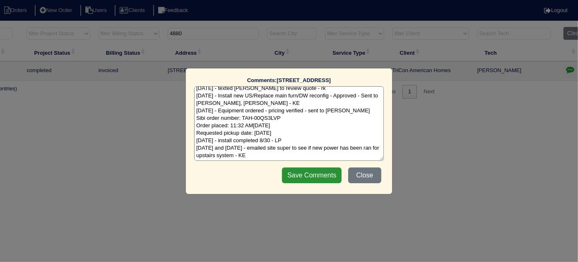
click at [264, 158] on textarea "8/20/25 - Texted Dan to look at scope options - rk 8/27/25 - Per Dan - he think…" at bounding box center [289, 123] width 190 height 75
click at [223, 149] on textarea "8/20/25 - Texted Dan to look at scope options - rk 8/27/25 - Per Dan - he think…" at bounding box center [289, 123] width 190 height 75
type textarea "8/20/25 - Texted Dan to look at scope options - rk 8/27/25 - Per Dan - he think…"
click at [295, 176] on input "Save Comments" at bounding box center [312, 175] width 60 height 16
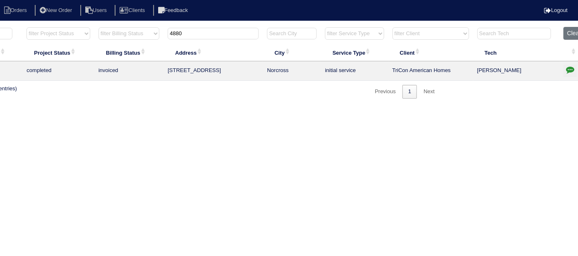
drag, startPoint x: 211, startPoint y: 36, endPoint x: 63, endPoint y: 13, distance: 149.7
click at [87, 27] on body "Orders New Order Users Clients Feedback Logout Orders New Order Users Clients M…" at bounding box center [156, 63] width 578 height 72
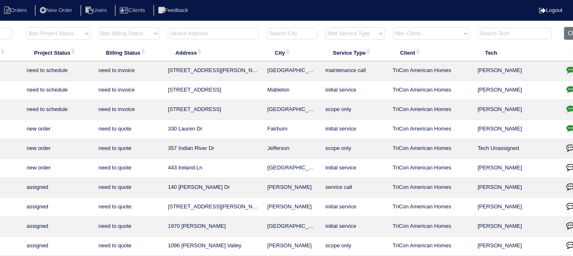
click at [210, 32] on input "text" at bounding box center [213, 34] width 91 height 12
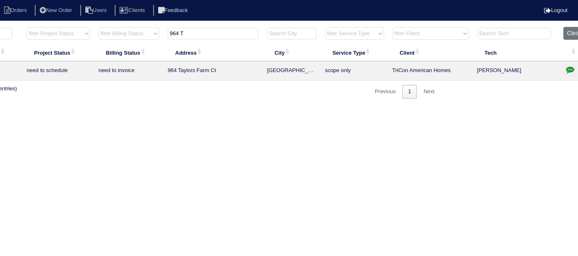
type input "964 T"
click at [570, 69] on icon "button" at bounding box center [570, 69] width 8 height 8
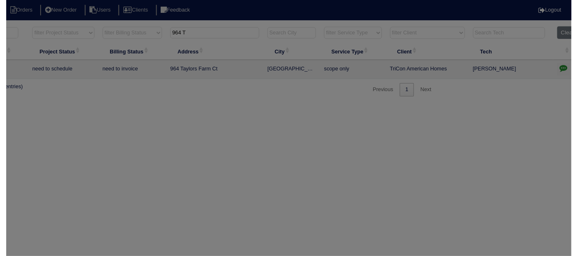
scroll to position [0, 0]
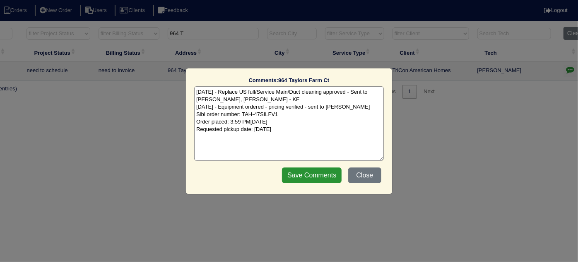
click at [303, 126] on textarea "9/2/25 - Replace US full/Service Main/Duct cleaning approved - Sent to Dan, Pay…" at bounding box center [289, 123] width 190 height 75
type textarea "9/2/25 - Replace US full/Service Main/Duct cleaning approved - Sent to Dan, Pay…"
click at [312, 176] on input "Save Comments" at bounding box center [312, 175] width 60 height 16
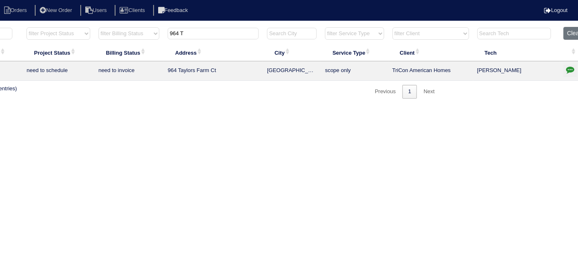
drag, startPoint x: 203, startPoint y: 31, endPoint x: 56, endPoint y: 23, distance: 146.9
click at [121, 28] on tr "filter Year -- Any Year -- 2025 2024 2023 2022 2021 2020 2019 filter Project St…" at bounding box center [231, 35] width 718 height 17
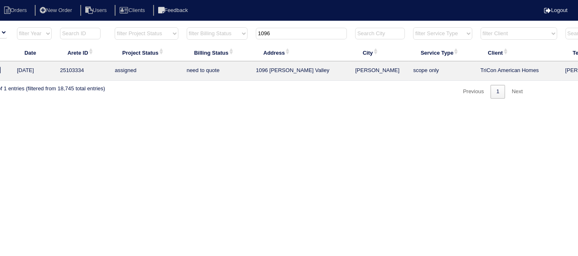
scroll to position [0, 13]
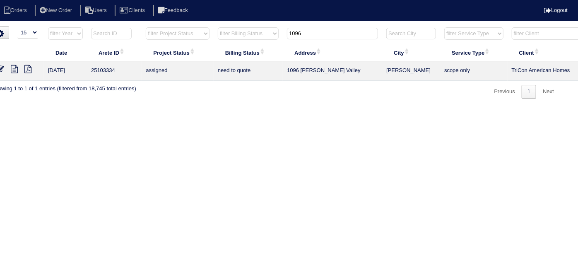
type input "1096"
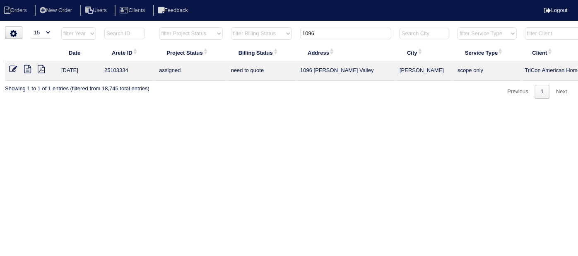
click at [14, 70] on icon at bounding box center [13, 69] width 8 height 8
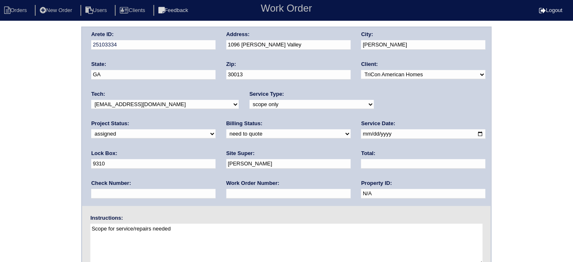
click at [258, 44] on input "1096 [PERSON_NAME] Valley" at bounding box center [288, 45] width 124 height 10
click at [0, 136] on div "Arete ID: 25103334 Address: 1096 Tony Valley Dr SE City: Conyers State: GA Zip:…" at bounding box center [286, 194] width 573 height 335
click at [0, 145] on div "Arete ID: 25103334 Address: 1096 Tony Valley Dr SE City: Conyers State: GA Zip:…" at bounding box center [286, 194] width 573 height 335
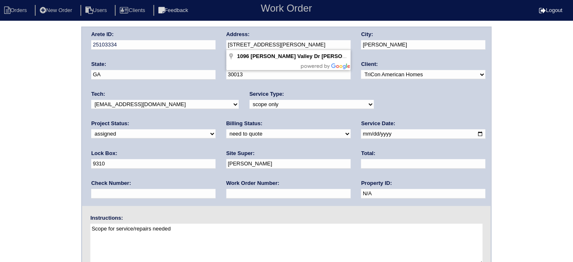
drag, startPoint x: 304, startPoint y: 42, endPoint x: 252, endPoint y: 39, distance: 52.3
click at [221, 44] on div "Arete ID: 25103334 Address: 1096 Tony Valley Dr SE City: Conyers State: GA Zip:…" at bounding box center [286, 116] width 409 height 179
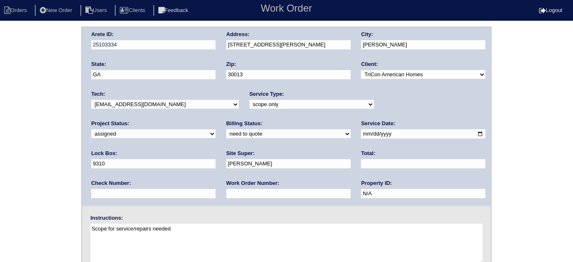
drag, startPoint x: 252, startPoint y: 39, endPoint x: 312, endPoint y: 35, distance: 59.8
click at [312, 35] on div "Address: 1096 Tony Valley Dr SE" at bounding box center [288, 42] width 124 height 23
click at [301, 50] on div "Address: 1096 Tony Valley Dr SE" at bounding box center [288, 42] width 124 height 23
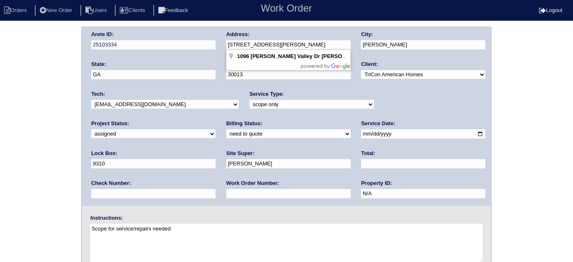
click at [202, 45] on div "Arete ID: 25103334 Address: 1096 Tony Valley Dr SE City: Conyers State: GA Zip:…" at bounding box center [286, 116] width 409 height 179
drag, startPoint x: 293, startPoint y: 44, endPoint x: 277, endPoint y: 44, distance: 15.7
click at [277, 44] on input "1096 Tony Valley Dr SE" at bounding box center [288, 45] width 124 height 10
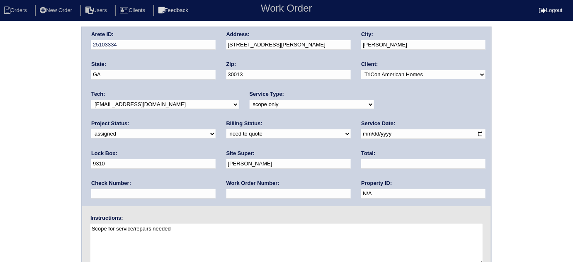
click at [364, 75] on select "-select- TriCon American Homes American Homes 4 Rent First Key Homes Zillow The…" at bounding box center [423, 74] width 124 height 9
click at [0, 118] on div "Arete ID: 25103334 Address: 1096 Tony Valley Dr SE City: Conyers State: GA Zip:…" at bounding box center [286, 194] width 573 height 335
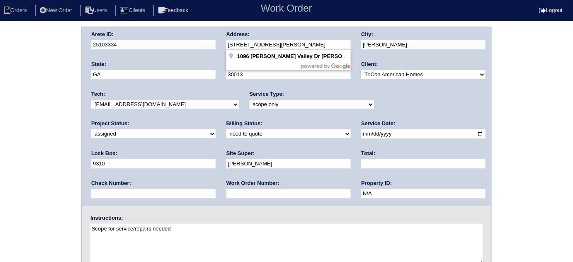
drag, startPoint x: 300, startPoint y: 40, endPoint x: 276, endPoint y: 41, distance: 24.5
click at [276, 41] on input "1096 Tony Valley Dr SE" at bounding box center [288, 45] width 124 height 10
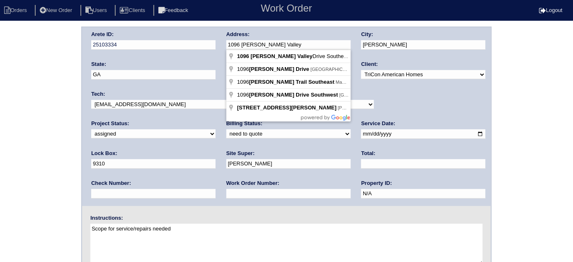
type input "1096 [PERSON_NAME] Valley"
click at [0, 80] on div "Arete ID: 25103334 Address: 1096 Tony Valley City: Conyers State: GA Zip: 30013…" at bounding box center [286, 194] width 573 height 335
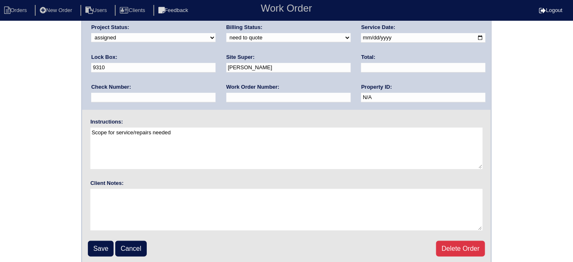
scroll to position [98, 0]
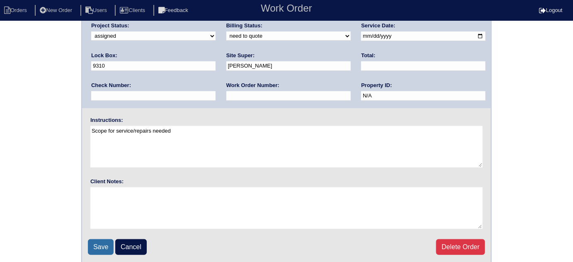
click at [102, 246] on input "Save" at bounding box center [101, 247] width 26 height 16
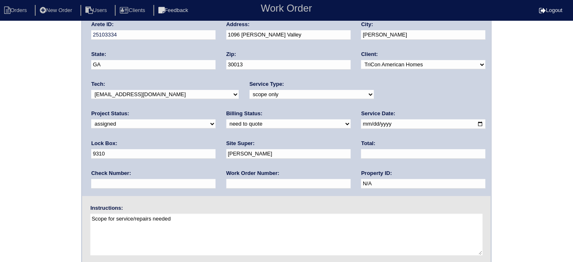
scroll to position [0, 0]
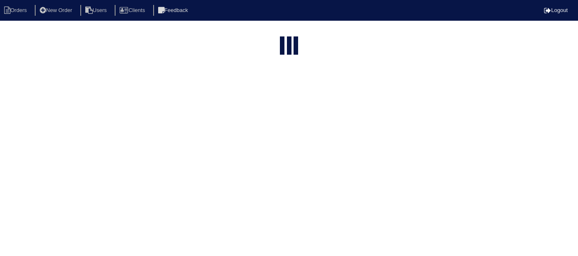
select select "15"
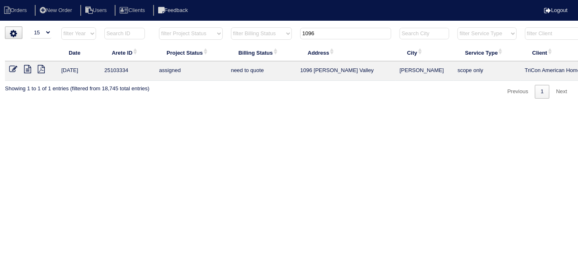
drag, startPoint x: 265, startPoint y: 30, endPoint x: 194, endPoint y: 26, distance: 71.4
click at [194, 27] on div "▼ 10 15 25 50 200 500 Search: Date Arete ID Project Status Billing Status Addre…" at bounding box center [289, 63] width 569 height 72
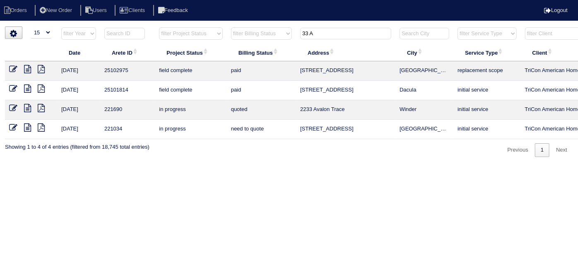
scroll to position [0, 144]
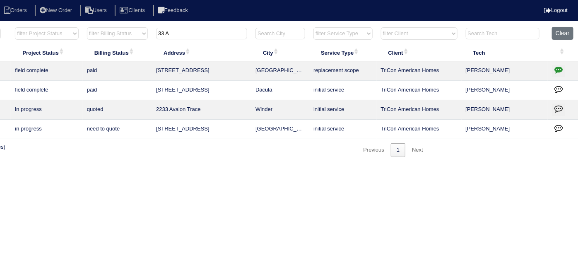
type input "33 A"
click at [554, 69] on button "button" at bounding box center [558, 71] width 13 height 12
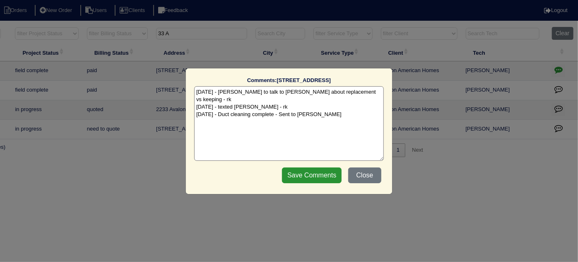
click at [334, 108] on textarea "8/15/25 - Dan to talk to Jacob about replacement vs keeping - rk 8/18/25 - text…" at bounding box center [289, 123] width 190 height 75
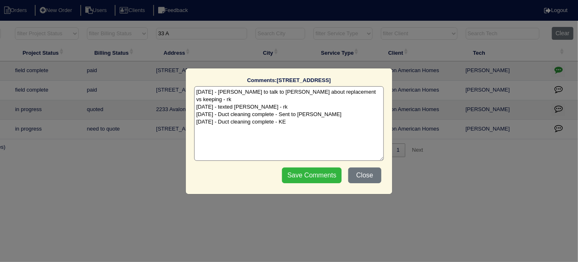
type textarea "8/15/25 - Dan to talk to Jacob about replacement vs keeping - rk 8/18/25 - text…"
click at [315, 177] on input "Save Comments" at bounding box center [312, 175] width 60 height 16
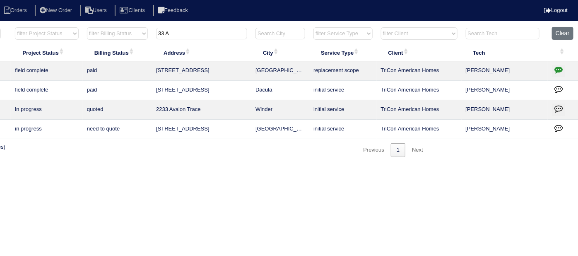
drag, startPoint x: 190, startPoint y: 33, endPoint x: 0, endPoint y: 33, distance: 189.8
click at [48, 24] on html "Orders New Order Users Clients Feedback Logout Orders New Order Users Clients M…" at bounding box center [145, 82] width 578 height 165
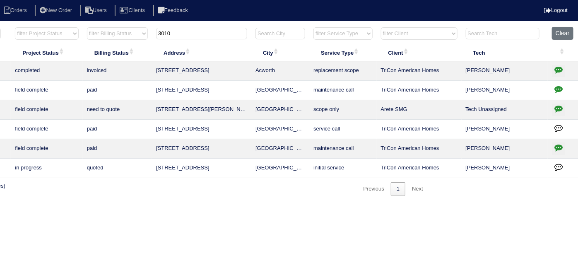
type input "3010"
click at [554, 67] on button "button" at bounding box center [558, 71] width 13 height 12
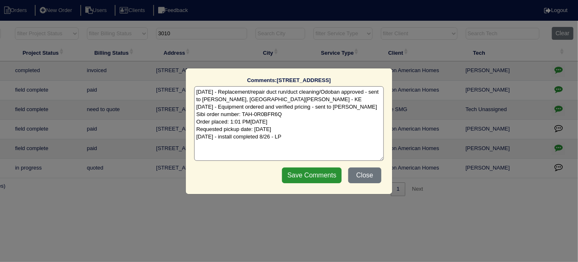
click at [297, 138] on textarea "8/13/25 - Replacement/repair duct run/duct cleaning/Odoban approved - sent to D…" at bounding box center [289, 123] width 190 height 75
type textarea "8/13/25 - Replacement/repair duct run/duct cleaning/Odoban approved - sent to D…"
click at [307, 177] on input "Save Comments" at bounding box center [312, 175] width 60 height 16
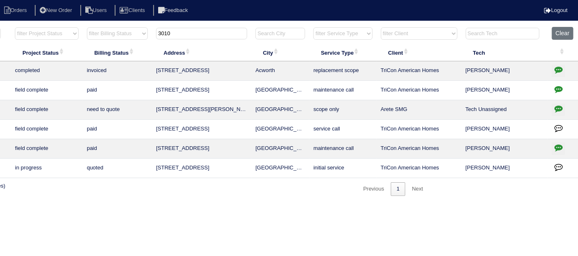
drag, startPoint x: 184, startPoint y: 37, endPoint x: 41, endPoint y: 25, distance: 144.3
click at [47, 23] on html "Orders New Order Users Clients Feedback Logout Orders New Order Users Clients M…" at bounding box center [145, 102] width 578 height 204
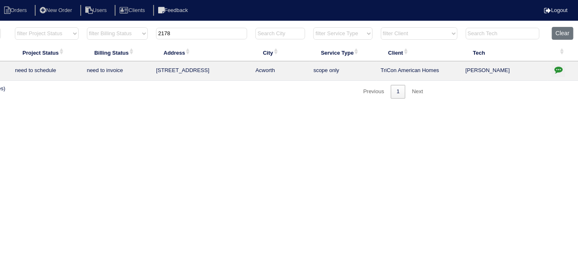
type input "2178"
click at [558, 71] on icon "button" at bounding box center [559, 69] width 8 height 8
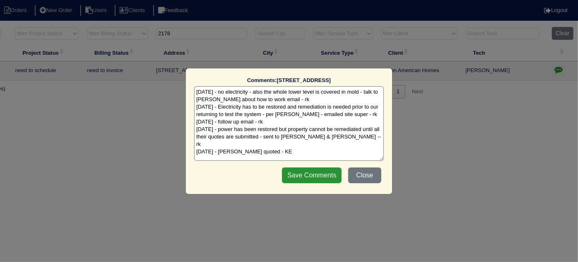
click at [284, 145] on textarea "7/25/25 - no electricity - also the whole lower level is covered in mold - talk…" at bounding box center [289, 123] width 190 height 75
type textarea "7/25/25 - no electricity - also the whole lower level is covered in mold - talk…"
click at [296, 169] on input "Save Comments" at bounding box center [312, 175] width 60 height 16
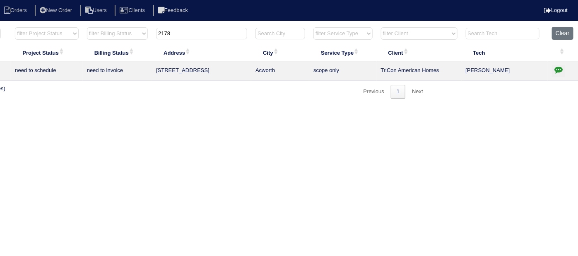
drag, startPoint x: 182, startPoint y: 37, endPoint x: 37, endPoint y: 36, distance: 145.0
click at [48, 34] on tr "filter Year -- Any Year -- 2025 2024 2023 2022 2021 2020 2019 filter Project St…" at bounding box center [220, 35] width 718 height 17
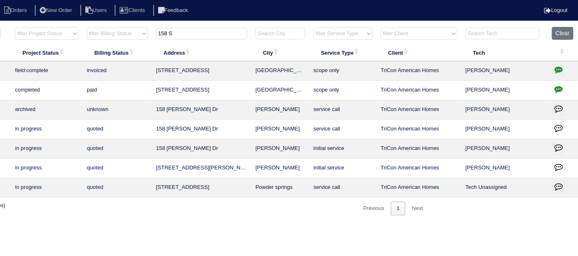
type input "158 S"
click at [557, 68] on icon "button" at bounding box center [559, 69] width 8 height 8
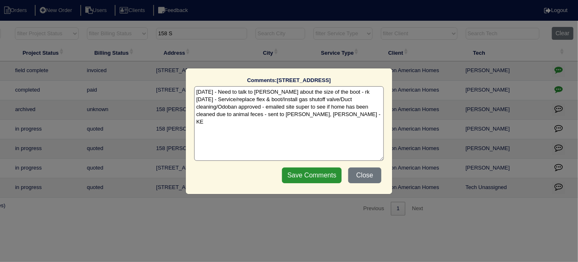
click at [351, 117] on textarea "8/12/25 - Need to talk to Payton about the size of the boot - rk 9/3/25 - Servi…" at bounding box center [289, 123] width 190 height 75
click at [238, 121] on textarea "8/12/25 - Need to talk to Payton about the size of the boot - rk 9/3/25 - Servi…" at bounding box center [289, 123] width 190 height 75
click at [245, 130] on textarea "8/12/25 - Need to talk to Payton about the size of the boot - rk 9/3/25 - Servi…" at bounding box center [289, 123] width 190 height 75
type textarea "8/12/25 - Need to talk to Payton about the size of the boot - rk 9/3/25 - Servi…"
click at [297, 166] on div "Save Comments Close" at bounding box center [332, 175] width 104 height 21
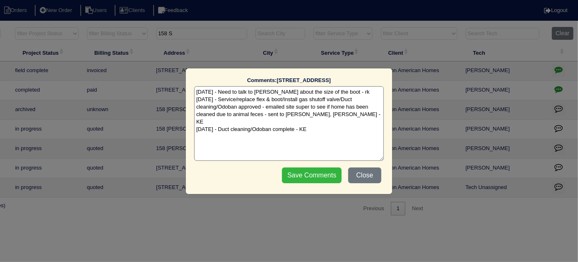
click at [296, 167] on input "Save Comments" at bounding box center [312, 175] width 60 height 16
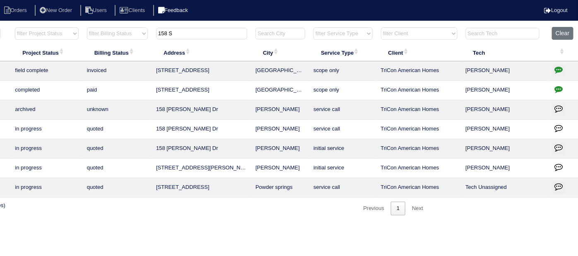
drag, startPoint x: 198, startPoint y: 34, endPoint x: 169, endPoint y: 7, distance: 39.3
click at [187, 29] on input "158 S" at bounding box center [201, 34] width 91 height 12
drag, startPoint x: 179, startPoint y: 33, endPoint x: 0, endPoint y: 14, distance: 179.6
click at [0, 27] on body "Orders New Order Users Clients Feedback Logout Orders New Order Users Clients M…" at bounding box center [145, 121] width 578 height 189
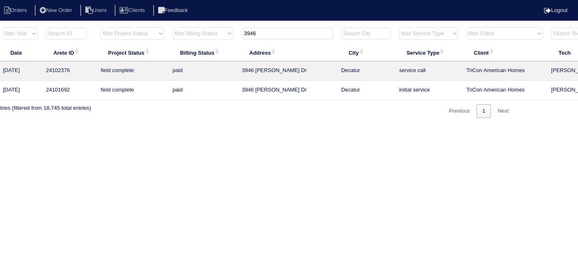
scroll to position [0, 0]
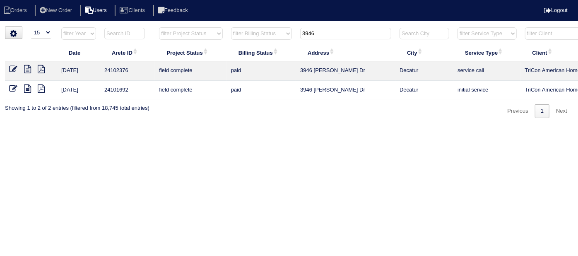
type input "3946"
click at [28, 68] on icon at bounding box center [27, 69] width 7 height 8
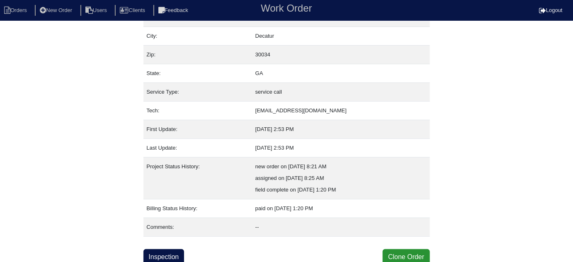
scroll to position [56, 0]
click at [155, 248] on link "Inspection" at bounding box center [163, 256] width 41 height 16
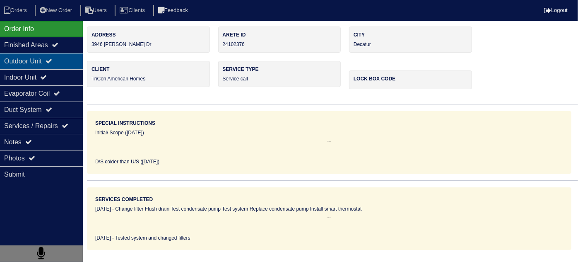
click at [45, 57] on div "Outdoor Unit" at bounding box center [41, 61] width 83 height 16
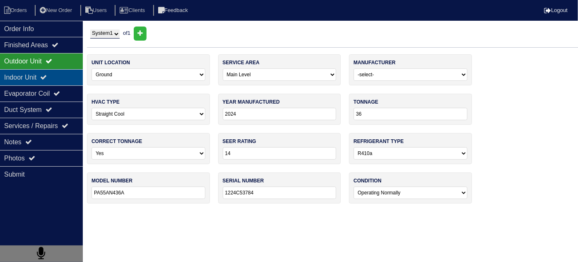
click at [44, 80] on div "Indoor Unit" at bounding box center [41, 77] width 83 height 16
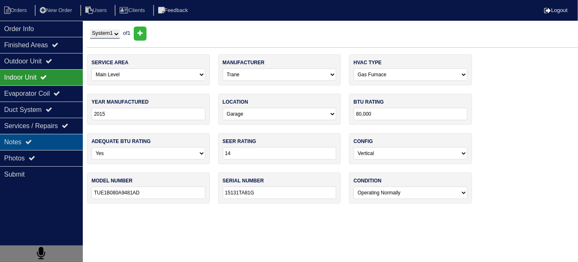
click at [40, 138] on div "Notes" at bounding box center [41, 142] width 83 height 16
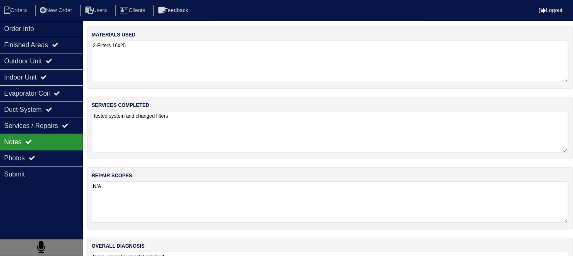
drag, startPoint x: 261, startPoint y: 132, endPoint x: 254, endPoint y: 126, distance: 8.5
click at [260, 131] on textarea "Tested system and changed filters" at bounding box center [330, 131] width 477 height 41
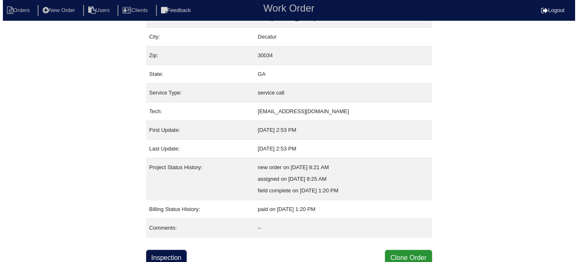
scroll to position [56, 0]
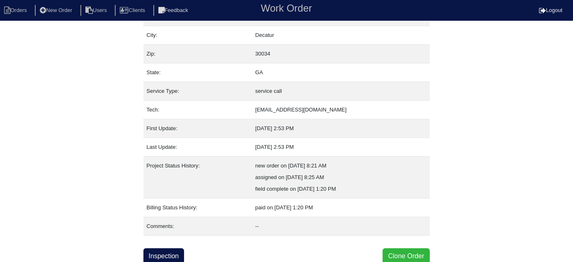
click at [400, 250] on button "Clone Order" at bounding box center [405, 256] width 47 height 16
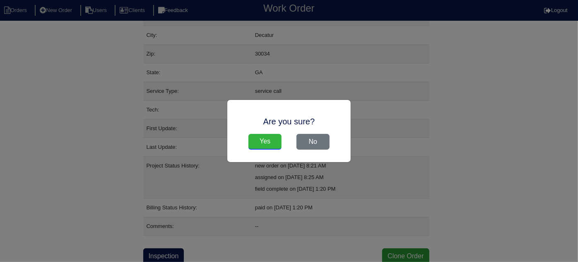
click at [254, 143] on input "Yes" at bounding box center [265, 142] width 33 height 16
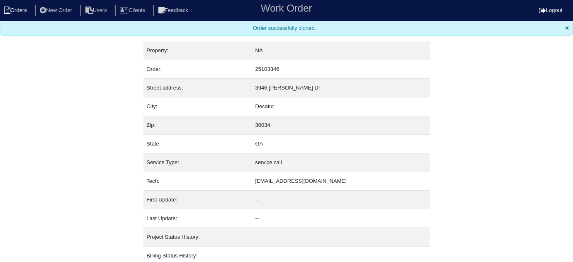
click at [19, 8] on li "Orders" at bounding box center [17, 10] width 34 height 11
select select "15"
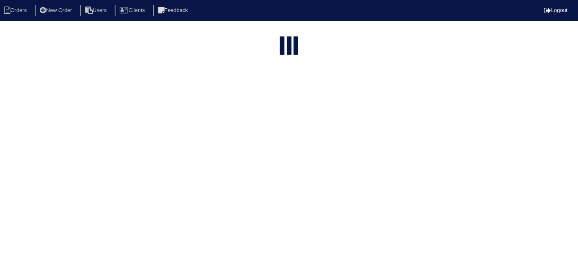
type input "3946"
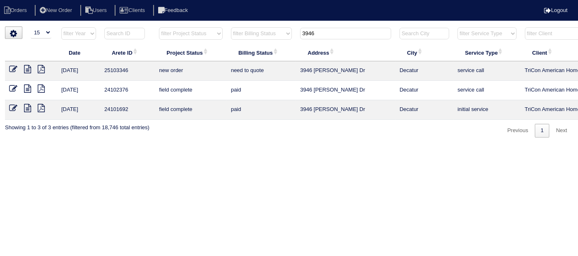
click at [13, 67] on icon at bounding box center [13, 69] width 8 height 8
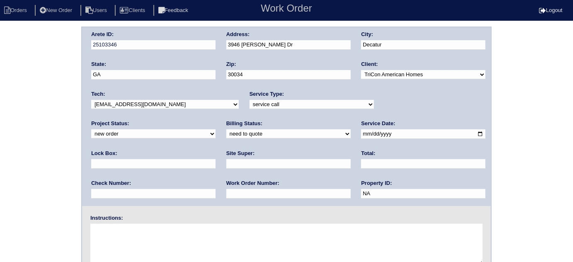
drag, startPoint x: 245, startPoint y: 100, endPoint x: 241, endPoint y: 108, distance: 8.7
click at [249, 100] on select "-select- initial service basic service maintenance call replacement scope servi…" at bounding box center [311, 104] width 124 height 9
select select "initial service"
click at [249, 100] on select "-select- initial service basic service maintenance call replacement scope servi…" at bounding box center [311, 104] width 124 height 9
click at [226, 191] on input "text" at bounding box center [288, 194] width 124 height 10
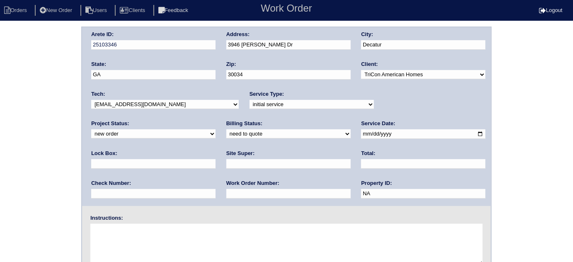
type input "4"
type input "544510"
click at [215, 159] on input "text" at bounding box center [153, 164] width 124 height 10
type input "9310"
click at [226, 167] on input "text" at bounding box center [288, 164] width 124 height 10
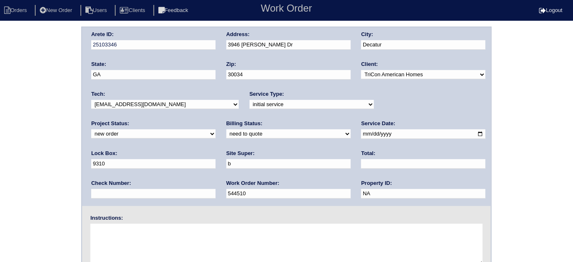
type input "[PERSON_NAME]"
click at [109, 231] on textarea at bounding box center [286, 244] width 392 height 41
type textarea "Install smart tstats if needed"
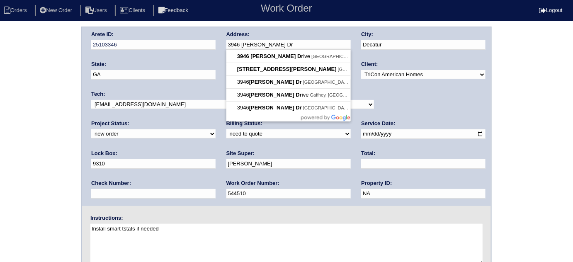
click at [203, 48] on div "Arete ID: 25103346 Address: [STREET_ADDRESS][PERSON_NAME] City: [GEOGRAPHIC_DAT…" at bounding box center [286, 116] width 409 height 179
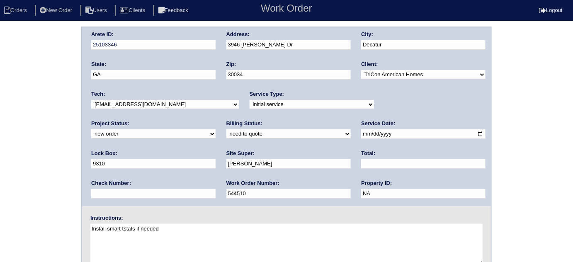
click at [17, 81] on div "Arete ID: 25103346 Address: [STREET_ADDRESS][PERSON_NAME] City: [GEOGRAPHIC_DAT…" at bounding box center [286, 194] width 573 height 335
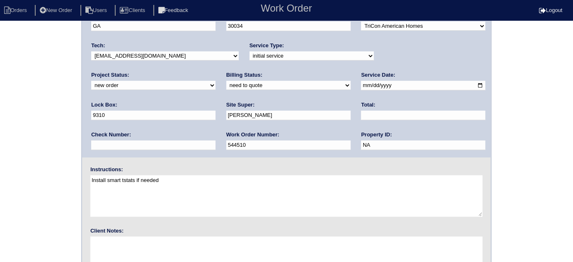
scroll to position [98, 0]
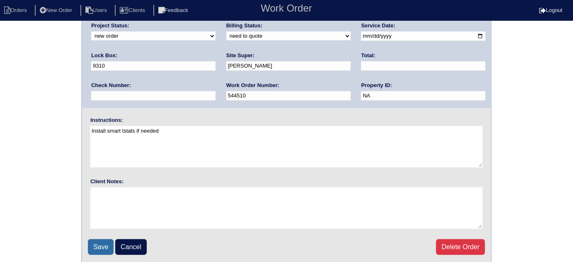
click at [97, 239] on input "Save" at bounding box center [101, 247] width 26 height 16
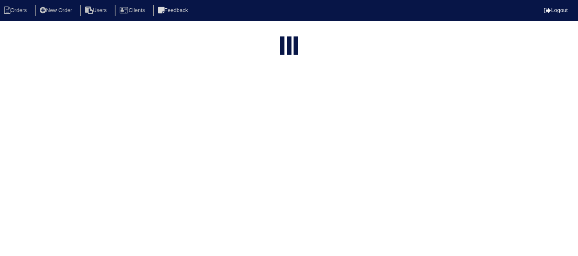
select select "15"
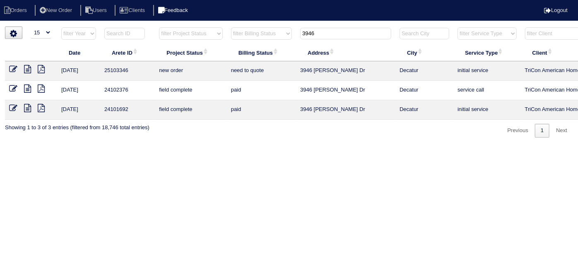
drag, startPoint x: 338, startPoint y: 35, endPoint x: 177, endPoint y: 6, distance: 163.0
click at [191, 27] on body "Orders New Order Users Clients Feedback Logout Orders New Order Users Clients M…" at bounding box center [289, 82] width 578 height 111
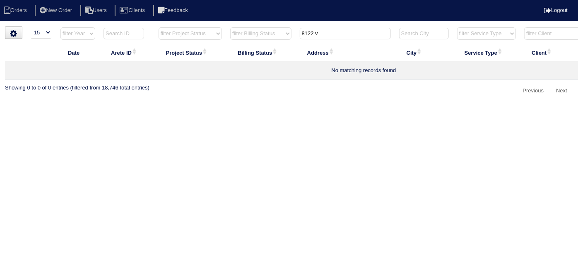
type input "8122 v"
click at [71, 11] on li "New Order" at bounding box center [57, 10] width 44 height 11
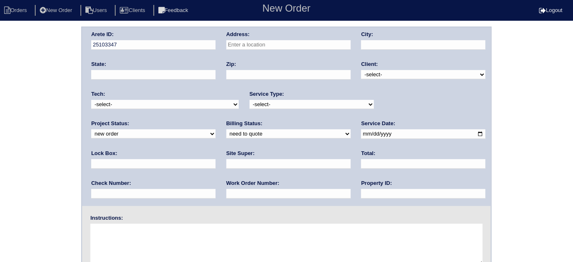
click at [296, 46] on input "text" at bounding box center [288, 45] width 124 height 10
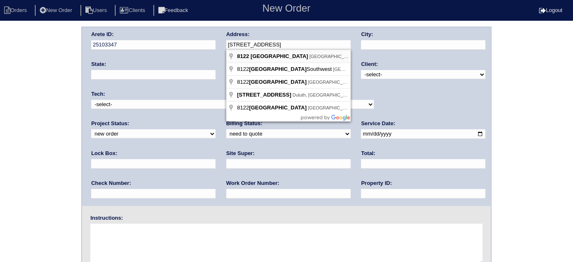
type input "[STREET_ADDRESS]"
type input "[GEOGRAPHIC_DATA]"
type input "GA"
type input "30291"
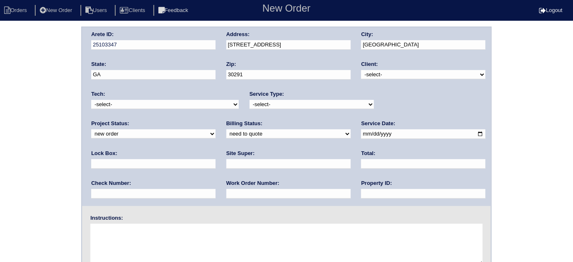
click at [361, 75] on div "Arete ID: 25103347 Address: [STREET_ADDRESS] City: [GEOGRAPHIC_DATA] State: [GE…" at bounding box center [286, 116] width 409 height 179
click at [361, 75] on select "-select- TriCon American Homes American Homes 4 Rent First Key Homes Zillow The…" at bounding box center [423, 74] width 124 height 9
select select "1"
click at [361, 70] on select "-select- TriCon American Homes American Homes 4 Rent First Key Homes Zillow The…" at bounding box center [423, 74] width 124 height 9
click at [276, 107] on select "-select- initial service basic service maintenance call replacement scope servi…" at bounding box center [311, 104] width 124 height 9
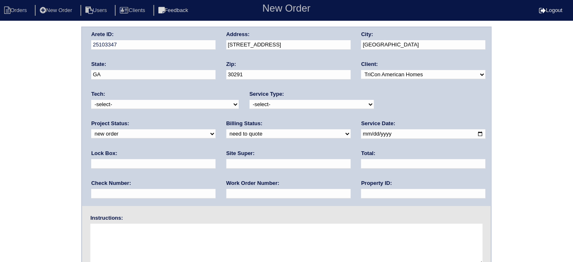
select select "scope only"
click at [249, 100] on select "-select- initial service basic service maintenance call replacement scope servi…" at bounding box center [311, 104] width 124 height 9
click at [361, 132] on input "date" at bounding box center [423, 134] width 124 height 10
type input "[DATE]"
drag, startPoint x: 272, startPoint y: 195, endPoint x: 272, endPoint y: 190, distance: 5.0
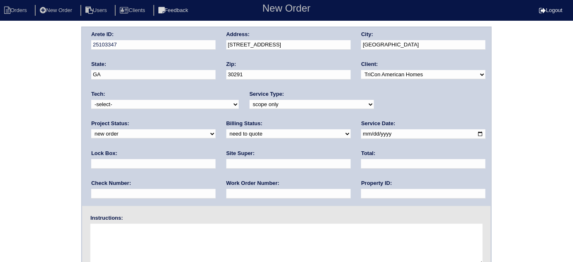
click at [361, 195] on input "text" at bounding box center [423, 194] width 124 height 10
type input "N/A"
click at [226, 164] on input "text" at bounding box center [288, 164] width 124 height 10
type input "g"
type input "[PERSON_NAME]"
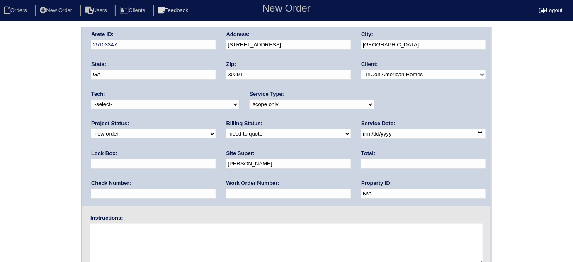
click at [109, 248] on textarea at bounding box center [286, 244] width 392 height 41
type textarea "Scope for service/repairs needed"
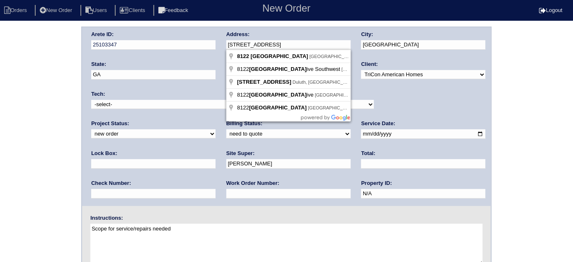
drag, startPoint x: 290, startPoint y: 43, endPoint x: 225, endPoint y: 43, distance: 65.5
click at [225, 43] on div "Arete ID: 25103347 Address: [STREET_ADDRESS] City: [GEOGRAPHIC_DATA] State: [GE…" at bounding box center [286, 116] width 409 height 179
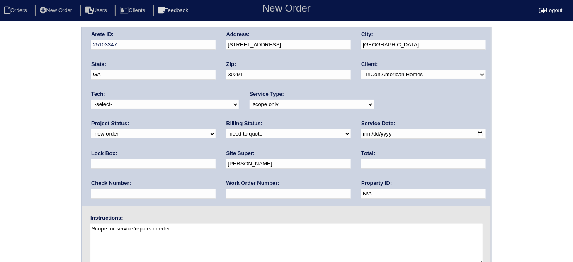
click at [17, 82] on div "Arete ID: 25103347 Address: [STREET_ADDRESS] City: [GEOGRAPHIC_DATA] State: [GE…" at bounding box center [286, 194] width 573 height 335
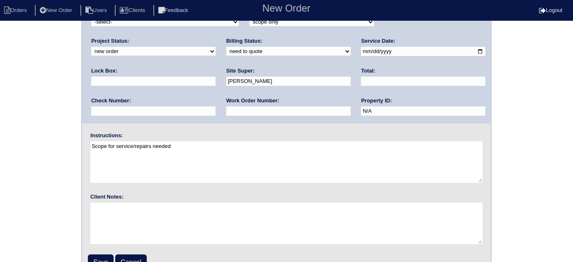
scroll to position [98, 0]
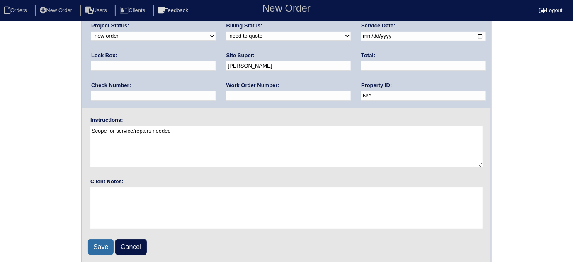
click at [95, 243] on input "Save" at bounding box center [101, 247] width 26 height 16
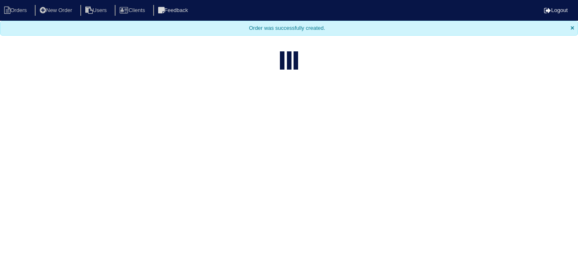
select select "15"
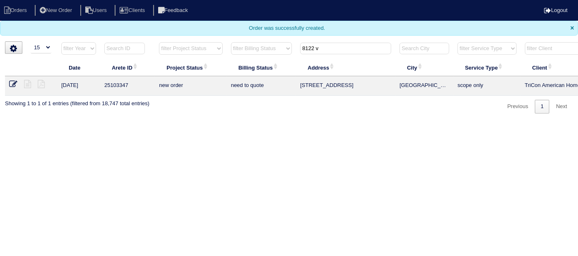
drag, startPoint x: 322, startPoint y: 47, endPoint x: 246, endPoint y: 30, distance: 77.3
click at [256, 34] on body "Orders New Order Users Clients Feedback Logout Orders New Order Users Clients M…" at bounding box center [289, 57] width 578 height 114
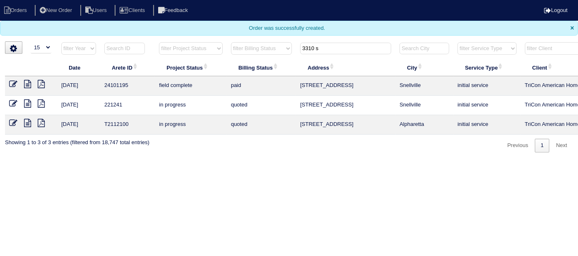
type input "3310 s"
drag, startPoint x: 26, startPoint y: 81, endPoint x: 31, endPoint y: 76, distance: 7.1
click at [26, 81] on icon at bounding box center [27, 84] width 7 height 8
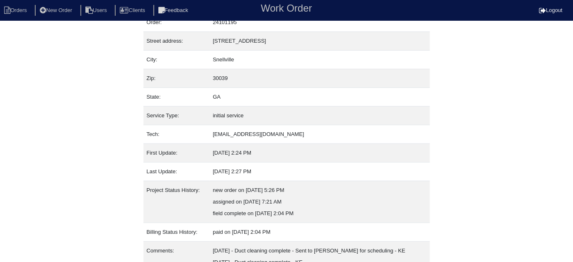
scroll to position [68, 0]
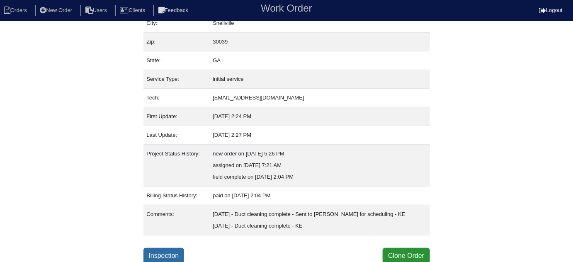
click at [155, 249] on link "Inspection" at bounding box center [163, 256] width 41 height 16
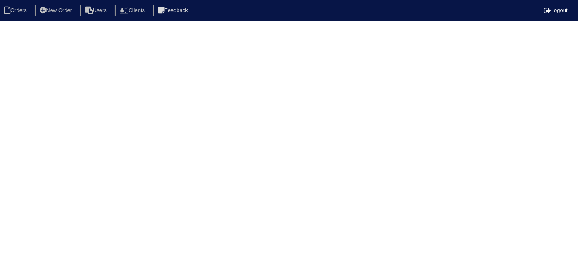
select select "0"
select select "Goodman"
select select "0"
select select "2"
select select "0"
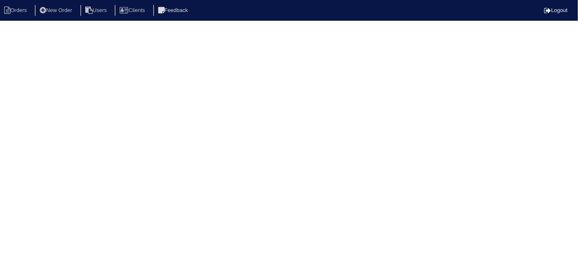
select select "0"
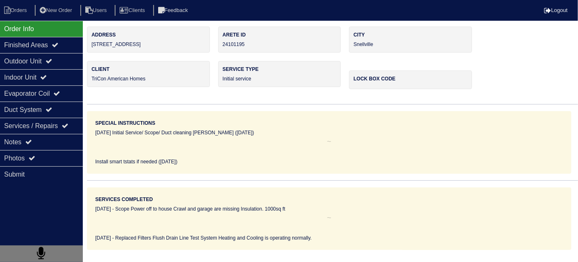
click at [48, 46] on div "Finished Areas" at bounding box center [41, 45] width 83 height 16
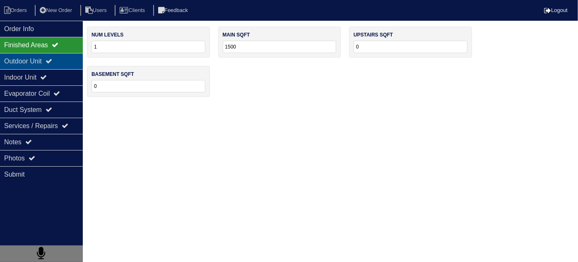
click at [41, 64] on div "Outdoor Unit" at bounding box center [41, 61] width 83 height 16
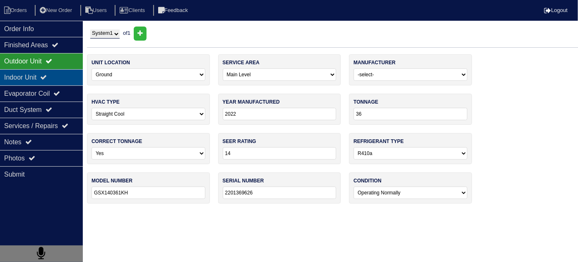
click at [38, 72] on div "Indoor Unit" at bounding box center [41, 77] width 83 height 16
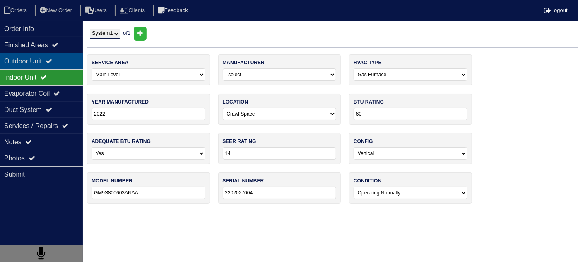
click at [36, 65] on div "Outdoor Unit" at bounding box center [41, 61] width 83 height 16
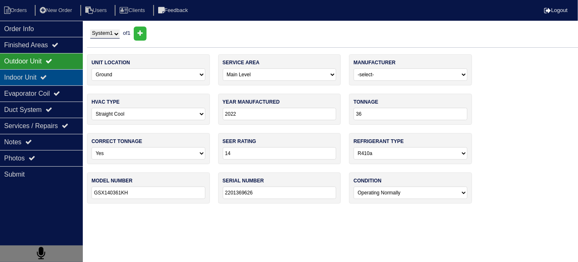
click at [34, 71] on div "Indoor Unit" at bounding box center [41, 77] width 83 height 16
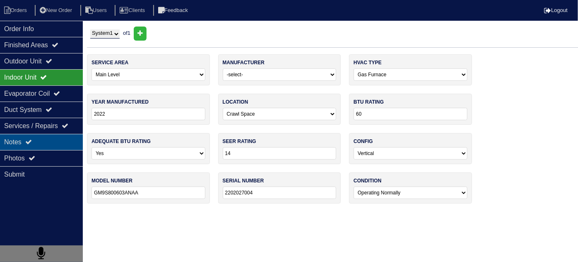
click at [31, 139] on icon at bounding box center [28, 141] width 7 height 7
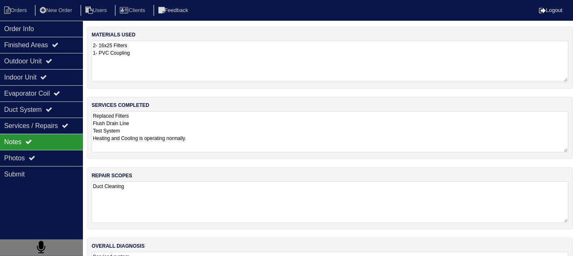
click at [201, 147] on textarea "Replaced Filters Flush Drain Line Test System Heating and Cooling is operating …" at bounding box center [330, 131] width 477 height 41
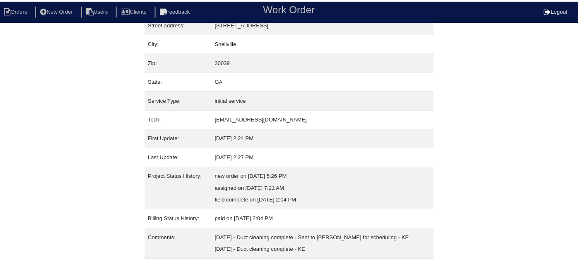
scroll to position [68, 0]
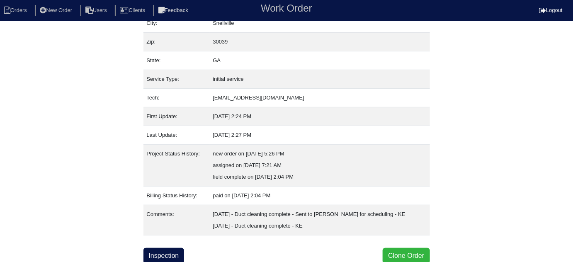
click at [424, 252] on button "Clone Order" at bounding box center [405, 256] width 47 height 16
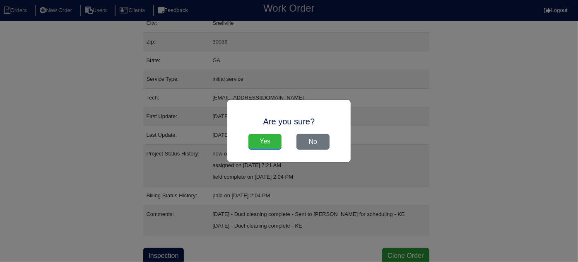
click at [260, 144] on input "Yes" at bounding box center [265, 142] width 33 height 16
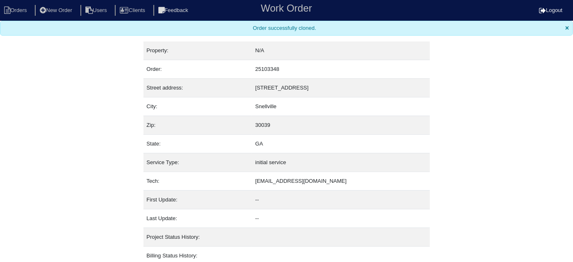
click at [18, 1] on nav "Orders New Order Users Clients Feedback Work Order Logout" at bounding box center [286, 10] width 573 height 21
click at [17, 7] on li "Orders" at bounding box center [17, 10] width 34 height 11
select select "15"
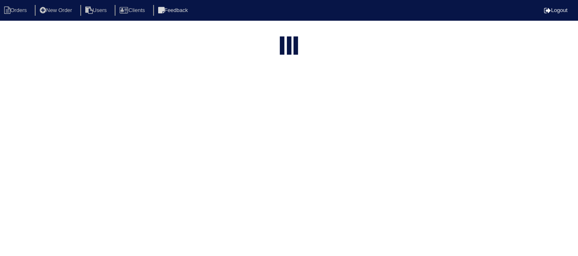
type input "3310 s"
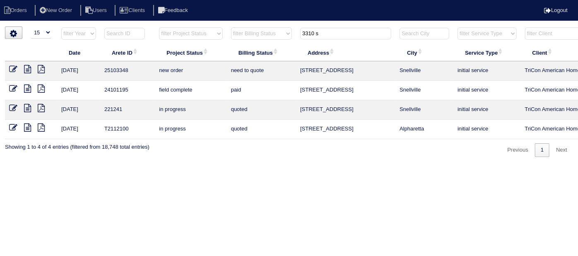
click at [12, 66] on icon at bounding box center [13, 69] width 8 height 8
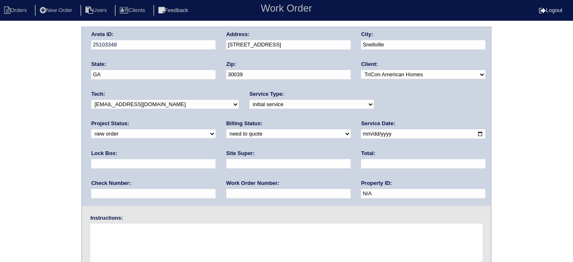
click at [11, 108] on div "Arete ID: 25103348 Address: [STREET_ADDRESS] City: [GEOGRAPHIC_DATA] State: [GE…" at bounding box center [286, 194] width 573 height 335
click at [226, 167] on input "text" at bounding box center [288, 164] width 124 height 10
type input "[PERSON_NAME]"
click at [226, 187] on div "Work Order Number:" at bounding box center [288, 190] width 124 height 23
click at [226, 200] on div "Work Order Number:" at bounding box center [288, 190] width 124 height 23
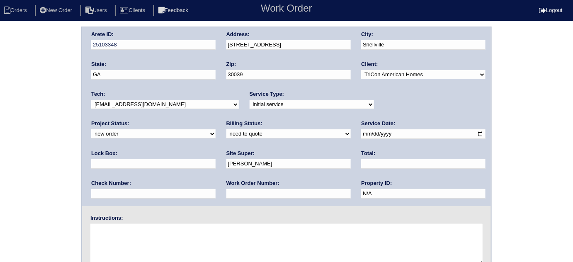
click at [226, 199] on div "Work Order Number:" at bounding box center [288, 190] width 124 height 23
click at [226, 194] on input "text" at bounding box center [288, 194] width 124 height 10
type input "544520"
click at [77, 157] on div "Arete ID: 25103348 Address: [STREET_ADDRESS] City: [GEOGRAPHIC_DATA] State: [GE…" at bounding box center [286, 194] width 573 height 335
click at [215, 159] on input "text" at bounding box center [153, 164] width 124 height 10
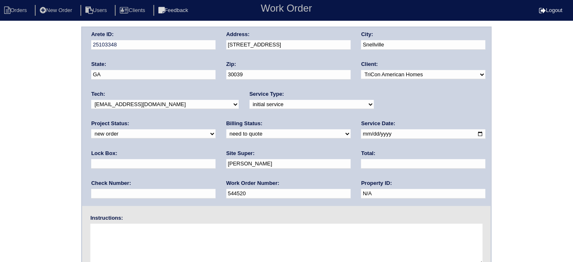
type input "9470"
click at [97, 227] on textarea at bounding box center [286, 244] width 392 height 41
click at [113, 243] on textarea at bounding box center [286, 244] width 392 height 41
type textarea "Install smart tstats if needed"
click at [33, 119] on div "Arete ID: 25103348 Address: [STREET_ADDRESS] City: [GEOGRAPHIC_DATA] State: [GE…" at bounding box center [286, 194] width 573 height 335
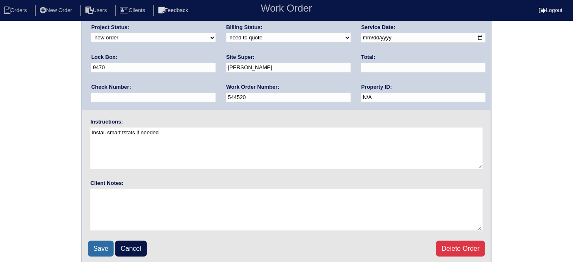
scroll to position [98, 0]
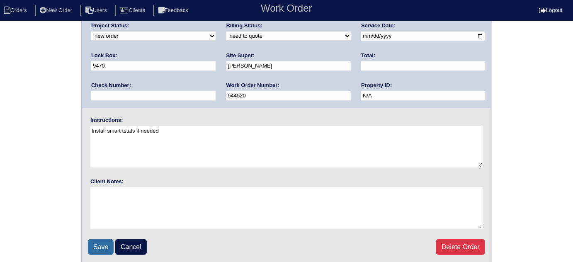
click at [104, 245] on input "Save" at bounding box center [101, 247] width 26 height 16
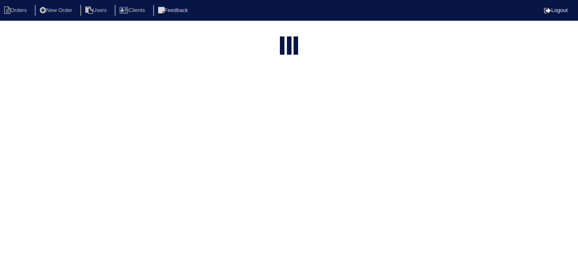
select select "15"
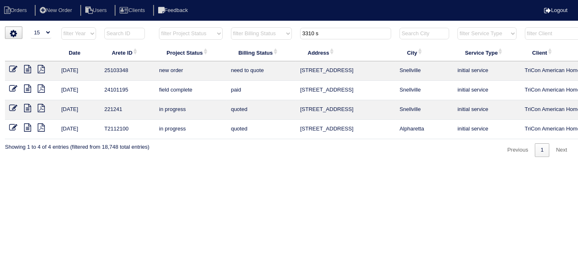
scroll to position [0, 144]
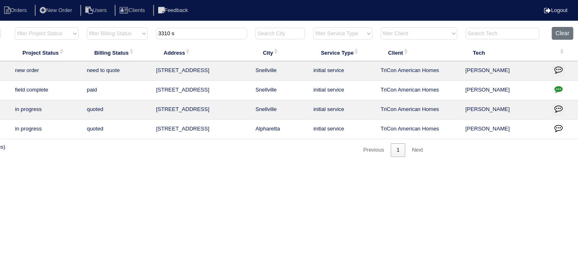
click at [557, 88] on icon "button" at bounding box center [559, 89] width 8 height 8
type textarea "6/12/24 - Duct cleaning complete - Sent to Dan for scheduling - KE 6/22/24 - Du…"
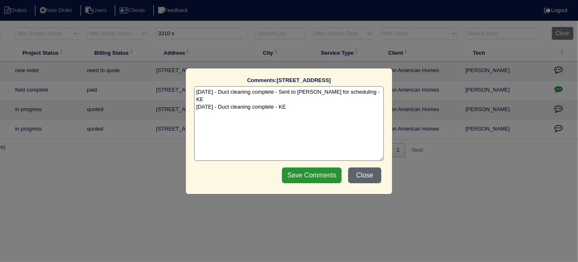
click at [362, 171] on button "Close" at bounding box center [364, 175] width 33 height 16
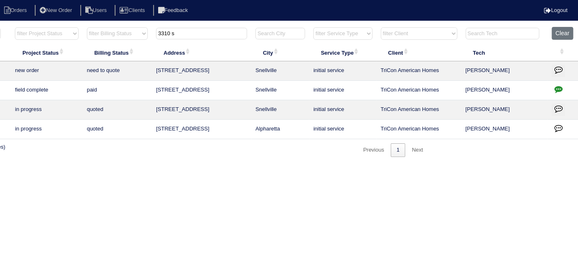
click at [557, 65] on icon "button" at bounding box center [559, 69] width 8 height 8
click at [560, 73] on icon "button" at bounding box center [559, 69] width 8 height 8
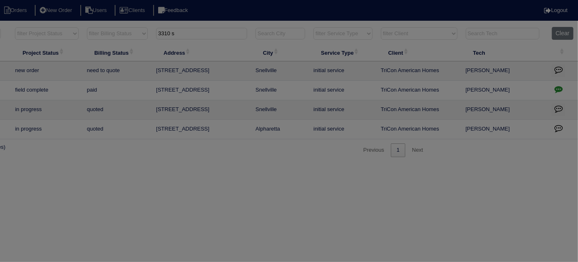
click at [556, 70] on div at bounding box center [289, 131] width 578 height 262
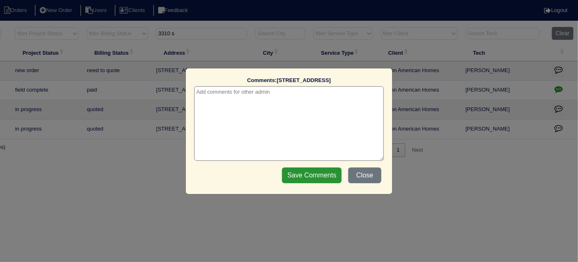
click at [258, 85] on div "Comments: 3310 Sternbridge Ln The comments on file have changed since you start…" at bounding box center [289, 119] width 190 height 84
click at [257, 88] on textarea at bounding box center [289, 123] width 190 height 75
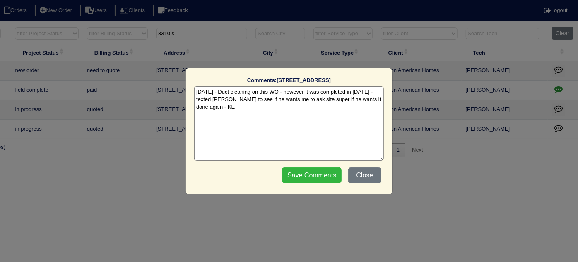
type textarea "9/10/25 - Duct cleaning on this WO - however it was completed in June of 2024 -…"
click at [327, 174] on input "Save Comments" at bounding box center [312, 175] width 60 height 16
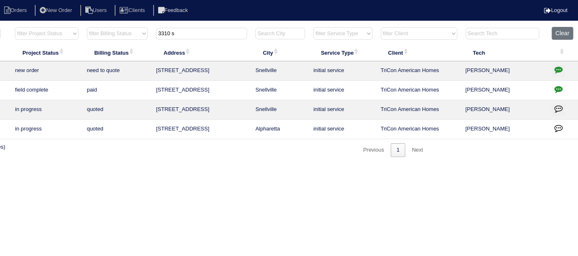
scroll to position [0, 5]
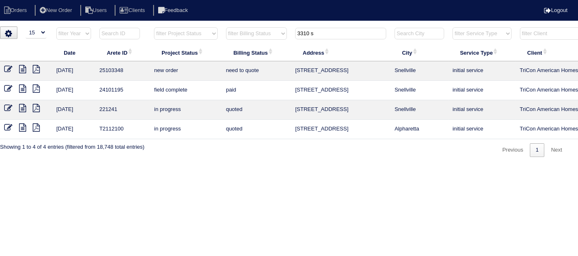
drag, startPoint x: 131, startPoint y: 218, endPoint x: 136, endPoint y: 214, distance: 6.4
click at [132, 165] on html "Orders New Order Users Clients Feedback Logout Orders New Order Users Clients M…" at bounding box center [284, 82] width 578 height 165
drag, startPoint x: 339, startPoint y: 36, endPoint x: 244, endPoint y: 24, distance: 96.0
click at [244, 24] on html "Orders New Order Users Clients Feedback Logout Orders New Order Users Clients M…" at bounding box center [284, 82] width 578 height 165
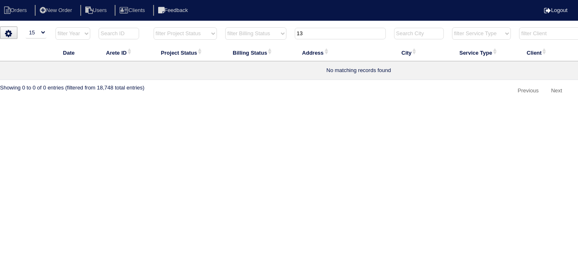
type input "1"
type input "1365"
click at [53, 10] on li "New Order" at bounding box center [57, 10] width 44 height 11
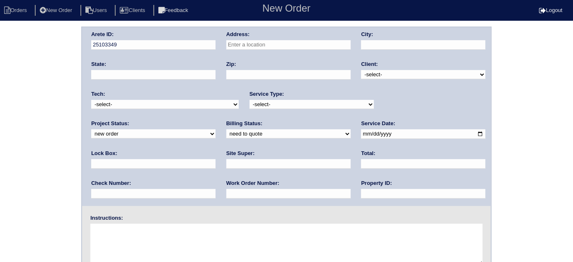
click at [243, 39] on div "Address:" at bounding box center [288, 42] width 124 height 23
click at [243, 41] on input "text" at bounding box center [288, 45] width 124 height 10
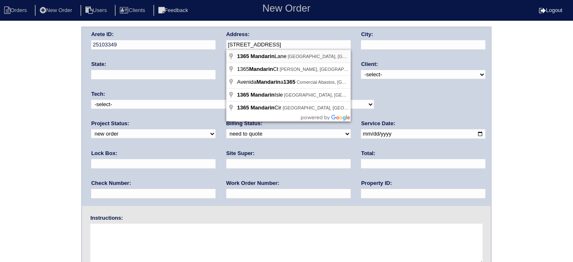
type input "1365 Mandarin Ln"
type input "Stockbridge"
type input "GA"
type input "30281"
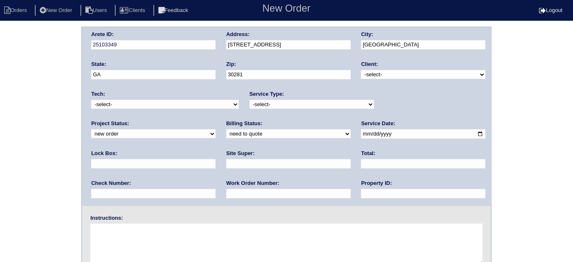
click at [368, 75] on select "-select- TriCon American Homes American Homes 4 Rent First Key Homes Zillow The…" at bounding box center [423, 74] width 124 height 9
select select "1"
click at [361, 70] on select "-select- TriCon American Homes American Homes 4 Rent First Key Homes Zillow The…" at bounding box center [423, 74] width 124 height 9
drag, startPoint x: 281, startPoint y: 103, endPoint x: 276, endPoint y: 108, distance: 6.7
click at [281, 103] on select "-select- initial service basic service maintenance call replacement scope servi…" at bounding box center [311, 104] width 124 height 9
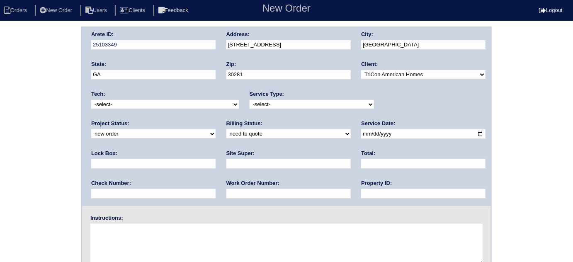
select select "maintenance call"
click at [249, 100] on select "-select- initial service basic service maintenance call replacement scope servi…" at bounding box center [311, 104] width 124 height 9
drag, startPoint x: 377, startPoint y: 134, endPoint x: 387, endPoint y: 142, distance: 11.8
click at [215, 159] on input "text" at bounding box center [153, 164] width 124 height 10
type input "N/A"
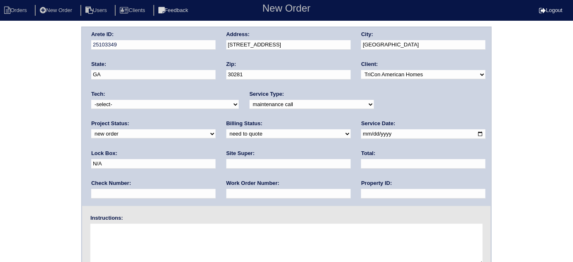
click at [361, 133] on input "date" at bounding box center [423, 134] width 124 height 10
type input "2025-09-10"
drag, startPoint x: 269, startPoint y: 192, endPoint x: 269, endPoint y: 188, distance: 4.2
click at [361, 192] on input "text" at bounding box center [423, 194] width 124 height 10
type input "N/A"
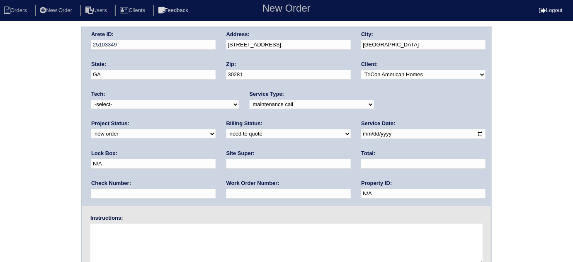
click at [226, 164] on input "text" at bounding box center [288, 164] width 124 height 10
type input "g"
type input "Josh Zobel"
click at [226, 197] on input "text" at bounding box center [288, 194] width 124 height 10
type input "506188"
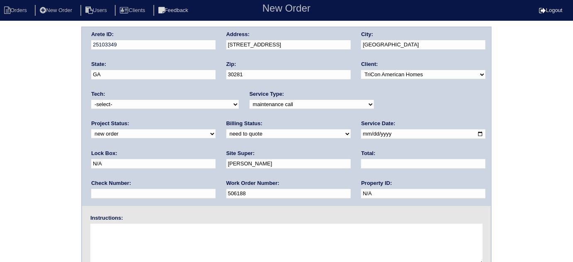
click at [128, 232] on textarea at bounding box center [286, 244] width 392 height 41
drag, startPoint x: 194, startPoint y: 240, endPoint x: 155, endPoint y: 237, distance: 39.9
click at [155, 237] on textarea "Drain pan full of water Tenant using shop vac to get it out" at bounding box center [286, 244] width 392 height 41
type textarea "Drain pan full of water Tenant using shop vac to remove it to get system running"
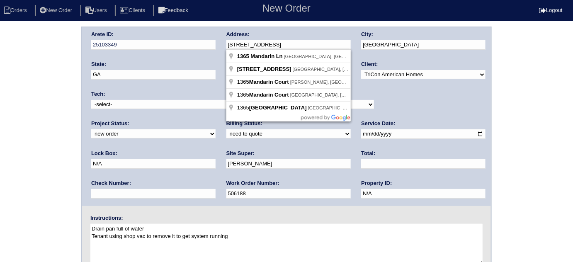
drag, startPoint x: 297, startPoint y: 42, endPoint x: 218, endPoint y: 45, distance: 78.8
click at [218, 45] on div "Arete ID: 25103349 Address: 1365 Mandarin Ln City: Stockbridge State: GA Zip: 3…" at bounding box center [286, 116] width 409 height 179
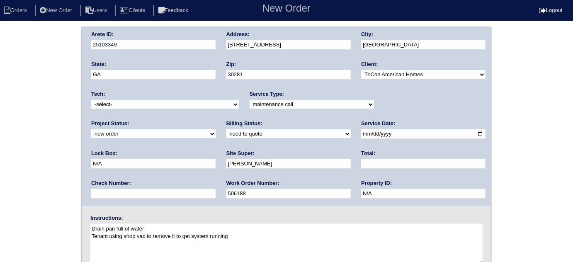
click at [3, 128] on div "Arete ID: 25103349 Address: 1365 Mandarin Ln City: Stockbridge State: GA Zip: 3…" at bounding box center [286, 194] width 573 height 335
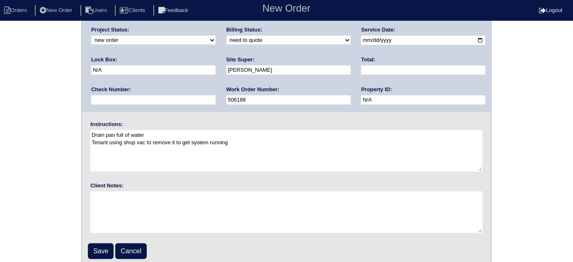
scroll to position [98, 0]
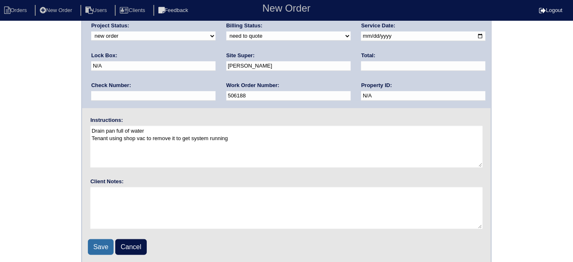
click at [98, 247] on input "Save" at bounding box center [101, 247] width 26 height 16
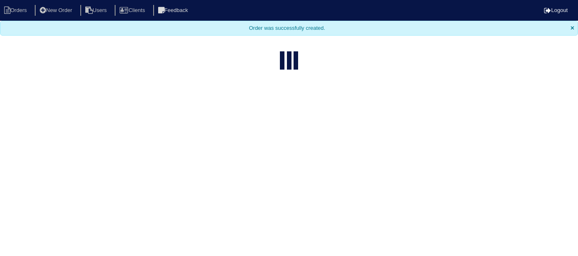
select select "15"
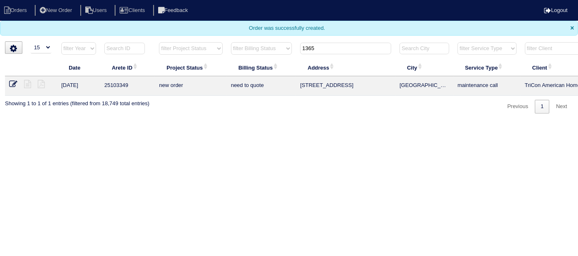
drag, startPoint x: 323, startPoint y: 48, endPoint x: 0, endPoint y: 77, distance: 324.1
click at [159, 60] on table "Date Arete ID Project Status Billing Status Address City Service Type Client Te…" at bounding box center [364, 69] width 718 height 54
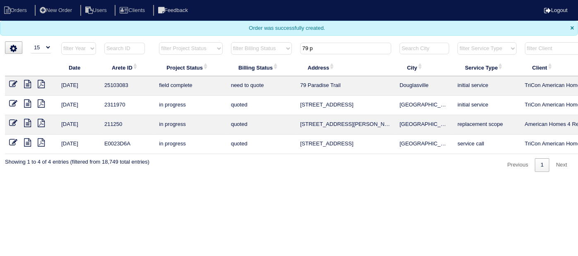
type input "79 p"
click at [24, 84] on icon at bounding box center [27, 84] width 7 height 8
click at [12, 82] on icon at bounding box center [13, 84] width 8 height 8
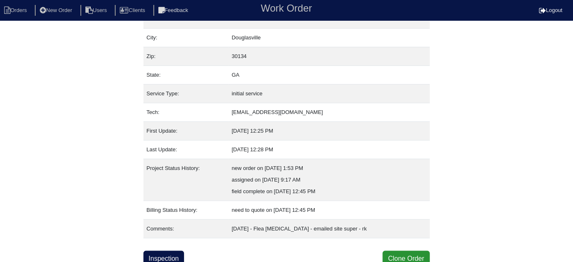
scroll to position [56, 0]
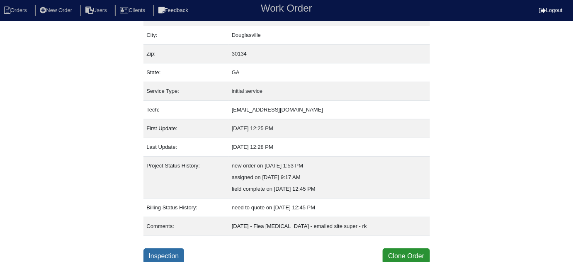
click at [162, 255] on link "Inspection" at bounding box center [163, 256] width 41 height 16
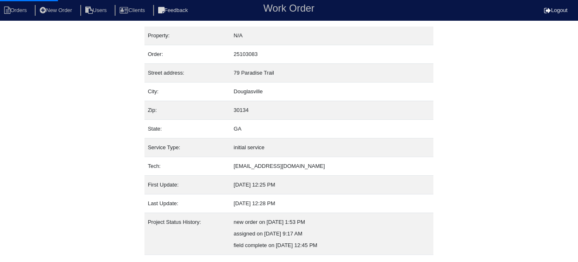
select select "0"
select select "Rheem"
select select "0"
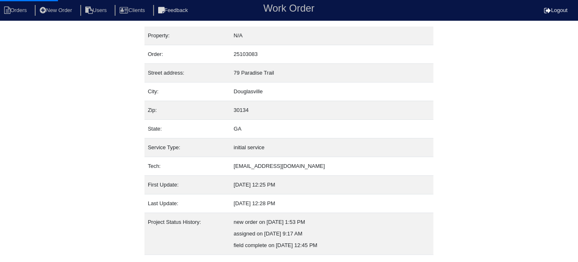
select select "1"
select select "0"
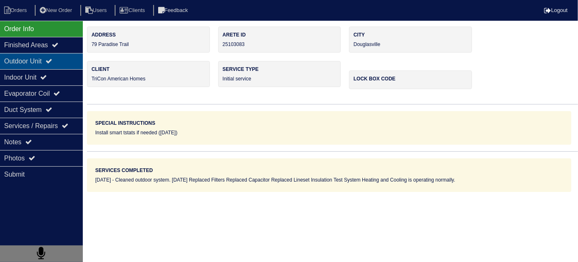
click at [67, 61] on div "Outdoor Unit" at bounding box center [41, 61] width 83 height 16
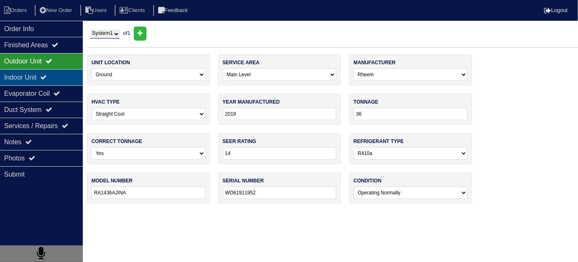
click at [59, 76] on div "Indoor Unit" at bounding box center [41, 77] width 83 height 16
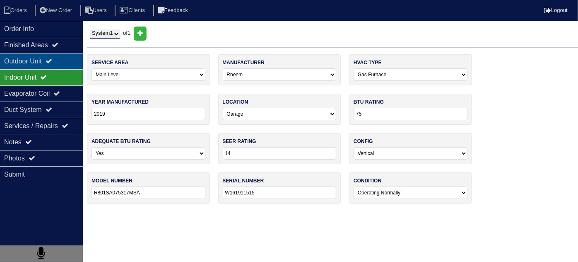
click at [51, 61] on div "Outdoor Unit" at bounding box center [41, 61] width 83 height 16
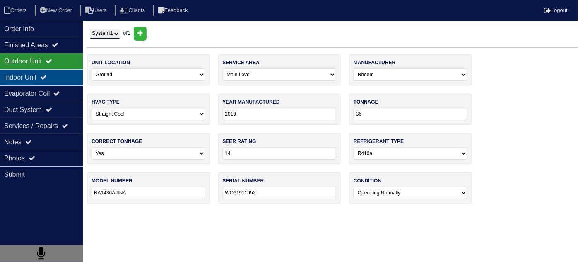
click at [44, 74] on div "Indoor Unit" at bounding box center [41, 77] width 83 height 16
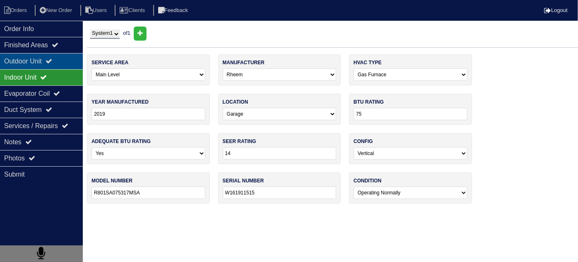
click at [32, 58] on div "Outdoor Unit" at bounding box center [41, 61] width 83 height 16
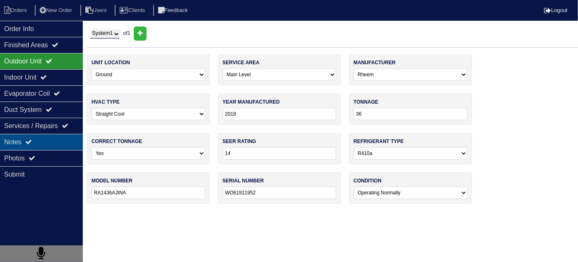
click at [21, 138] on div "Notes" at bounding box center [41, 142] width 83 height 16
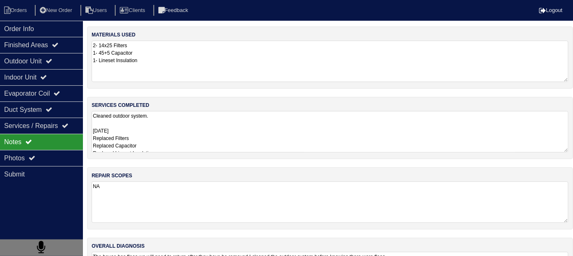
click at [216, 125] on textarea "Cleaned outdoor system. 9/9/25 Replaced Filters Replaced Capacitor Replaced Lin…" at bounding box center [330, 131] width 477 height 41
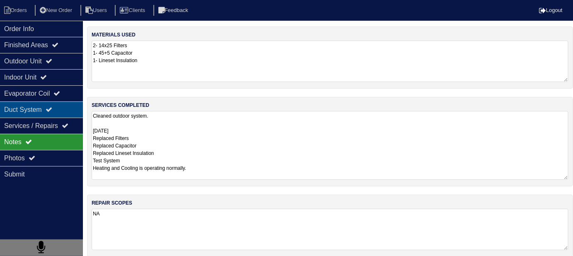
click at [27, 110] on div "Duct System" at bounding box center [41, 110] width 83 height 16
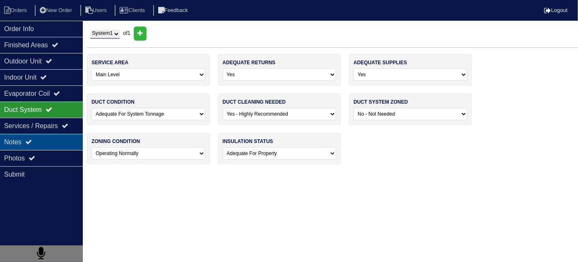
click at [41, 143] on div "Notes" at bounding box center [41, 142] width 83 height 16
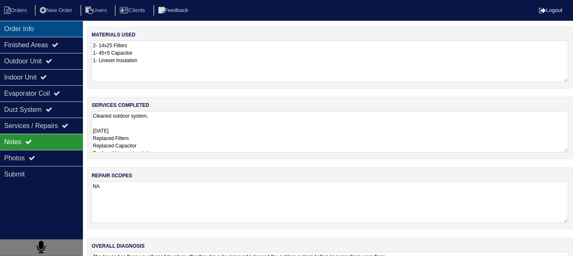
click at [43, 33] on div "Order Info" at bounding box center [41, 29] width 83 height 16
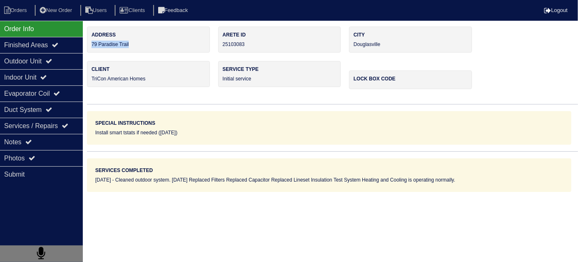
drag, startPoint x: 138, startPoint y: 43, endPoint x: 92, endPoint y: 45, distance: 46.0
click at [92, 45] on div "Address 79 Paradise Trail" at bounding box center [148, 40] width 123 height 26
copy div "79 Paradise Trail"
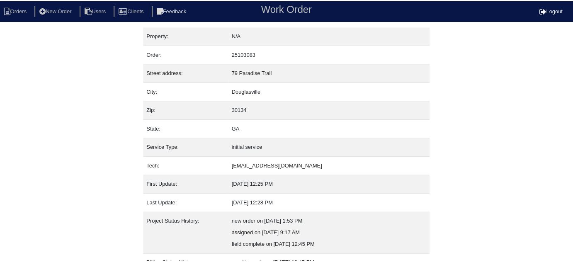
scroll to position [56, 0]
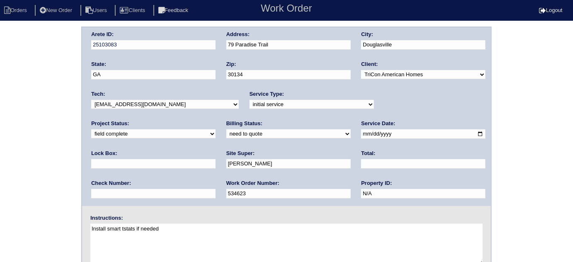
click at [226, 131] on select "need to quote quoted need to invoice invoiced paid warranty purchase order need…" at bounding box center [288, 133] width 124 height 9
select select "quoted"
click at [226, 129] on select "need to quote quoted need to invoice invoiced paid warranty purchase order need…" at bounding box center [288, 133] width 124 height 9
click at [361, 167] on input "text" at bounding box center [423, 164] width 124 height 10
type input "560.00"
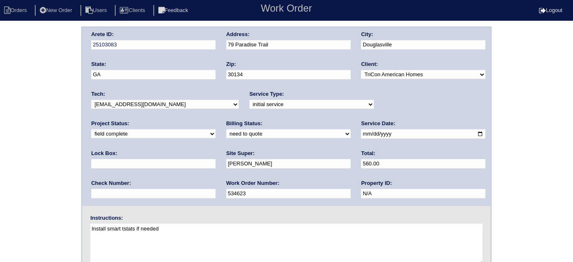
click at [0, 167] on div "Arete ID: 25103083 Address: 79 Paradise Trail City: Douglasville State: GA Zip:…" at bounding box center [286, 194] width 573 height 335
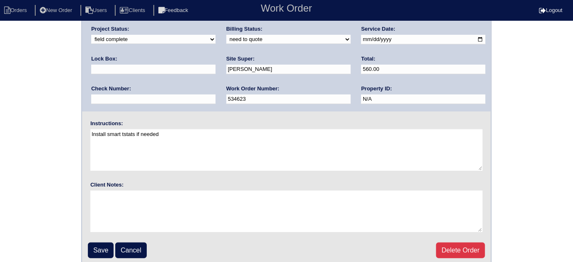
scroll to position [98, 0]
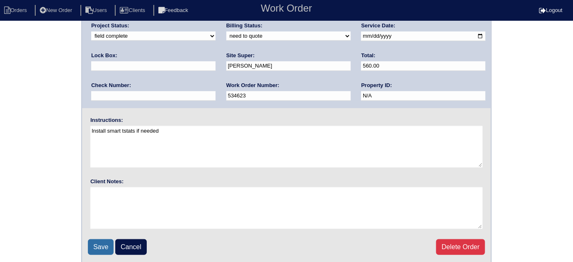
click at [93, 247] on input "Save" at bounding box center [101, 247] width 26 height 16
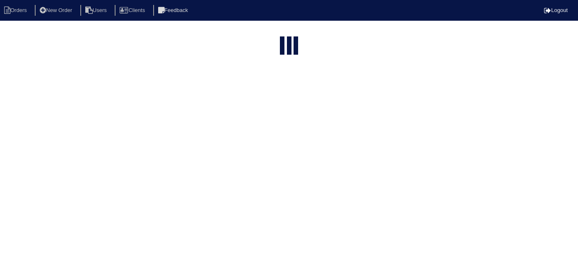
select select "15"
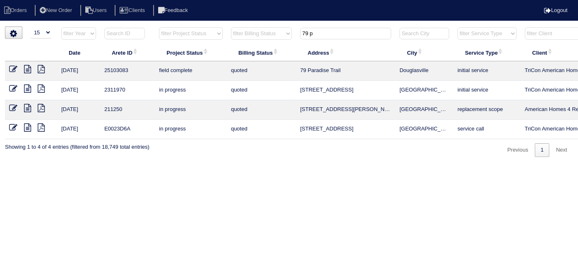
click at [314, 31] on input "79 p" at bounding box center [345, 34] width 91 height 12
drag, startPoint x: 314, startPoint y: 31, endPoint x: 308, endPoint y: 30, distance: 6.3
click at [310, 30] on input "79 p" at bounding box center [345, 34] width 91 height 12
click at [311, 31] on input "79 p" at bounding box center [345, 34] width 91 height 12
click at [314, 33] on input "79 p" at bounding box center [345, 34] width 91 height 12
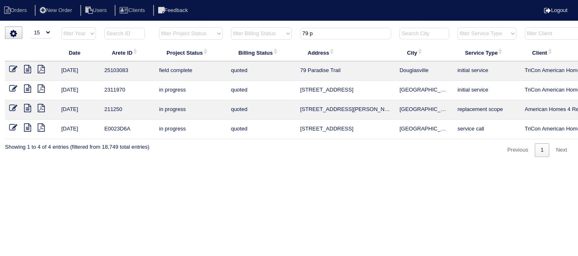
drag, startPoint x: 314, startPoint y: 33, endPoint x: 283, endPoint y: 27, distance: 32.0
click at [284, 27] on tr "filter Year -- Any Year -- 2025 2024 2023 2022 2021 2020 2019 filter Project St…" at bounding box center [364, 35] width 718 height 17
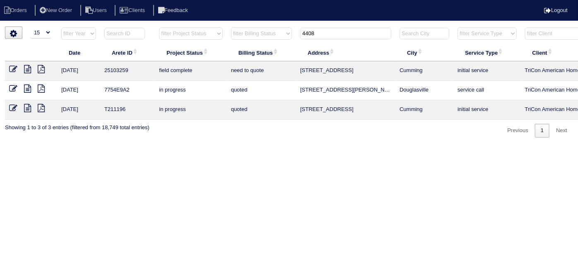
type input "4408"
click at [27, 69] on icon at bounding box center [27, 69] width 7 height 8
click at [12, 68] on icon at bounding box center [13, 69] width 8 height 8
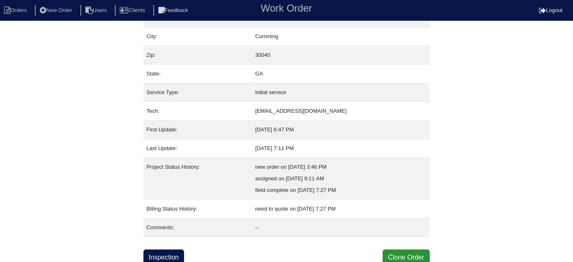
scroll to position [56, 0]
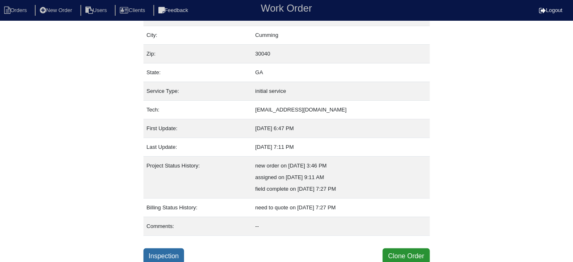
click at [181, 256] on link "Inspection" at bounding box center [163, 256] width 41 height 16
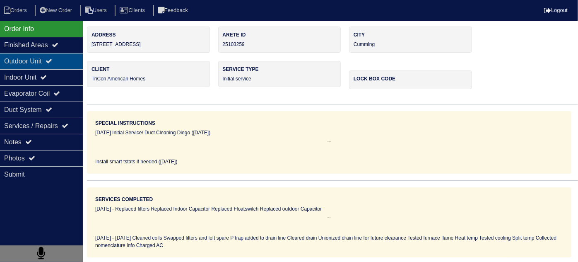
click at [39, 56] on div "Outdoor Unit" at bounding box center [41, 61] width 83 height 16
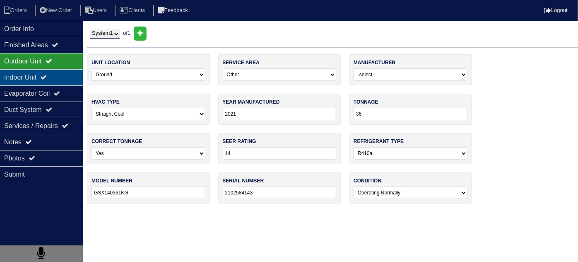
click at [38, 73] on div "Indoor Unit" at bounding box center [41, 77] width 83 height 16
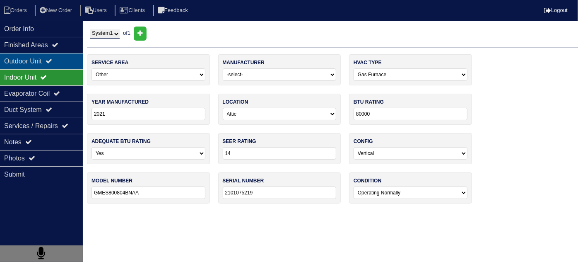
click at [34, 58] on div "Outdoor Unit" at bounding box center [41, 61] width 83 height 16
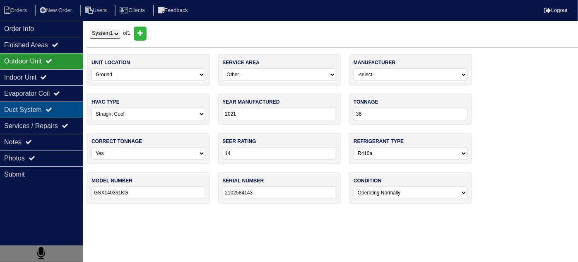
click at [22, 112] on div "Duct System" at bounding box center [41, 110] width 83 height 16
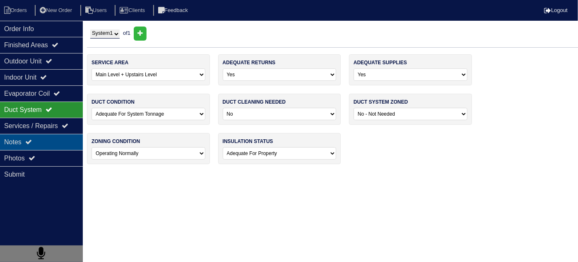
click at [15, 140] on div "Notes" at bounding box center [41, 142] width 83 height 16
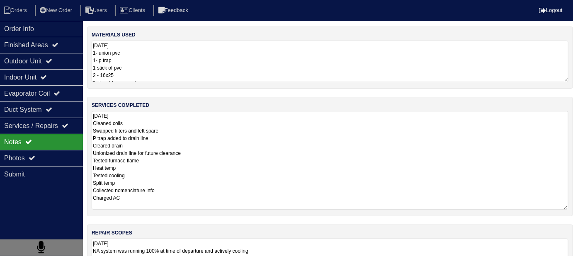
click at [261, 130] on textarea "9.9.25 Cleaned coils Swapped filters and left spare P trap added to drain line …" at bounding box center [330, 160] width 477 height 99
click at [219, 65] on textarea "9.9.25 1- union pvc 1- p trap 1 stick of pvc 2 - 16x25 1 straight pvc coupling …" at bounding box center [330, 61] width 477 height 41
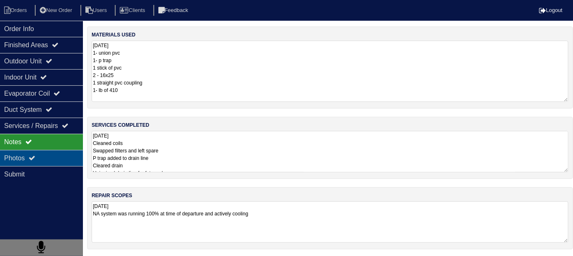
click at [56, 164] on div "Photos" at bounding box center [41, 158] width 83 height 16
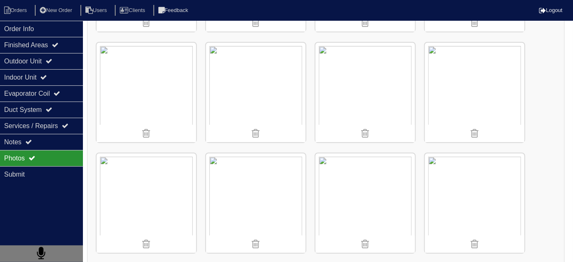
scroll to position [998, 0]
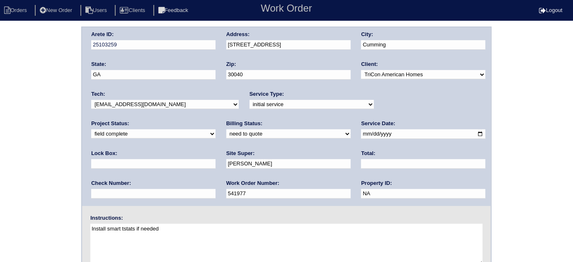
click at [226, 131] on select "need to quote quoted need to invoice invoiced paid warranty purchase order need…" at bounding box center [288, 133] width 124 height 9
select select "quoted"
click at [226, 129] on select "need to quote quoted need to invoice invoiced paid warranty purchase order need…" at bounding box center [288, 133] width 124 height 9
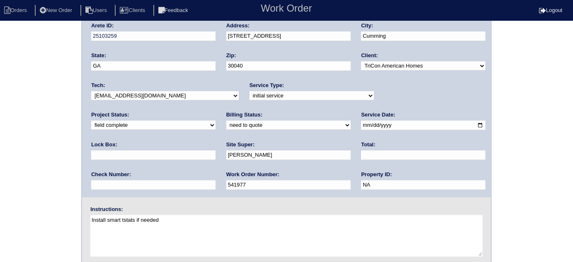
scroll to position [10, 0]
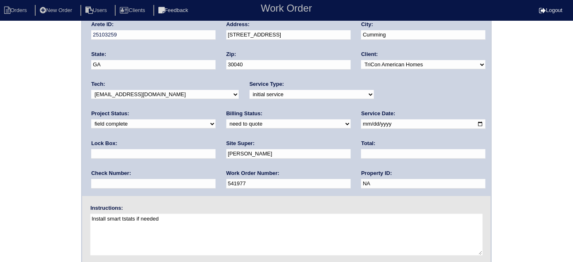
click at [361, 154] on input "text" at bounding box center [423, 154] width 124 height 10
type input "782.50"
click at [0, 137] on div "Arete ID: 25103259 Address: 4408 Shillham Ct City: Cumming State: GA Zip: 30040…" at bounding box center [286, 184] width 573 height 335
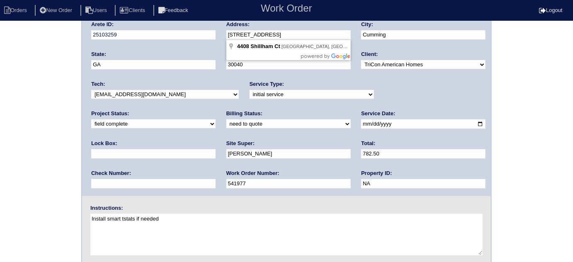
drag, startPoint x: 256, startPoint y: 34, endPoint x: 217, endPoint y: 35, distance: 39.4
click at [217, 35] on div "Arete ID: 25103259 Address: 4408 Shillham Ct City: Cumming State: GA Zip: 30040…" at bounding box center [286, 106] width 409 height 179
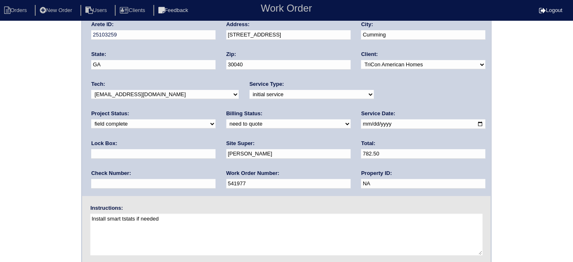
click at [68, 159] on div "Arete ID: 25103259 Address: 4408 Shillham Ct City: Cumming State: GA Zip: 30040…" at bounding box center [286, 184] width 573 height 335
click at [70, 99] on div "Arete ID: 25103259 Address: 4408 Shillham Ct City: Cumming State: GA Zip: 30040…" at bounding box center [286, 184] width 573 height 335
drag, startPoint x: 22, startPoint y: 127, endPoint x: 22, endPoint y: 137, distance: 9.9
click at [21, 128] on div "Arete ID: 25103259 Address: 4408 Shillham Ct City: Cumming State: GA Zip: 30040…" at bounding box center [286, 184] width 573 height 335
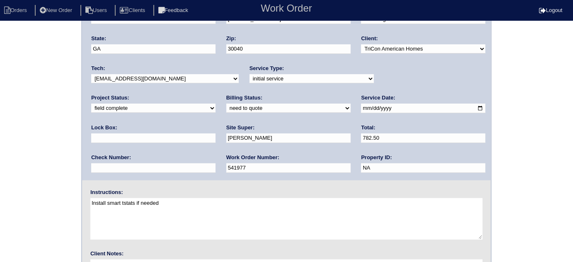
scroll to position [98, 0]
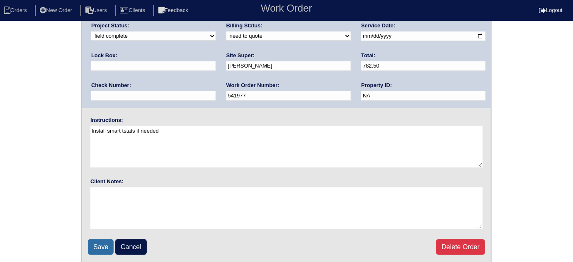
click at [100, 241] on input "Save" at bounding box center [101, 247] width 26 height 16
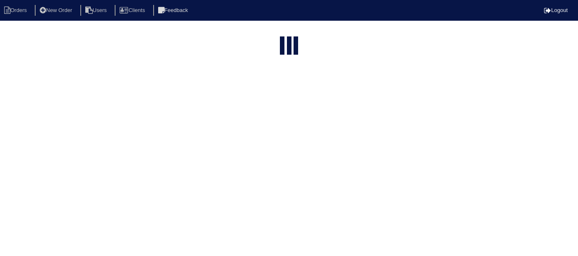
select select "15"
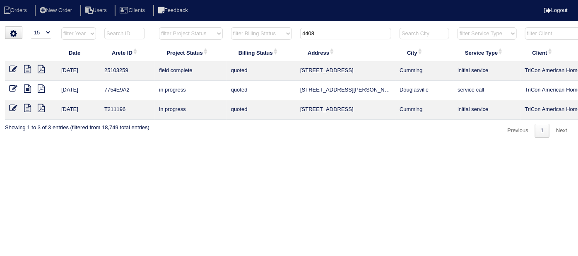
drag, startPoint x: 320, startPoint y: 33, endPoint x: 110, endPoint y: 39, distance: 210.2
click at [200, 33] on tr "filter Year -- Any Year -- 2025 2024 2023 2022 2021 2020 2019 filter Project St…" at bounding box center [364, 35] width 718 height 17
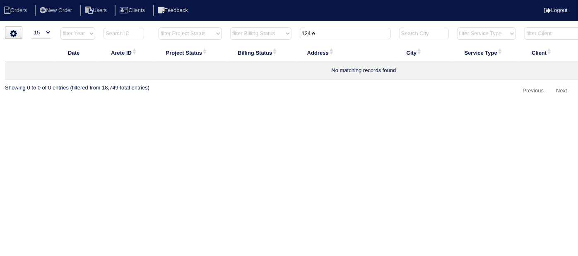
type input "124 e"
click at [66, 7] on li "New Order" at bounding box center [57, 10] width 44 height 11
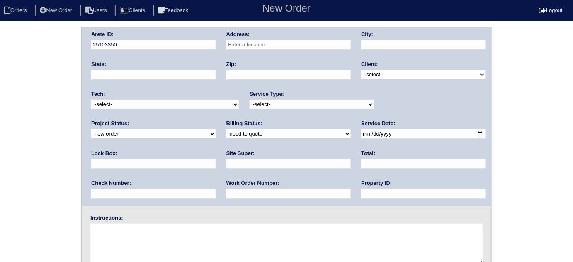
click at [256, 42] on input "text" at bounding box center [288, 45] width 124 height 10
type input "124 E Rdg Wy"
type input "Woodstock"
type input "GA"
type input "30188"
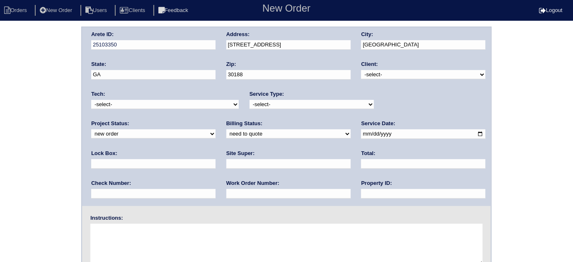
click at [371, 73] on select "-select- TriCon American Homes American Homes 4 Rent First Key Homes Zillow The…" at bounding box center [423, 74] width 124 height 9
select select "1"
click at [361, 70] on select "-select- TriCon American Homes American Homes 4 Rent First Key Homes Zillow The…" at bounding box center [423, 74] width 124 height 9
click at [292, 102] on select "-select- initial service basic service maintenance call replacement scope servi…" at bounding box center [311, 104] width 124 height 9
select select "initial service"
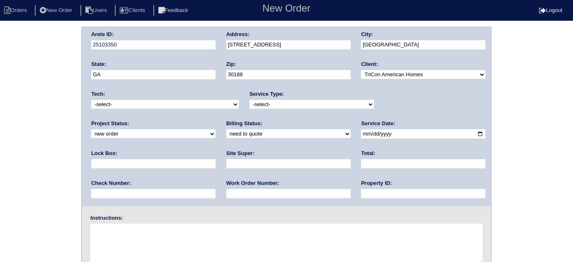
click at [249, 100] on select "-select- initial service basic service maintenance call replacement scope servi…" at bounding box center [311, 104] width 124 height 9
click at [215, 159] on input "text" at bounding box center [153, 164] width 124 height 10
type input "9310"
click at [361, 133] on input "date" at bounding box center [423, 134] width 124 height 10
type input "2025-09-10"
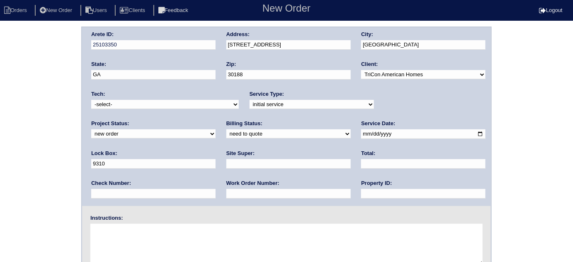
drag, startPoint x: 271, startPoint y: 194, endPoint x: 271, endPoint y: 189, distance: 5.4
click at [361, 194] on input "text" at bounding box center [423, 194] width 124 height 10
type input "N/A"
click at [226, 167] on input "text" at bounding box center [288, 164] width 124 height 10
type input "James Wright"
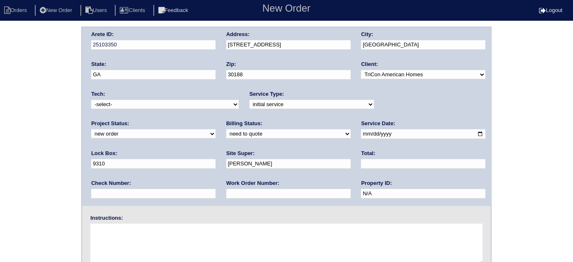
click at [226, 197] on input "text" at bounding box center [288, 194] width 124 height 10
type input "544541"
click at [147, 237] on textarea at bounding box center [286, 244] width 392 height 41
type textarea "Install smart tstats if needed"
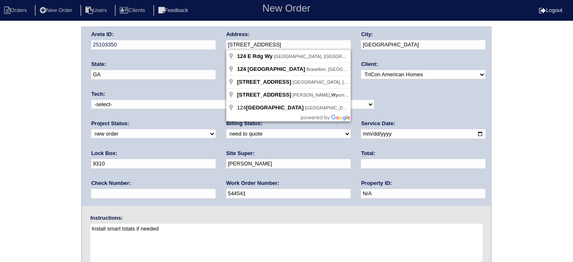
click at [213, 48] on div "Arete ID: 25103350 Address: 124 E Rdg Wy City: Woodstock State: GA Zip: 30188 C…" at bounding box center [286, 116] width 409 height 179
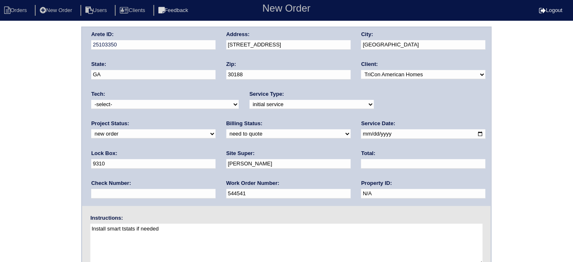
click at [7, 116] on div "Arete ID: 25103350 Address: 124 E Rdg Wy City: Woodstock State: GA Zip: 30188 C…" at bounding box center [286, 194] width 573 height 335
click at [0, 190] on div "Arete ID: 25103350 Address: 124 E Rdg Wy City: Woodstock State: GA Zip: 30188 C…" at bounding box center [286, 194] width 573 height 335
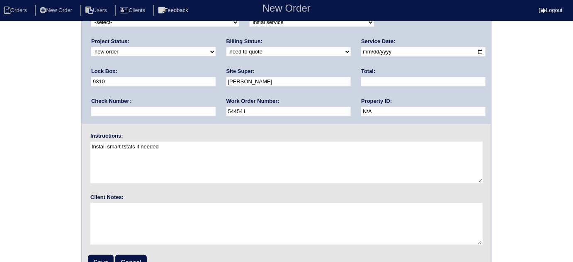
scroll to position [98, 0]
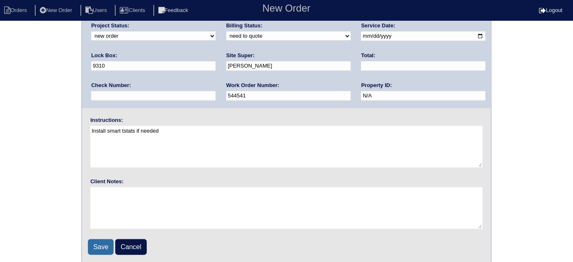
click at [91, 246] on input "Save" at bounding box center [101, 247] width 26 height 16
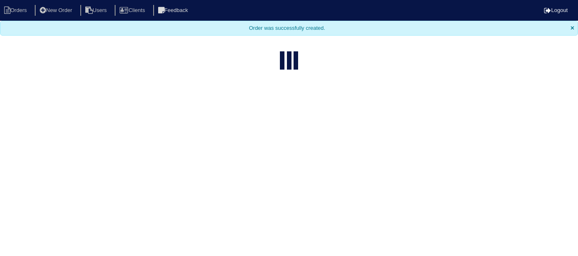
select select "15"
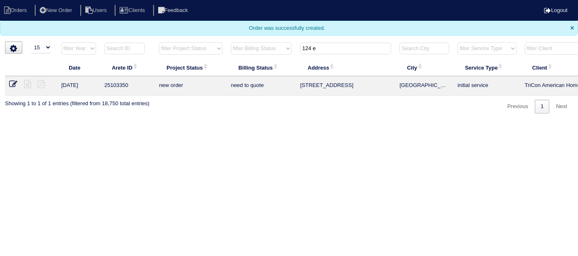
click at [369, 122] on html "Orders New Order Users Clients Feedback Logout Orders New Order Users Clients M…" at bounding box center [289, 61] width 578 height 122
drag, startPoint x: 329, startPoint y: 51, endPoint x: 271, endPoint y: 45, distance: 58.0
click at [277, 49] on tr "filter Year -- Any Year -- 2025 2024 2023 2022 2021 2020 2019 filter Project St…" at bounding box center [364, 50] width 718 height 17
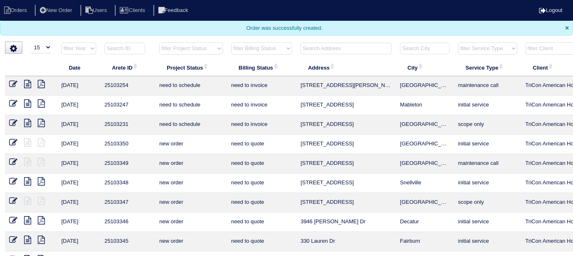
click at [179, 51] on select "filter Project Status -- Any Project Status -- new order assigned in progress f…" at bounding box center [190, 48] width 63 height 12
click at [159, 42] on select "filter Project Status -- Any Project Status -- new order assigned in progress f…" at bounding box center [190, 48] width 63 height 12
select select "field complete"
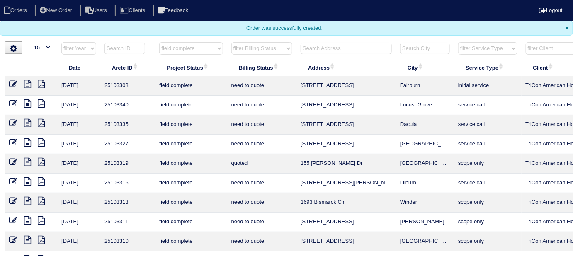
click at [270, 41] on body "Orders New Order Users Clients Feedback Logout Orders New Order Users Clients M…" at bounding box center [286, 193] width 573 height 386
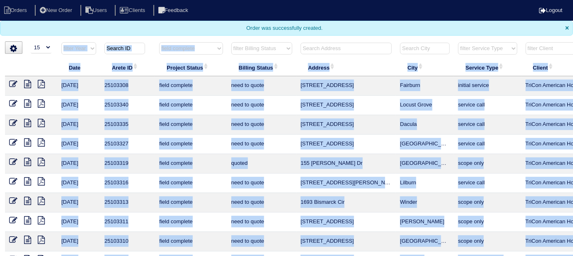
click at [267, 45] on select "filter Billing Status -- Any Billing Status -- need to quote quoted need to inv…" at bounding box center [261, 48] width 61 height 12
drag, startPoint x: 267, startPoint y: 45, endPoint x: 226, endPoint y: 36, distance: 42.4
click at [267, 45] on select "filter Billing Status -- Any Billing Status -- need to quote quoted need to inv…" at bounding box center [261, 48] width 61 height 12
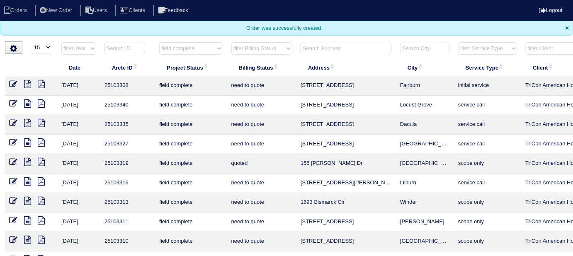
click at [215, 34] on div "Order was successfully created. ×" at bounding box center [286, 28] width 573 height 15
click at [183, 54] on select "filter Project Status -- Any Project Status -- new order assigned in progress f…" at bounding box center [190, 48] width 63 height 12
click at [260, 50] on select "filter Billing Status -- Any Billing Status -- need to quote quoted need to inv…" at bounding box center [261, 48] width 61 height 12
select select "need to quote"
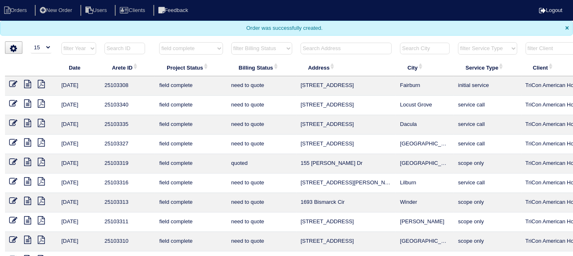
click at [231, 42] on select "filter Billing Status -- Any Billing Status -- need to quote quoted need to inv…" at bounding box center [261, 48] width 61 height 12
select select "field complete"
select select "need to quote"
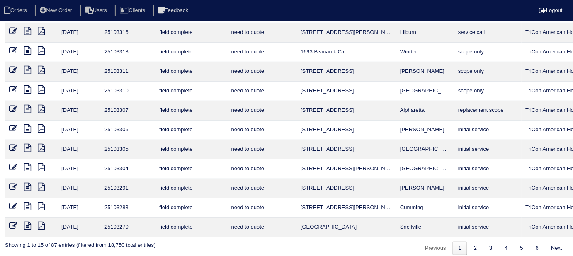
scroll to position [135, 0]
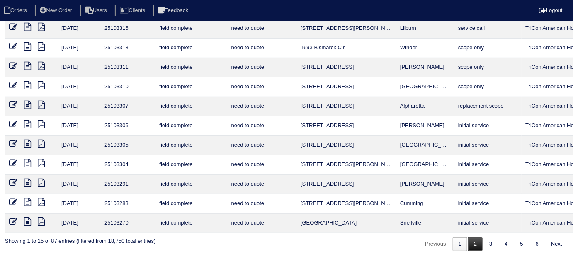
drag, startPoint x: 472, startPoint y: 240, endPoint x: 386, endPoint y: 175, distance: 107.7
click at [471, 240] on link "2" at bounding box center [475, 244] width 15 height 14
select select "field complete"
select select "need to quote"
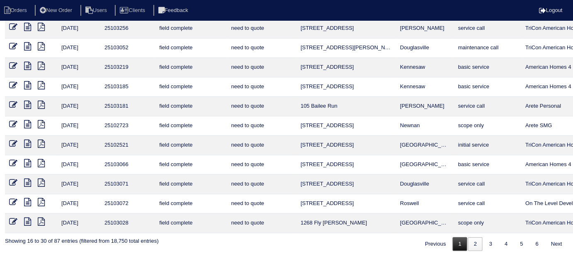
click at [460, 240] on link "1" at bounding box center [459, 244] width 15 height 14
select select "field complete"
select select "need to quote"
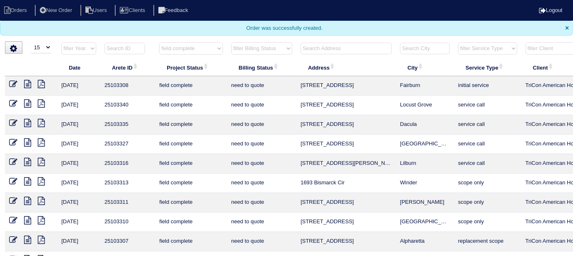
scroll to position [0, 0]
click at [166, 51] on select "filter Project Status -- Any Project Status -- new order assigned in progress f…" at bounding box center [190, 48] width 63 height 12
select select
click at [159, 42] on select "filter Project Status -- Any Project Status -- new order assigned in progress f…" at bounding box center [190, 48] width 63 height 12
select select "need to quote"
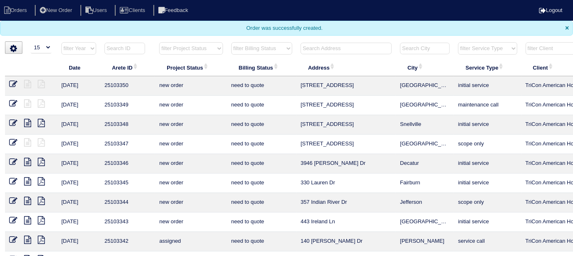
click at [244, 44] on select "filter Billing Status -- Any Billing Status -- need to quote quoted need to inv…" at bounding box center [261, 48] width 61 height 12
select select
click at [231, 42] on select "filter Billing Status -- Any Billing Status -- need to quote quoted need to inv…" at bounding box center [261, 48] width 61 height 12
